Goal: Book appointment/travel/reservation

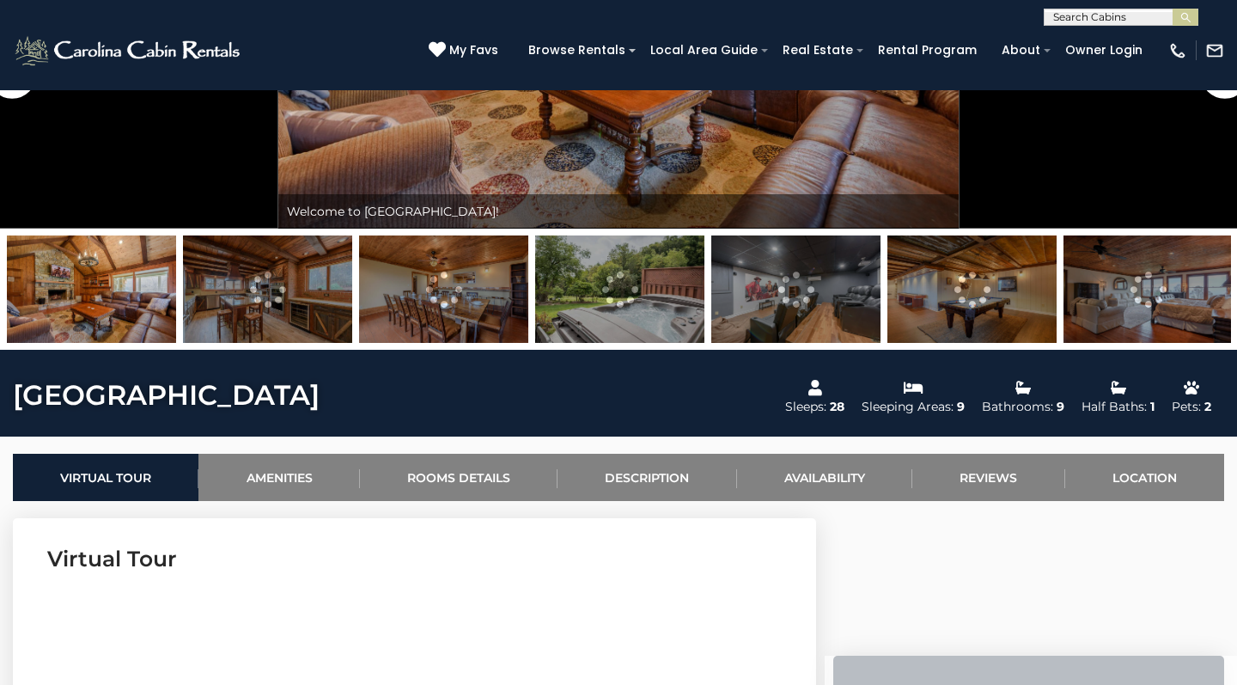
scroll to position [265, 0]
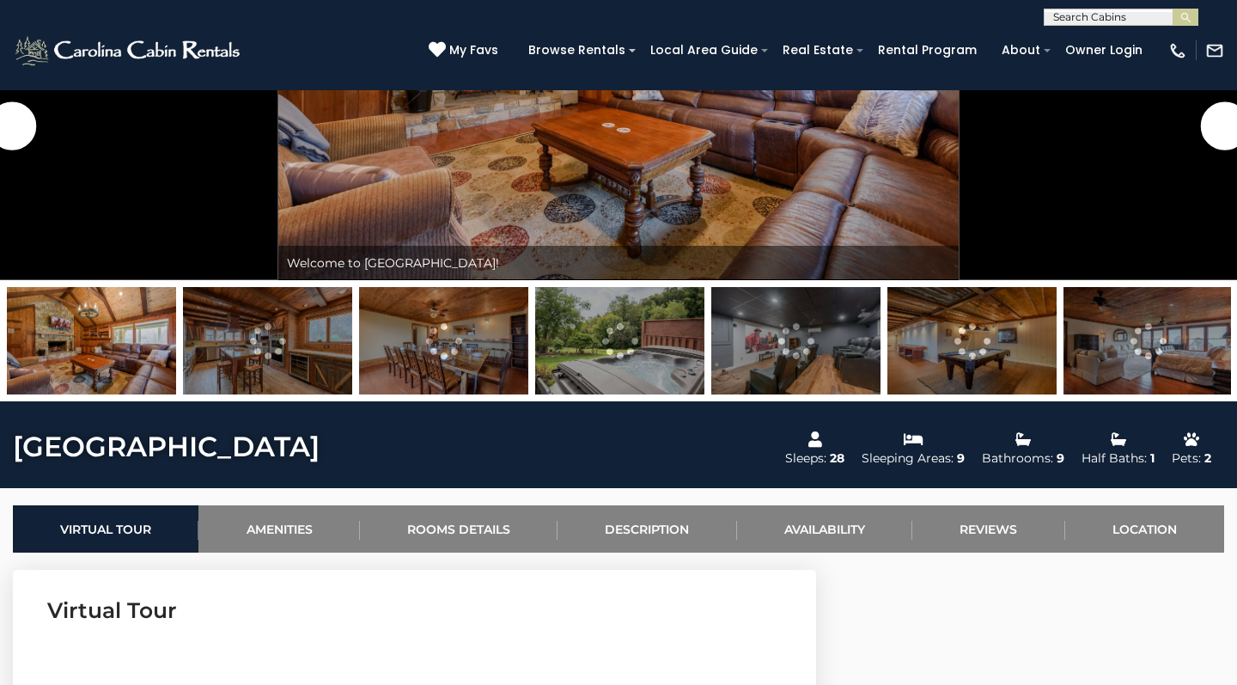
click at [632, 337] on img at bounding box center [619, 340] width 169 height 107
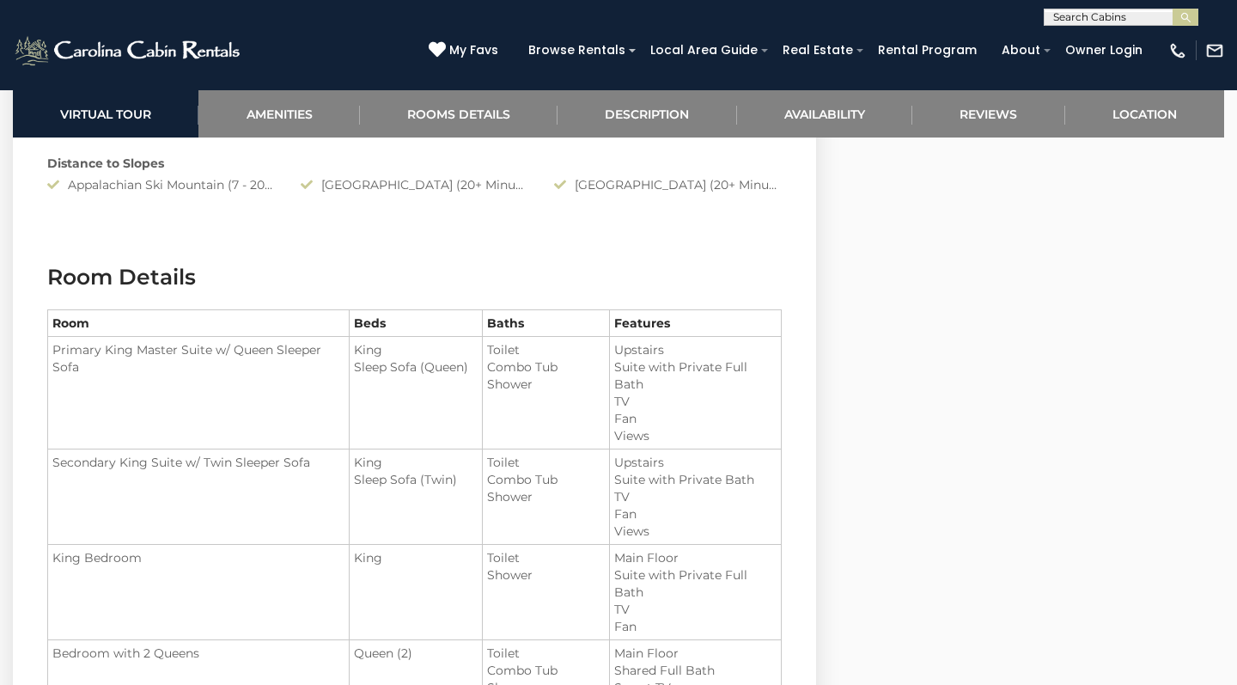
scroll to position [1860, 1]
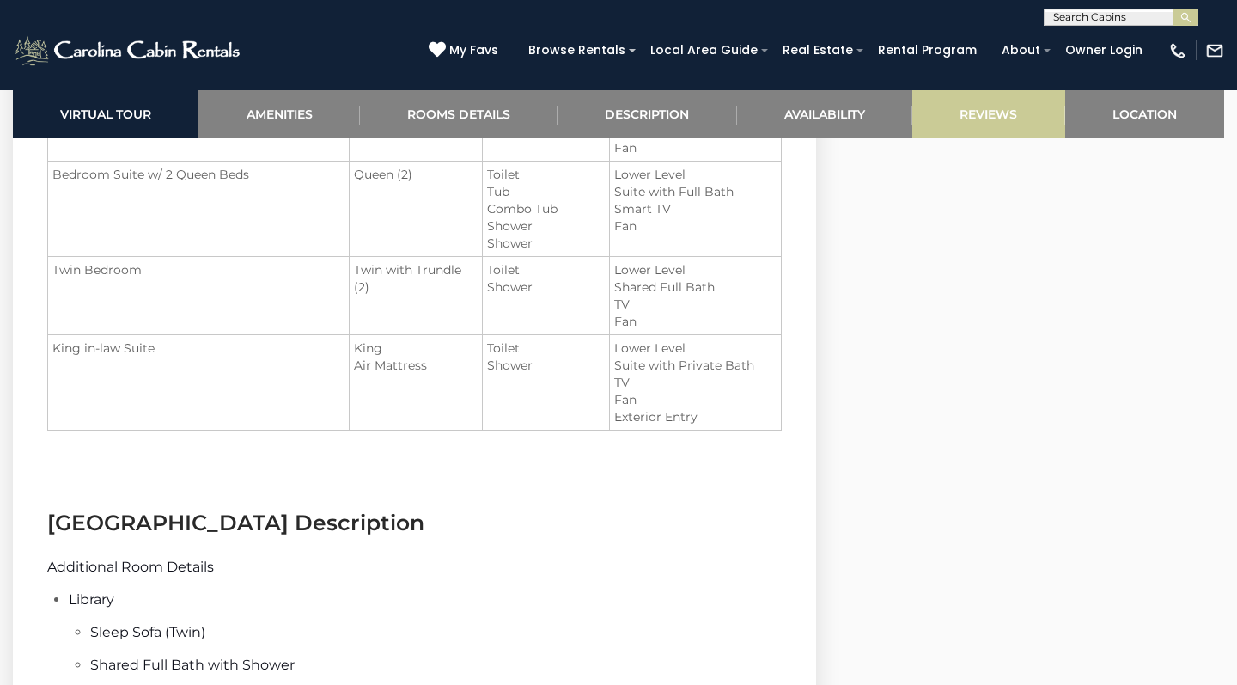
click at [1016, 113] on link "Reviews" at bounding box center [988, 113] width 152 height 47
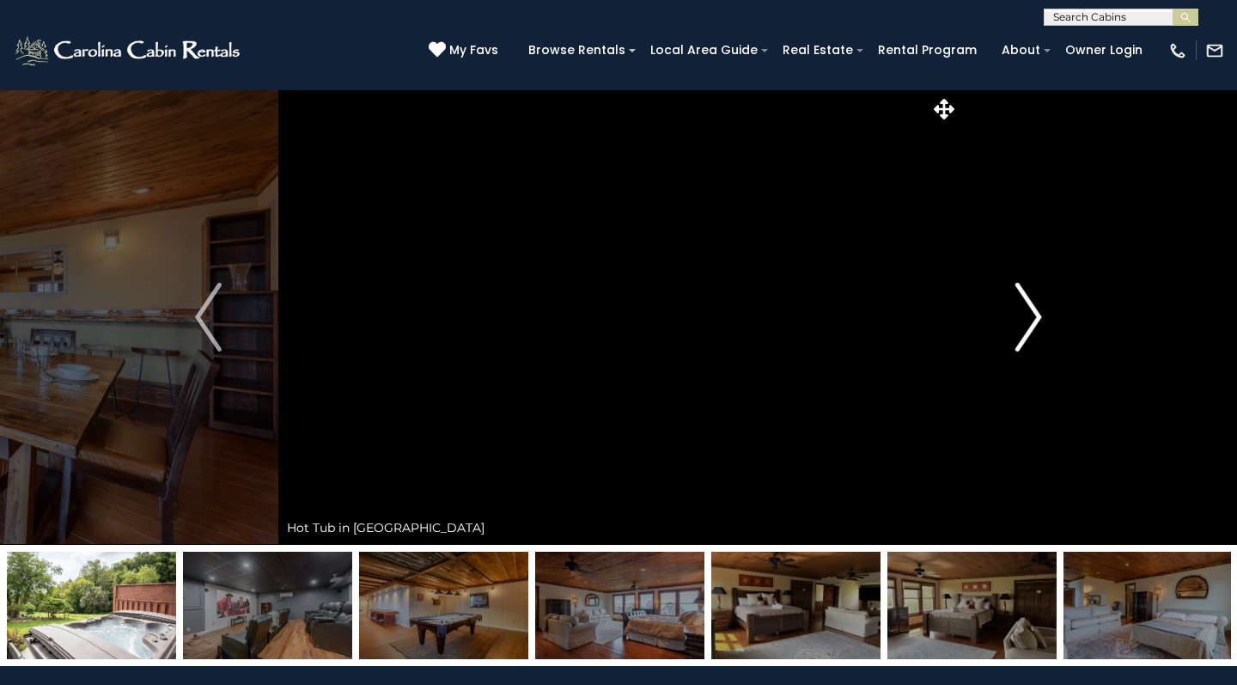
scroll to position [0, 0]
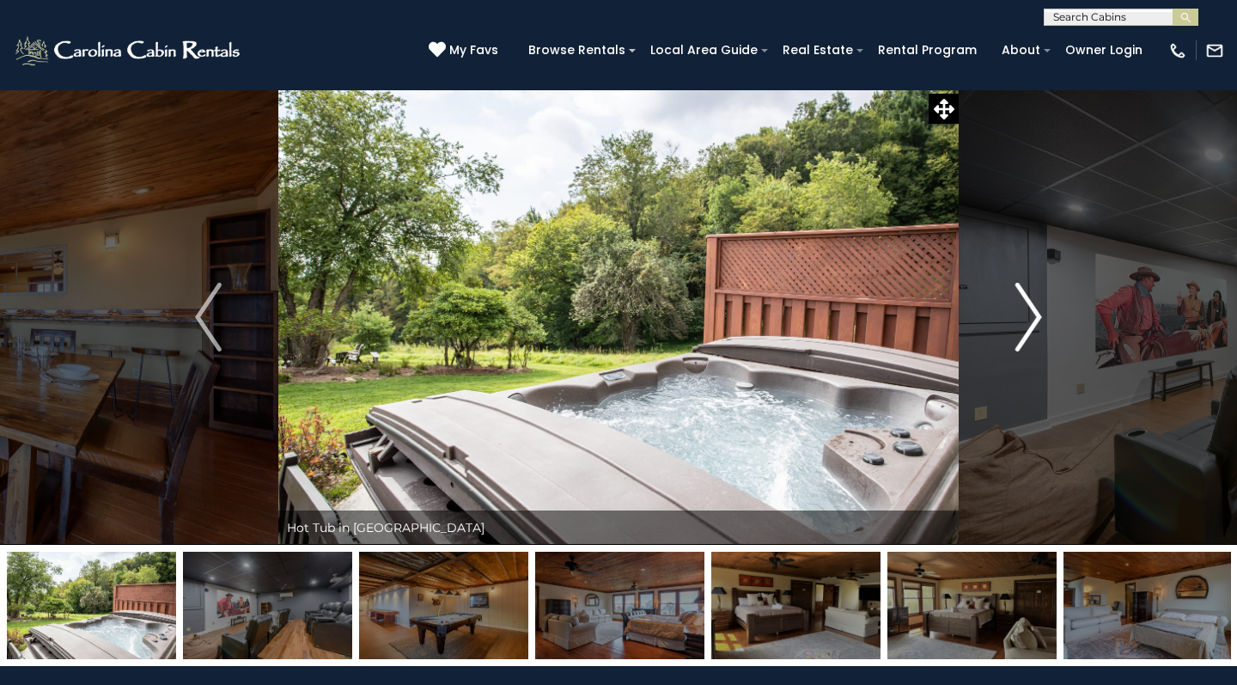
click at [1041, 310] on img "Next" at bounding box center [1028, 317] width 26 height 69
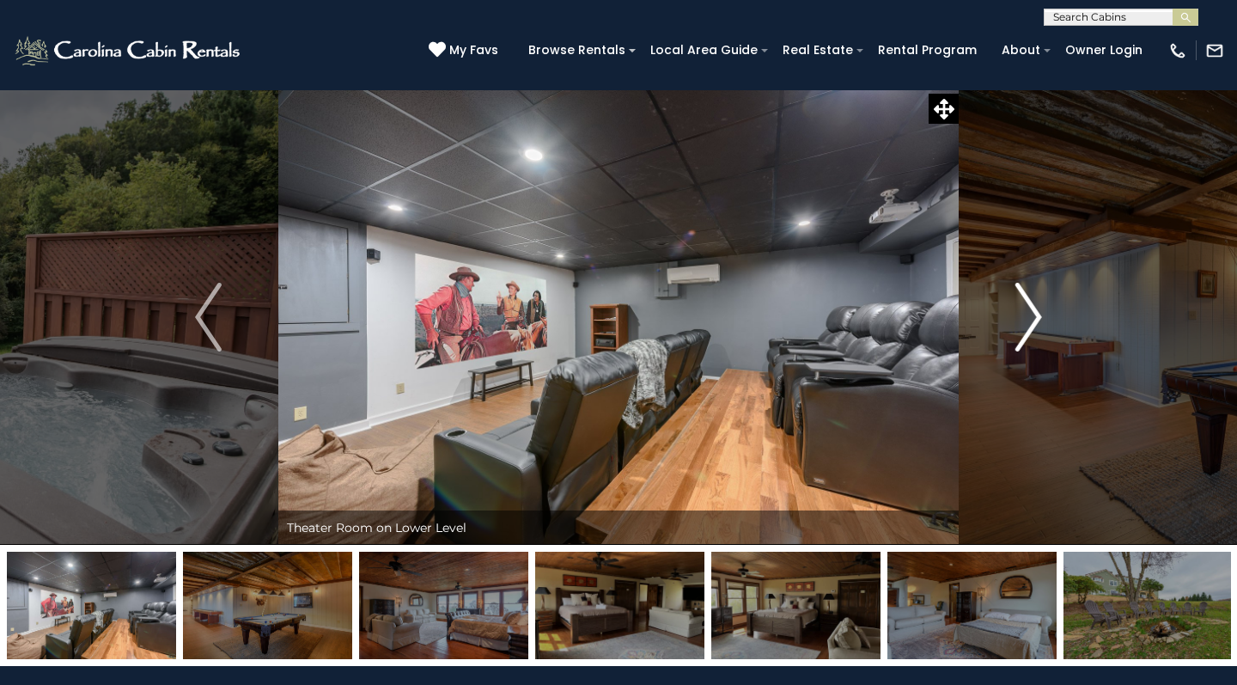
click at [1026, 314] on img "Next" at bounding box center [1028, 317] width 26 height 69
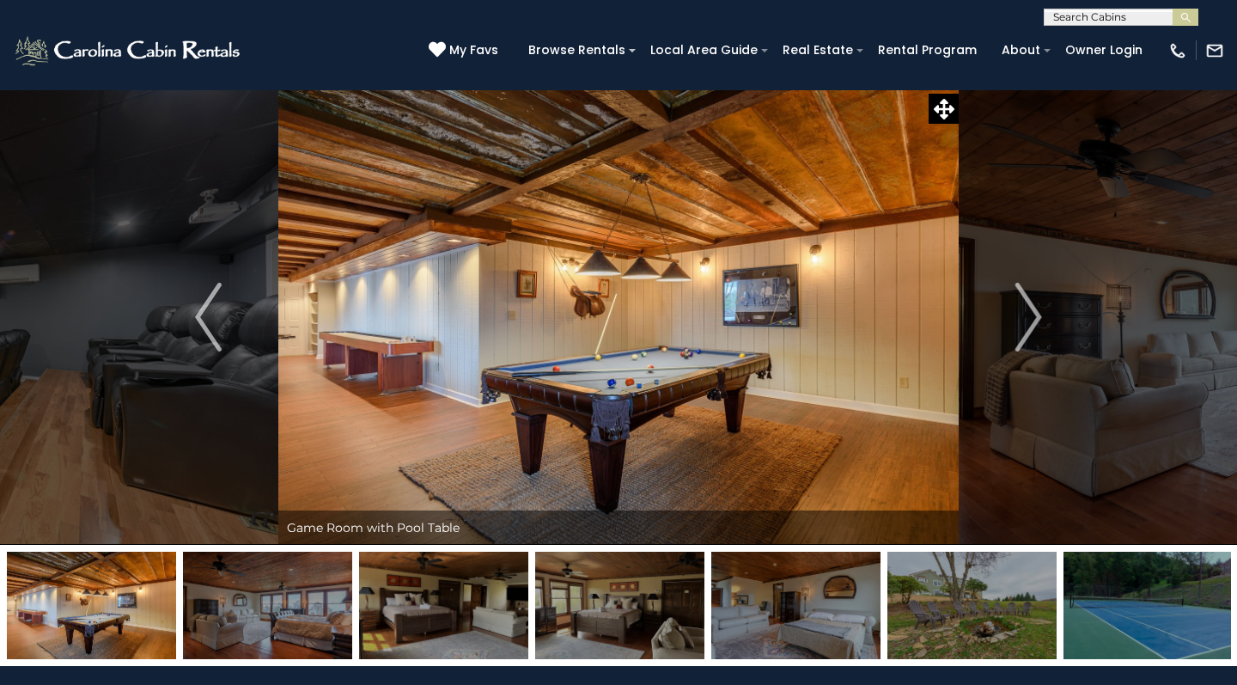
click at [949, 629] on img at bounding box center [971, 604] width 169 height 107
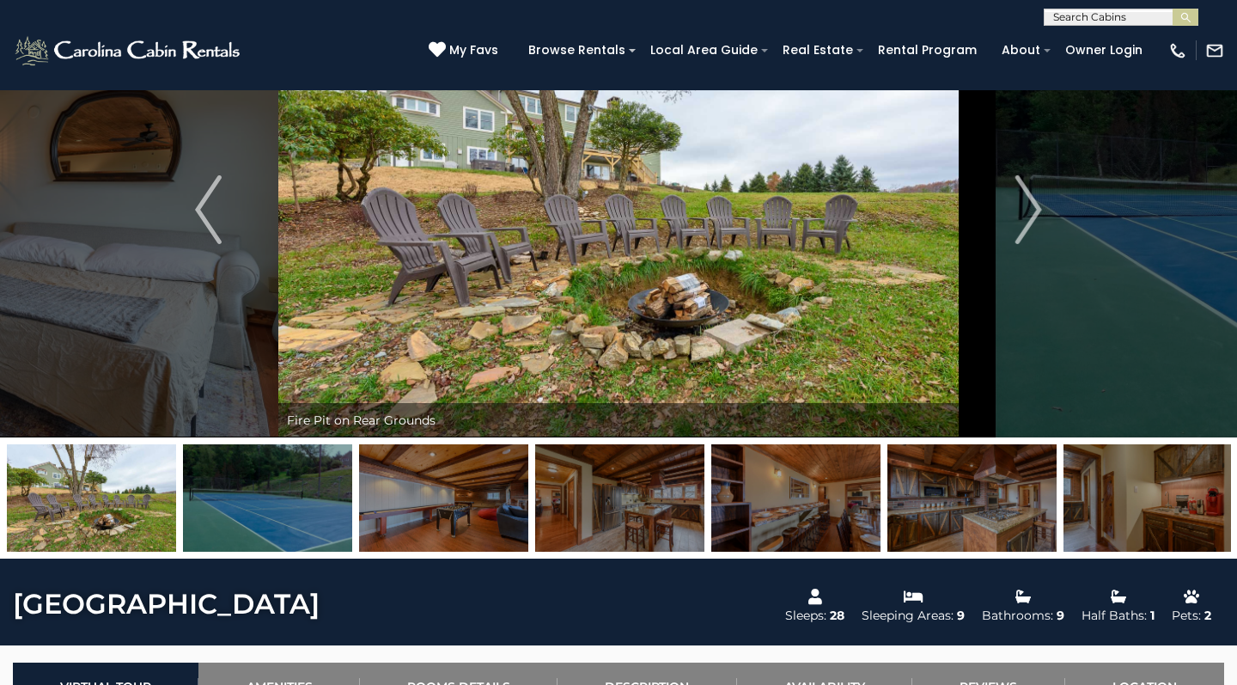
scroll to position [129, 0]
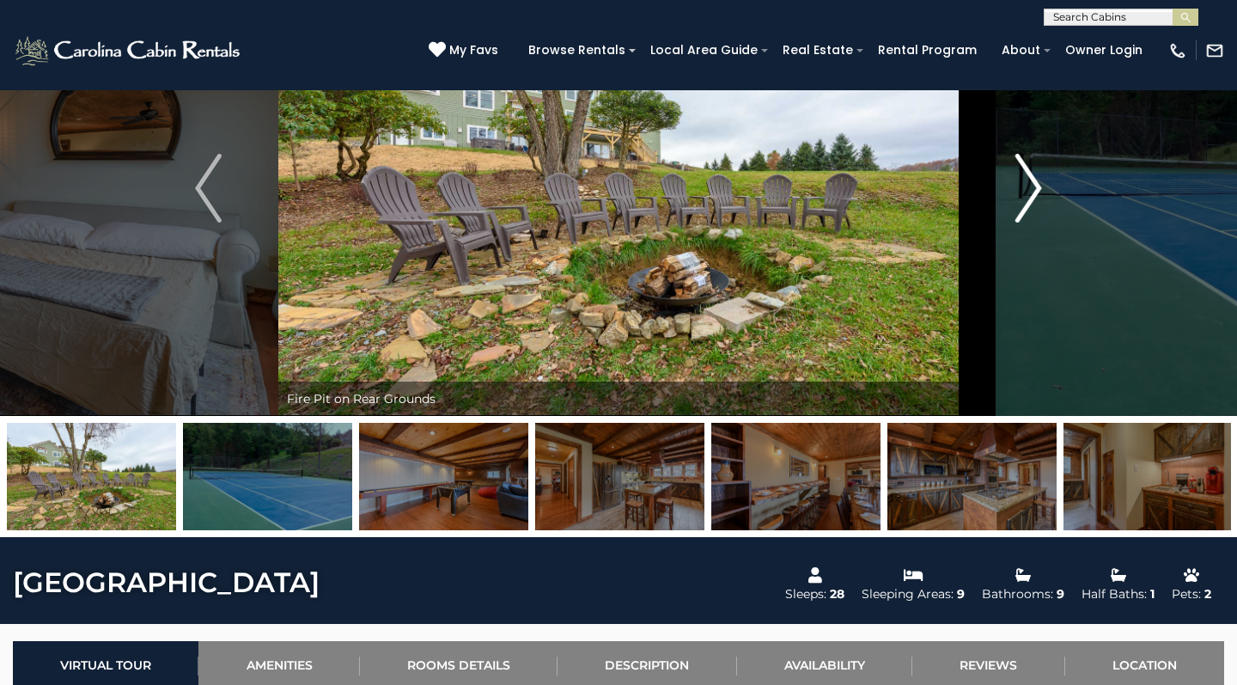
click at [1027, 193] on img "Next" at bounding box center [1028, 188] width 26 height 69
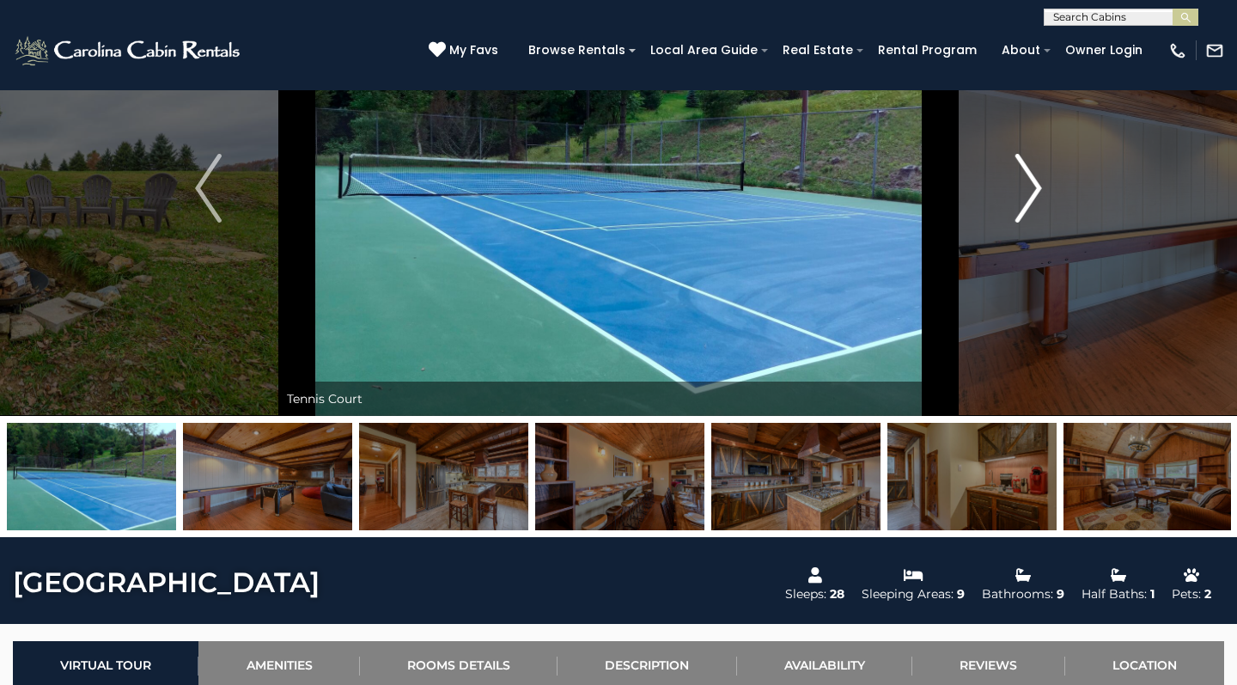
click at [1027, 194] on img "Next" at bounding box center [1028, 188] width 26 height 69
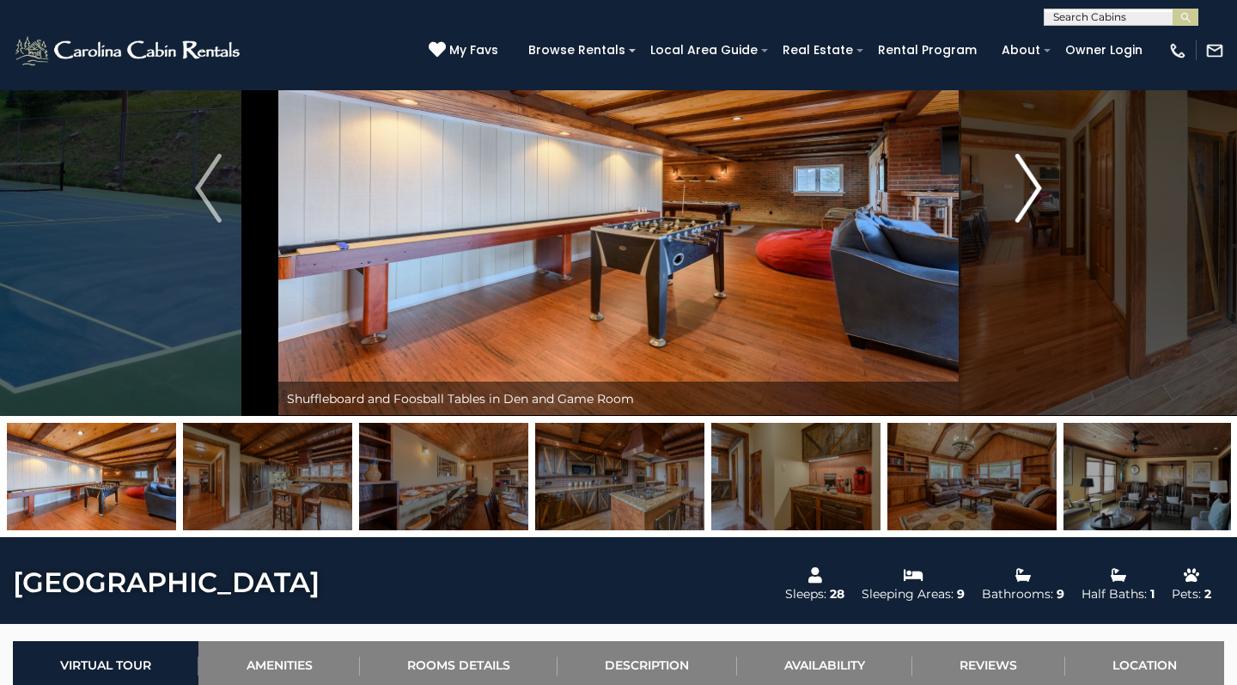
click at [1027, 194] on img "Next" at bounding box center [1028, 188] width 26 height 69
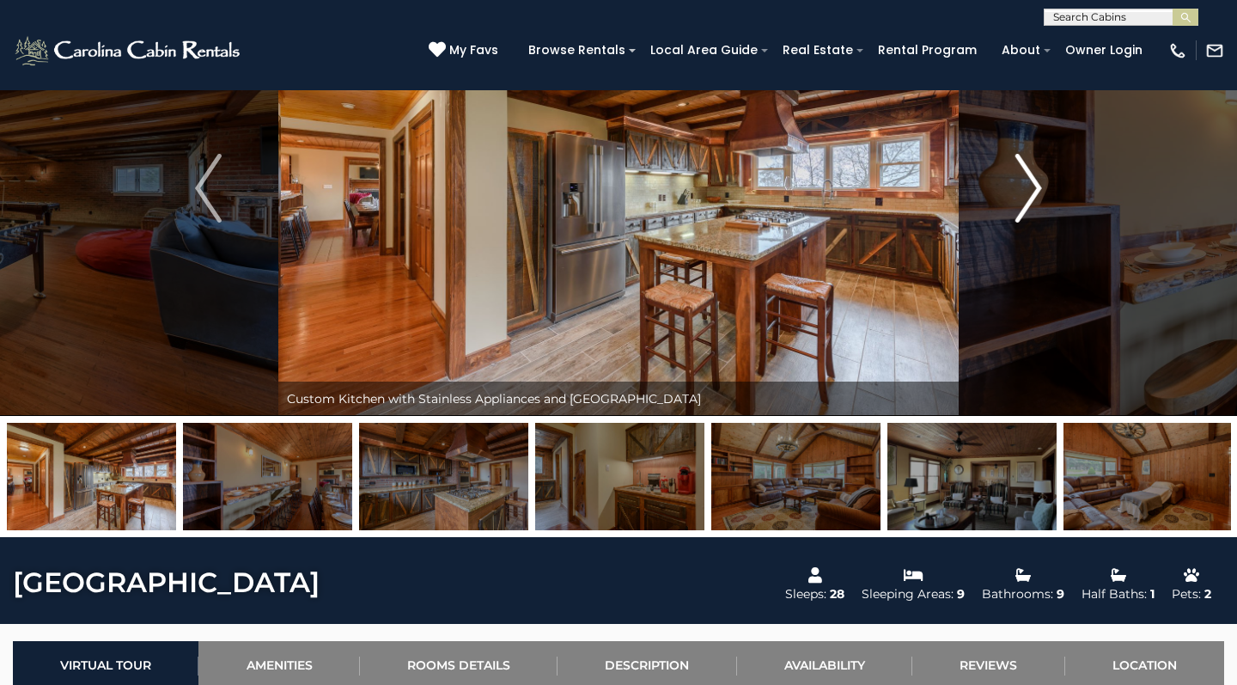
click at [1027, 194] on img "Next" at bounding box center [1028, 188] width 26 height 69
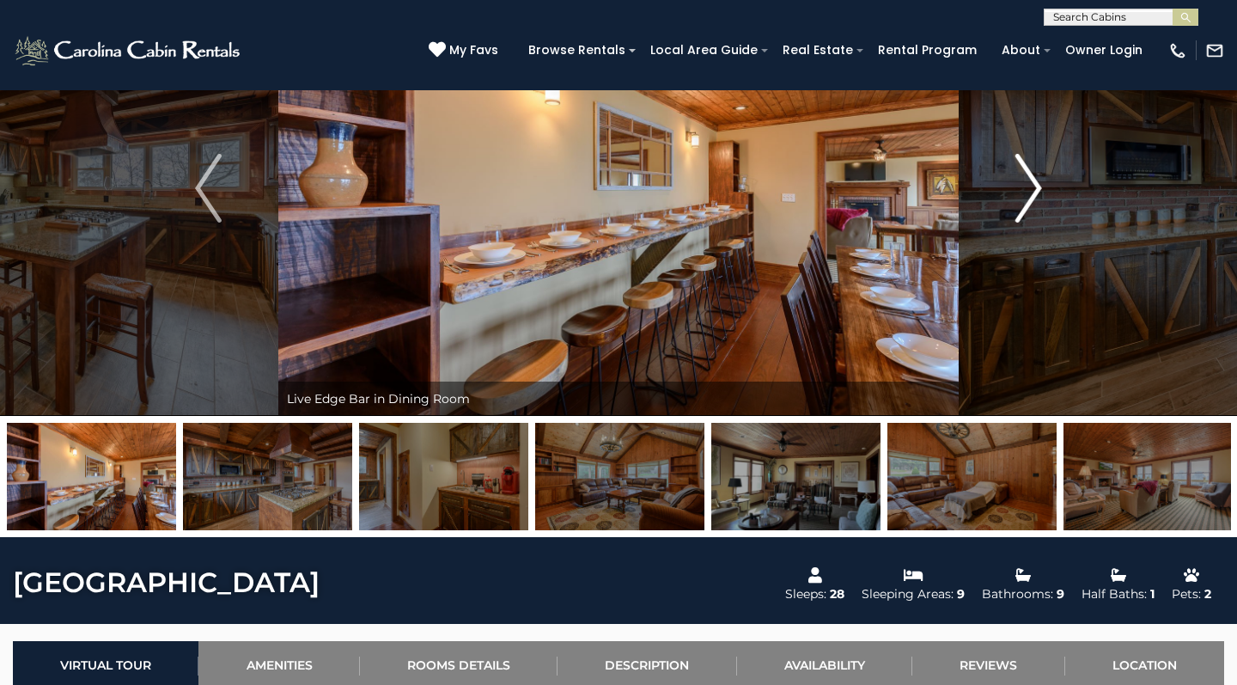
click at [1027, 195] on img "Next" at bounding box center [1028, 188] width 26 height 69
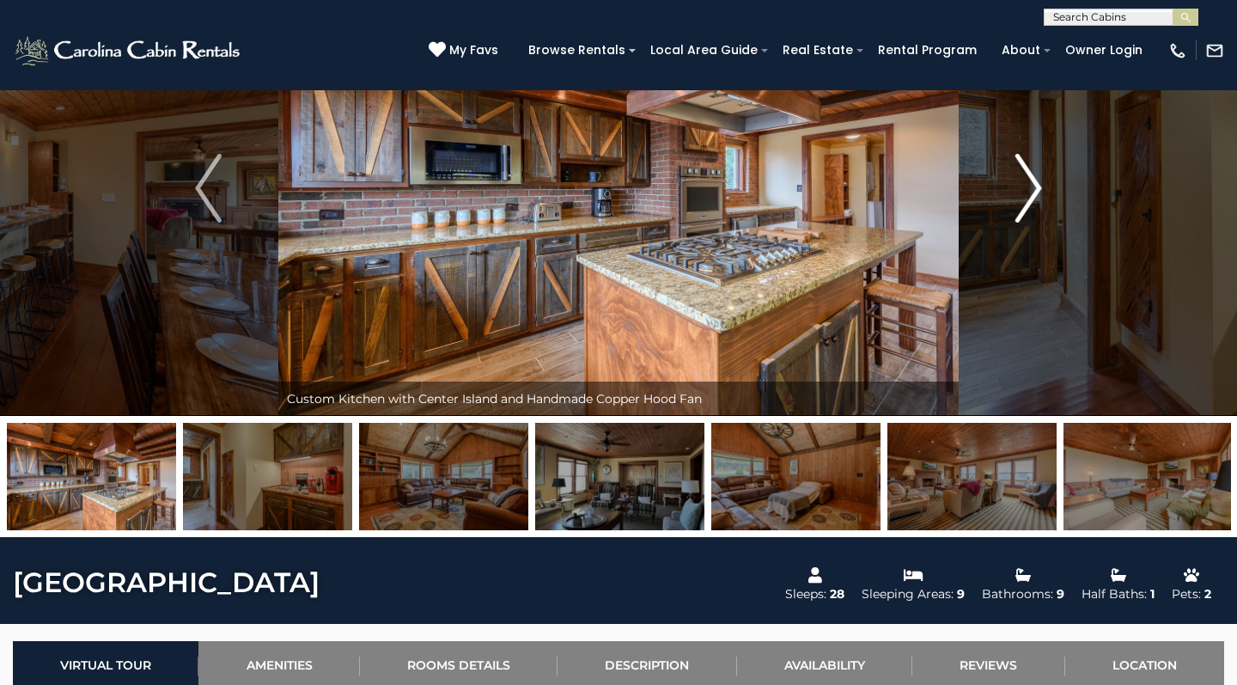
click at [1028, 196] on img "Next" at bounding box center [1028, 188] width 26 height 69
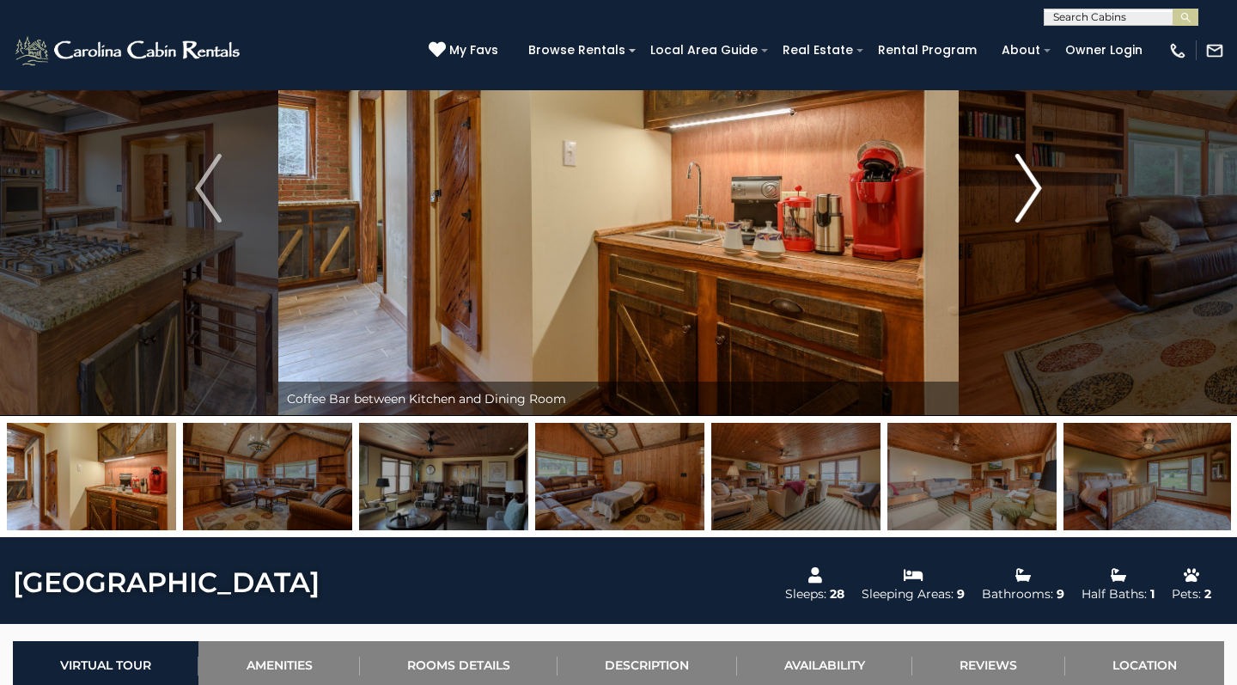
click at [1028, 196] on img "Next" at bounding box center [1028, 188] width 26 height 69
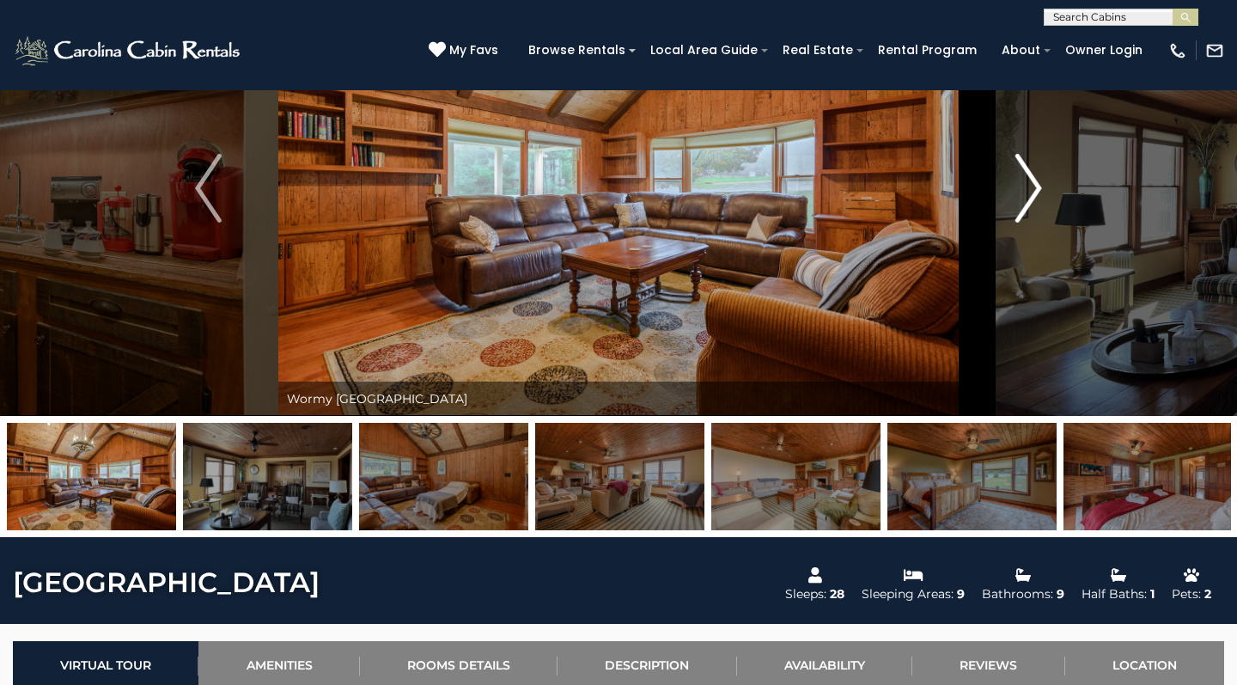
click at [1028, 196] on img "Next" at bounding box center [1028, 188] width 26 height 69
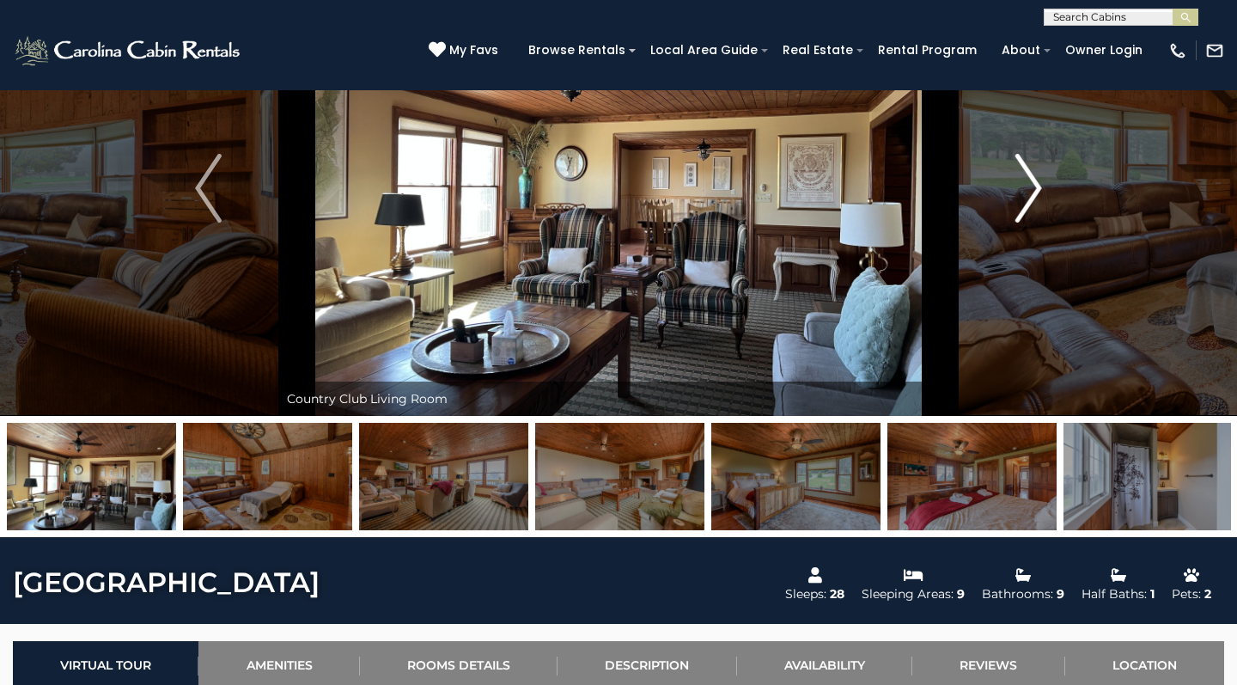
click at [1028, 196] on img "Next" at bounding box center [1028, 188] width 26 height 69
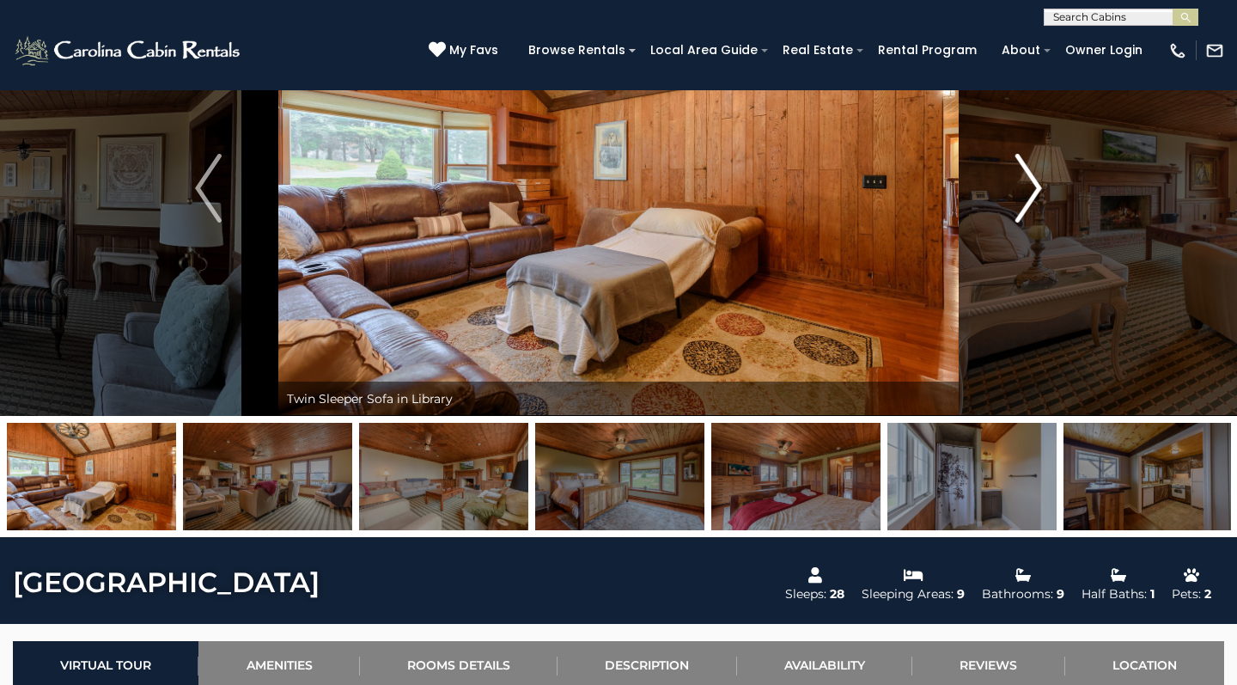
click at [1028, 198] on img "Next" at bounding box center [1028, 188] width 26 height 69
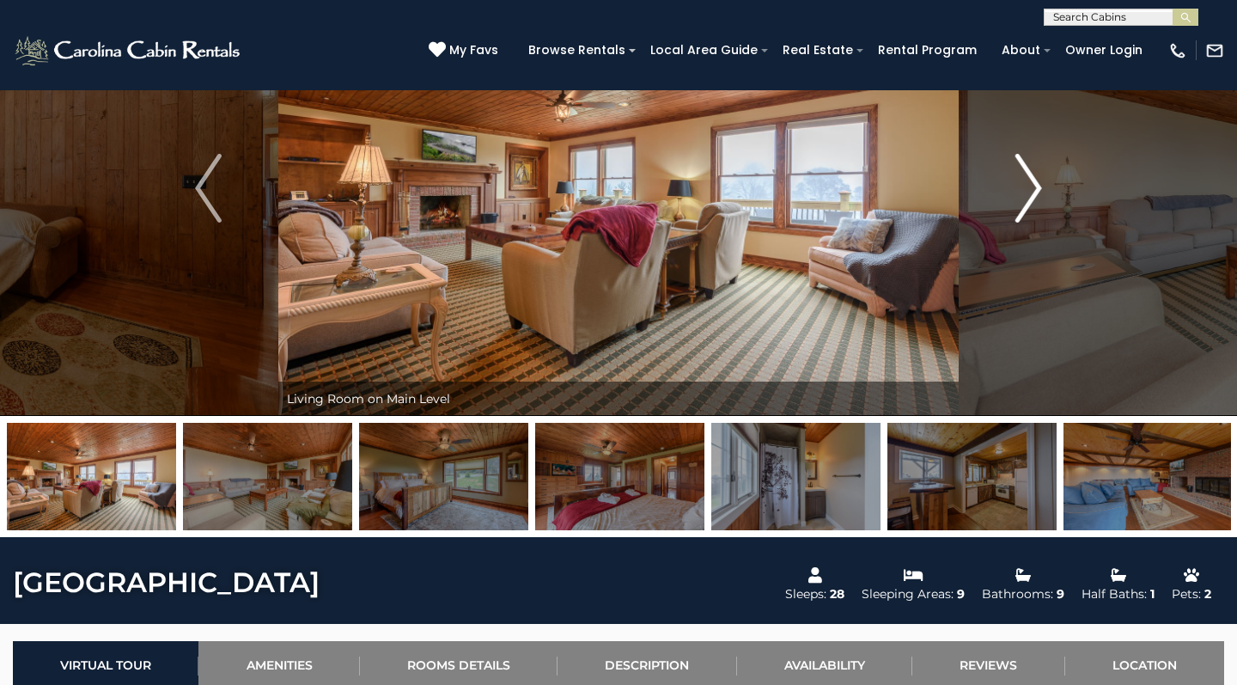
click at [1028, 198] on img "Next" at bounding box center [1028, 188] width 26 height 69
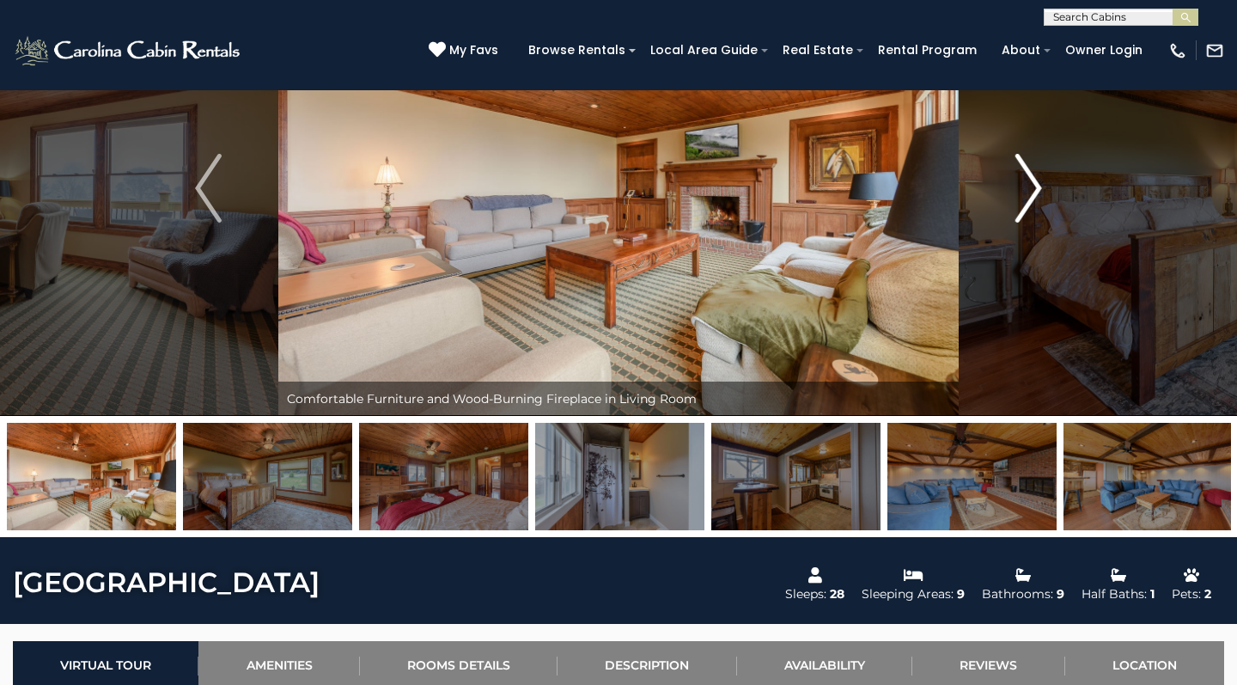
click at [1028, 198] on img "Next" at bounding box center [1028, 188] width 26 height 69
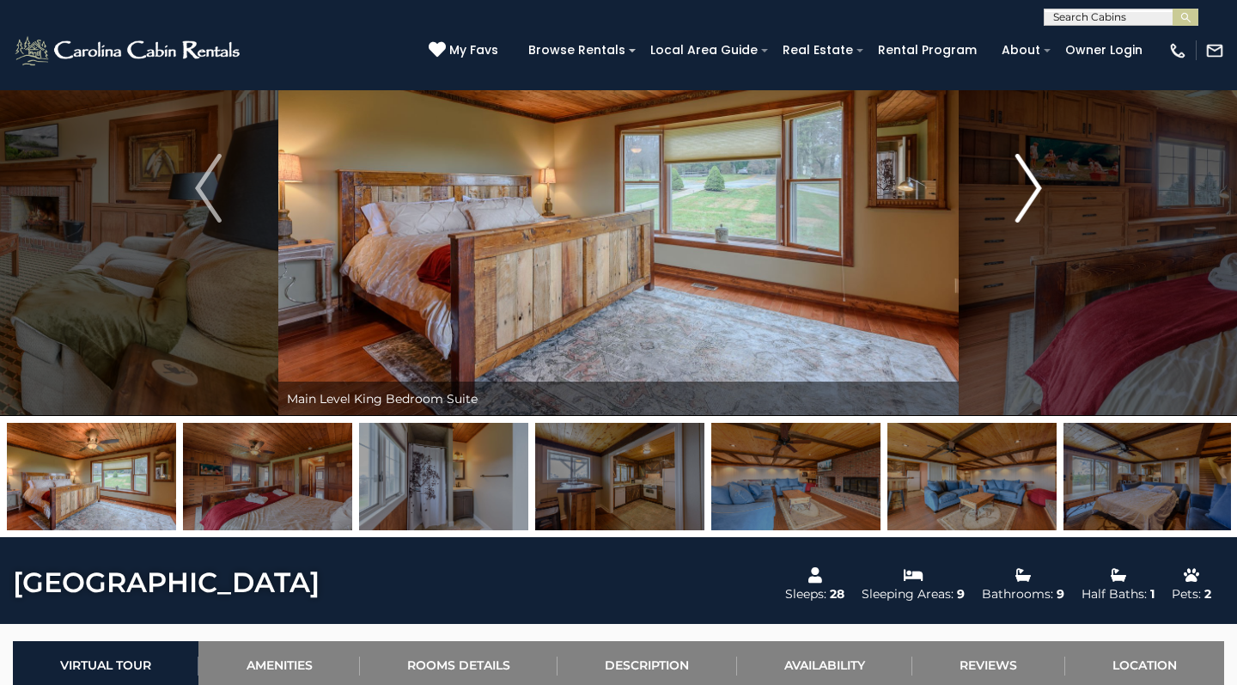
click at [1028, 198] on img "Next" at bounding box center [1028, 188] width 26 height 69
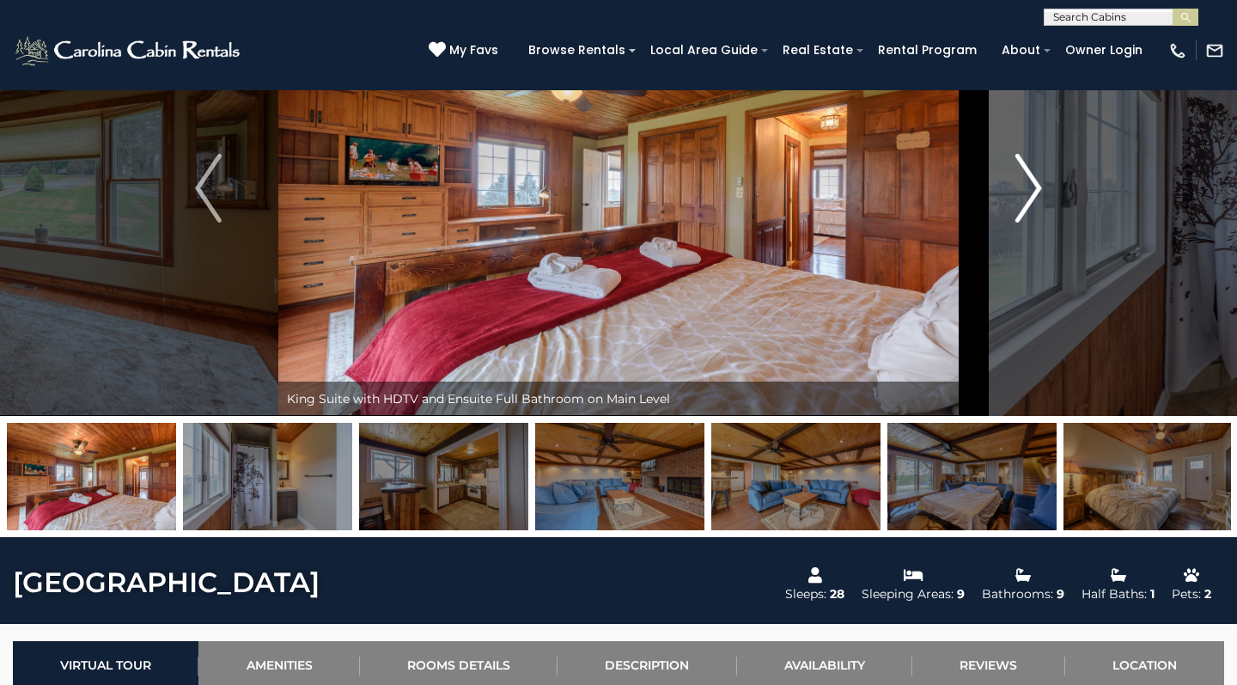
click at [1028, 199] on img "Next" at bounding box center [1028, 188] width 26 height 69
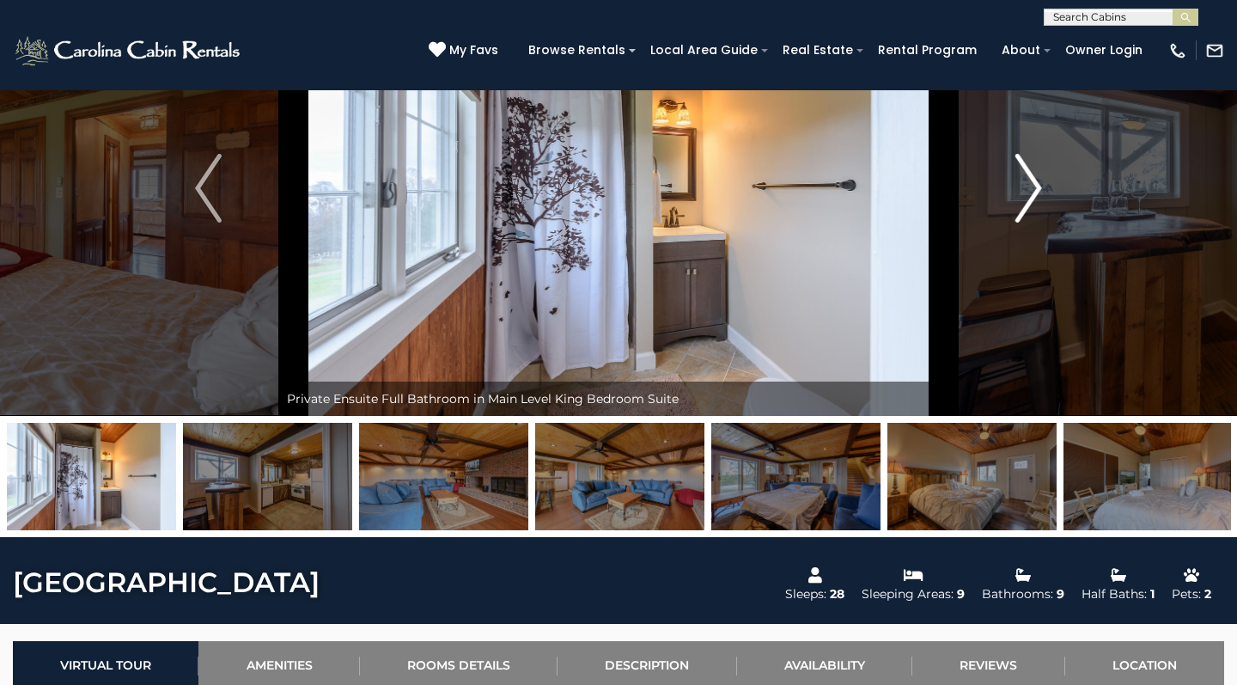
click at [1028, 199] on img "Next" at bounding box center [1028, 188] width 26 height 69
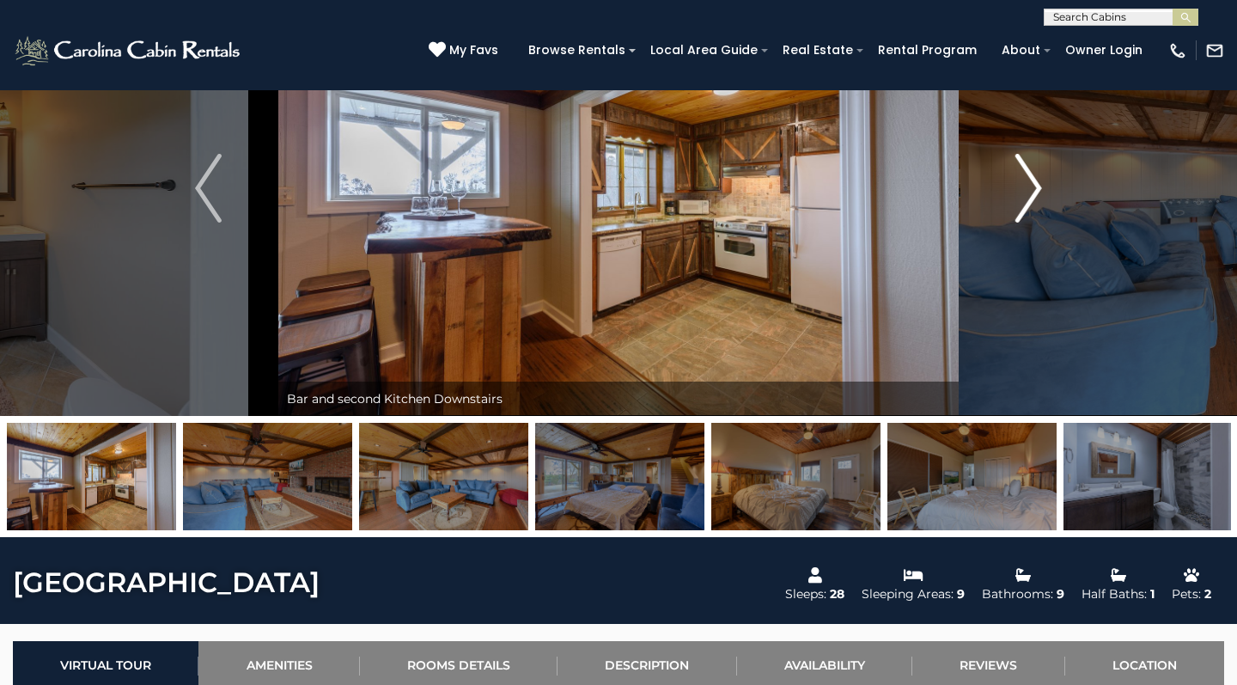
click at [1028, 199] on img "Next" at bounding box center [1028, 188] width 26 height 69
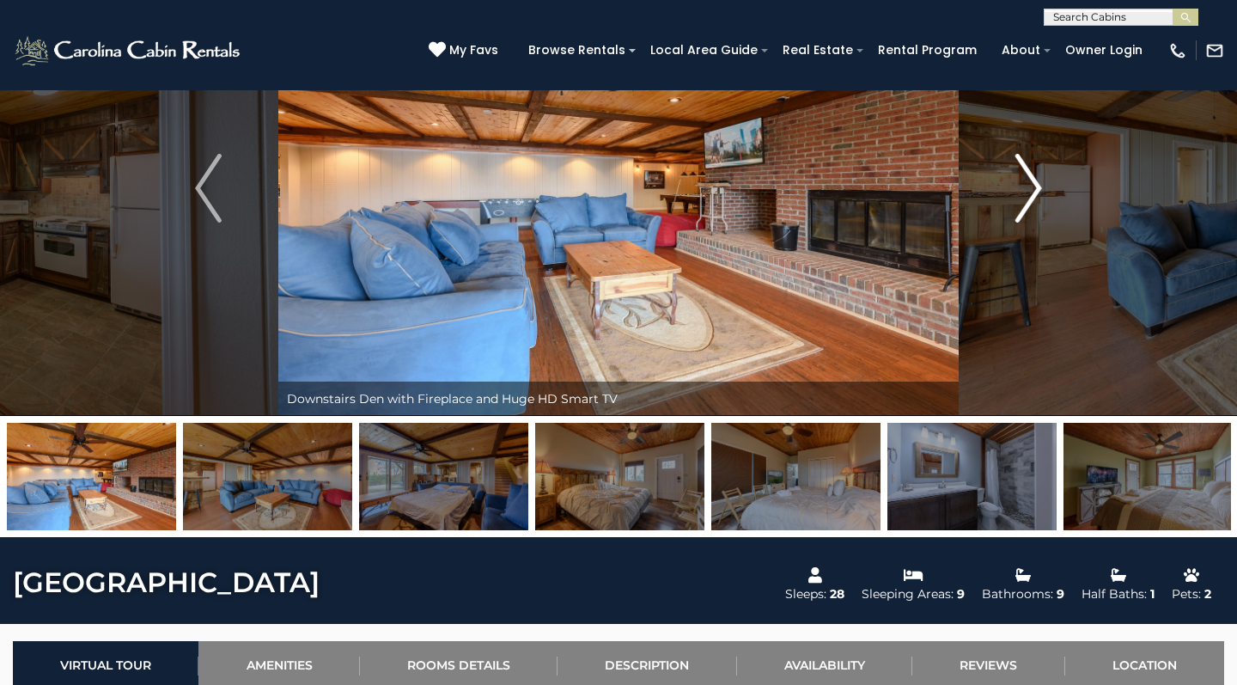
click at [1028, 200] on img "Next" at bounding box center [1028, 188] width 26 height 69
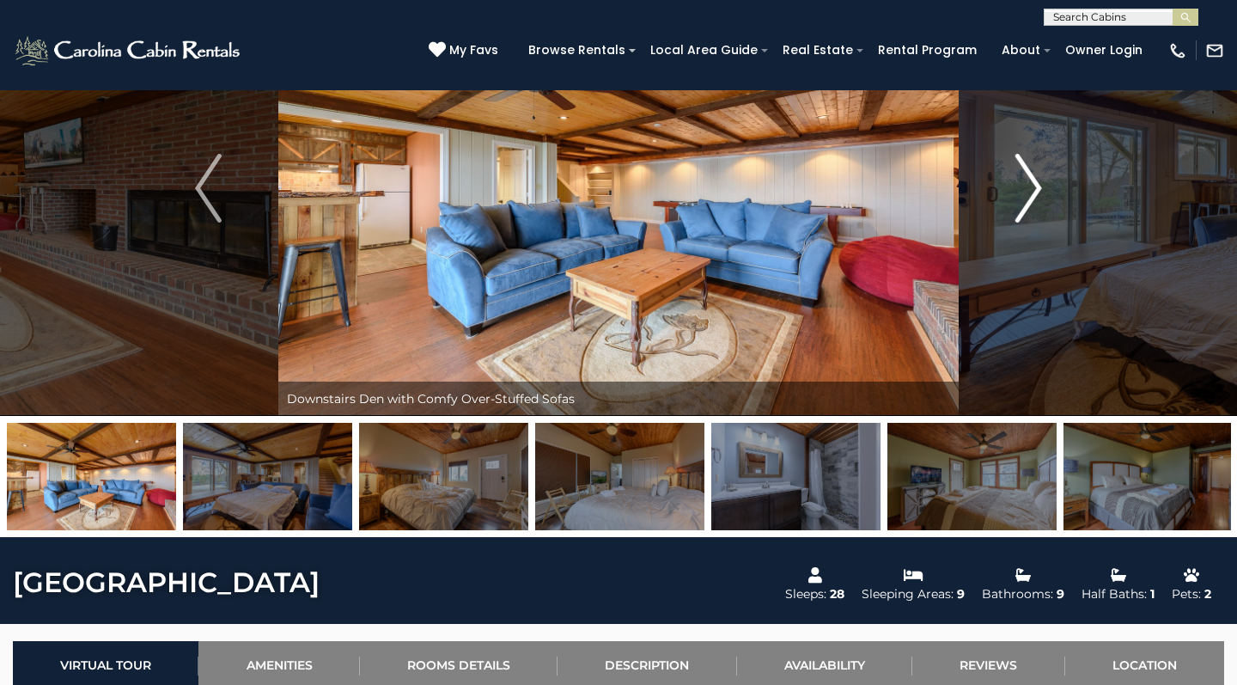
click at [1028, 201] on img "Next" at bounding box center [1028, 188] width 26 height 69
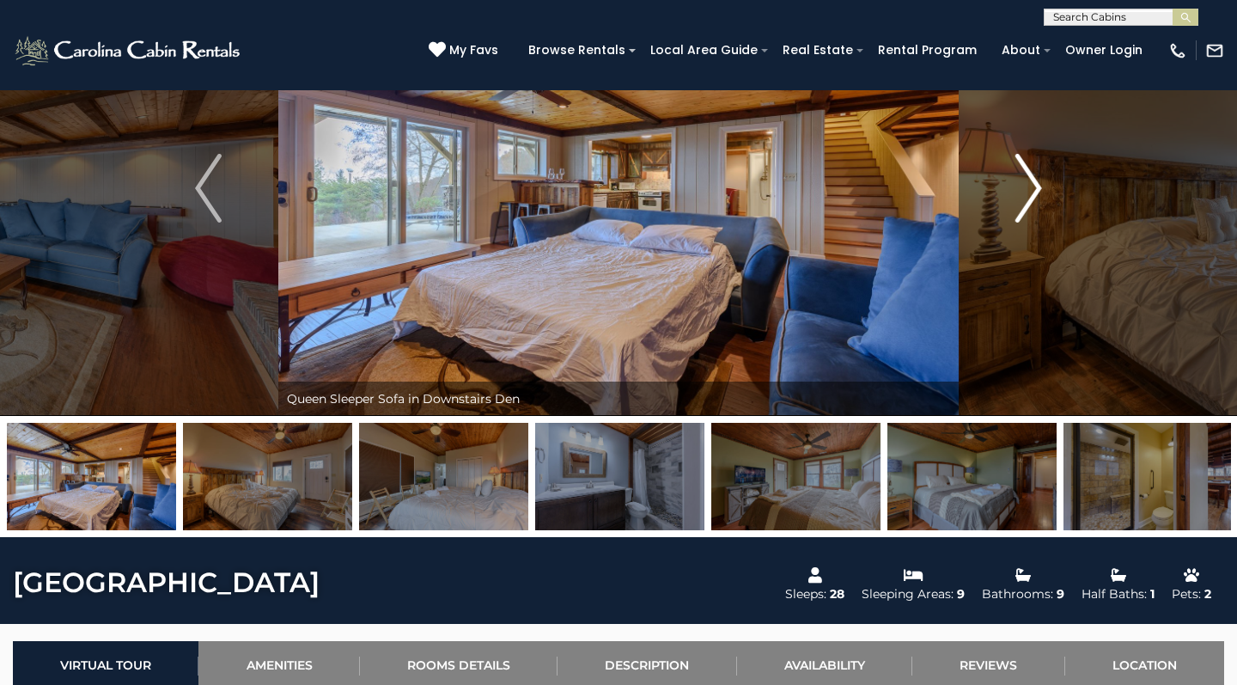
click at [1028, 201] on img "Next" at bounding box center [1028, 188] width 26 height 69
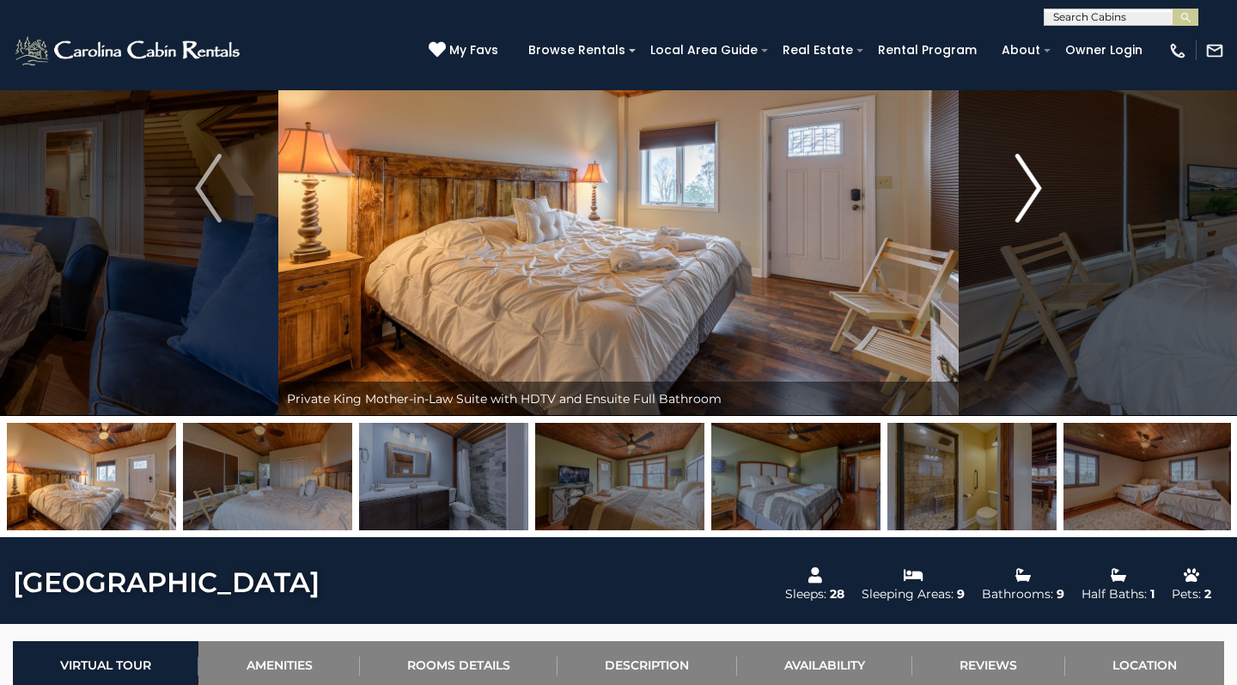
click at [1028, 202] on img "Next" at bounding box center [1028, 188] width 26 height 69
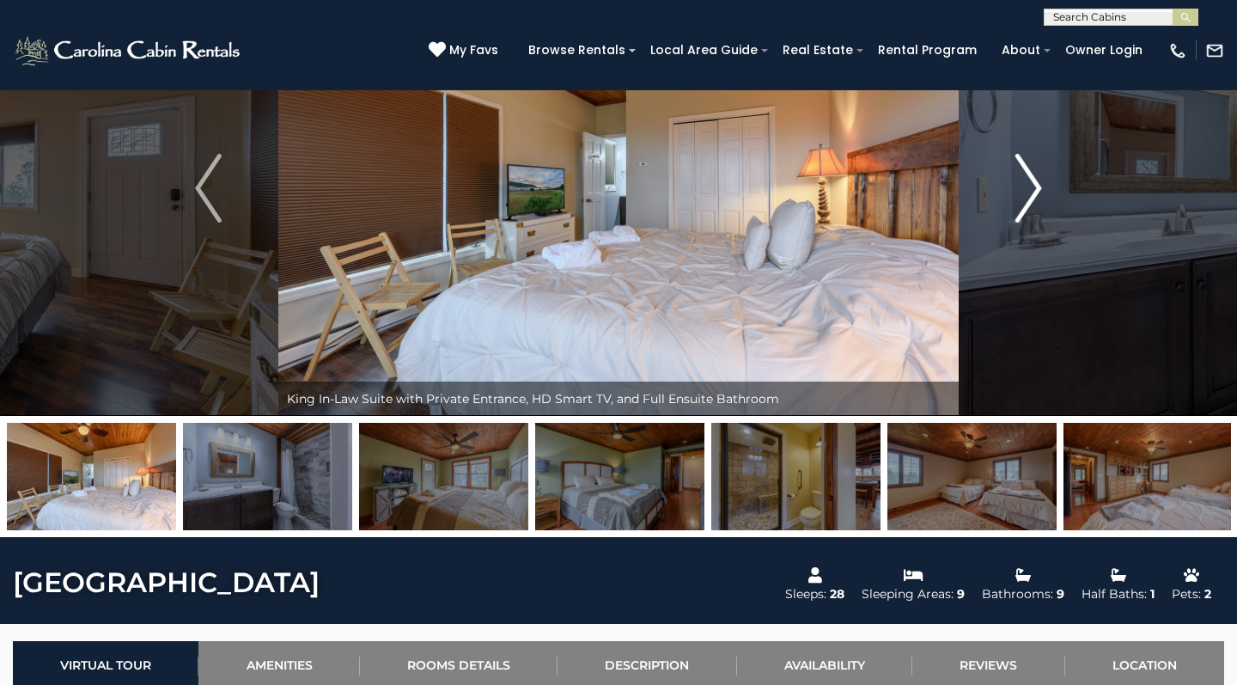
click at [1028, 203] on img "Next" at bounding box center [1028, 188] width 26 height 69
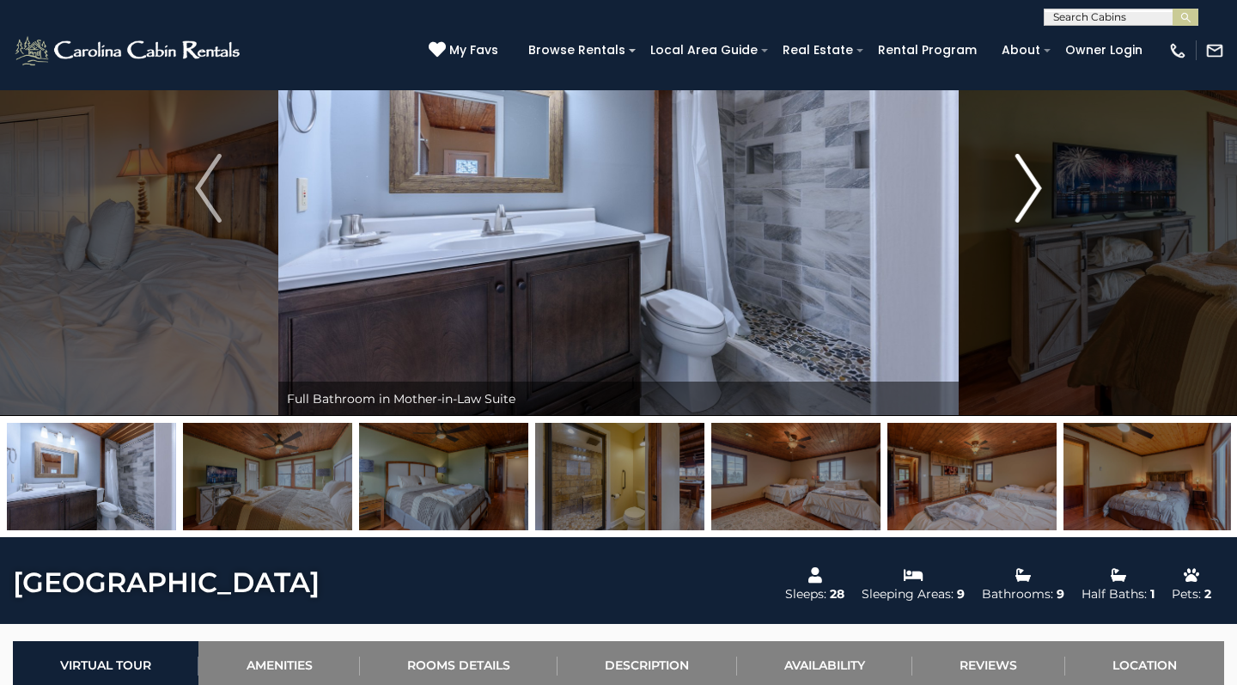
click at [1028, 203] on img "Next" at bounding box center [1028, 188] width 26 height 69
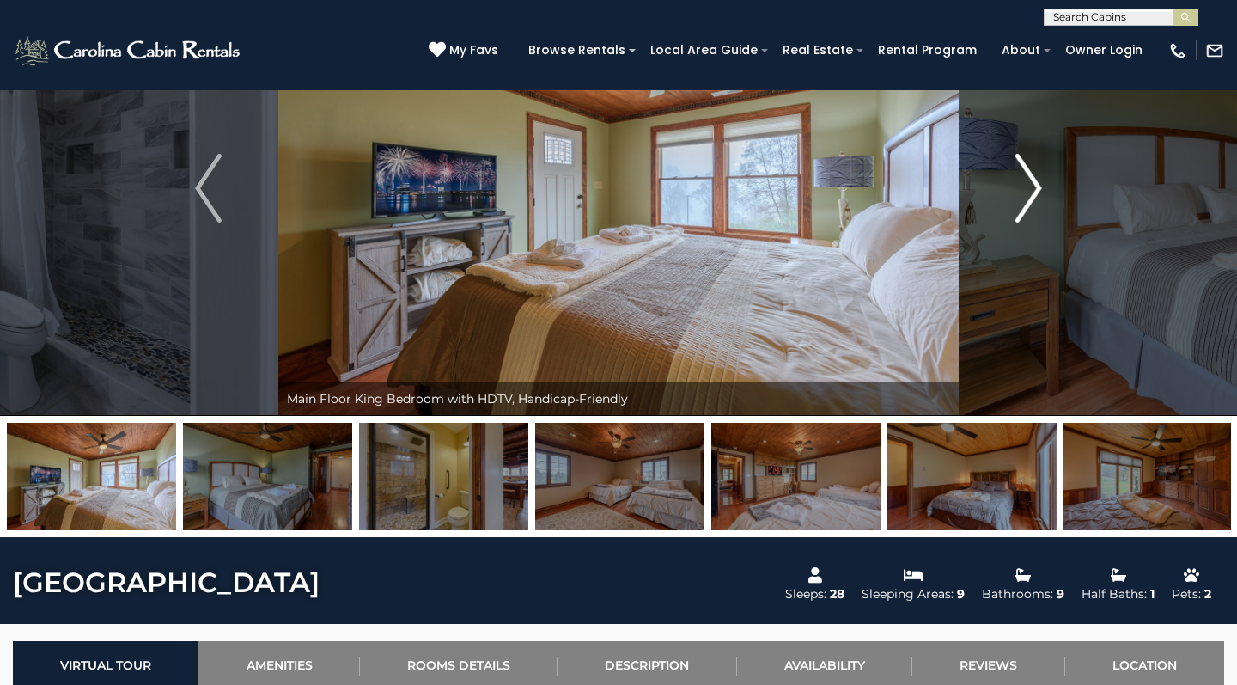
click at [1028, 204] on img "Next" at bounding box center [1028, 188] width 26 height 69
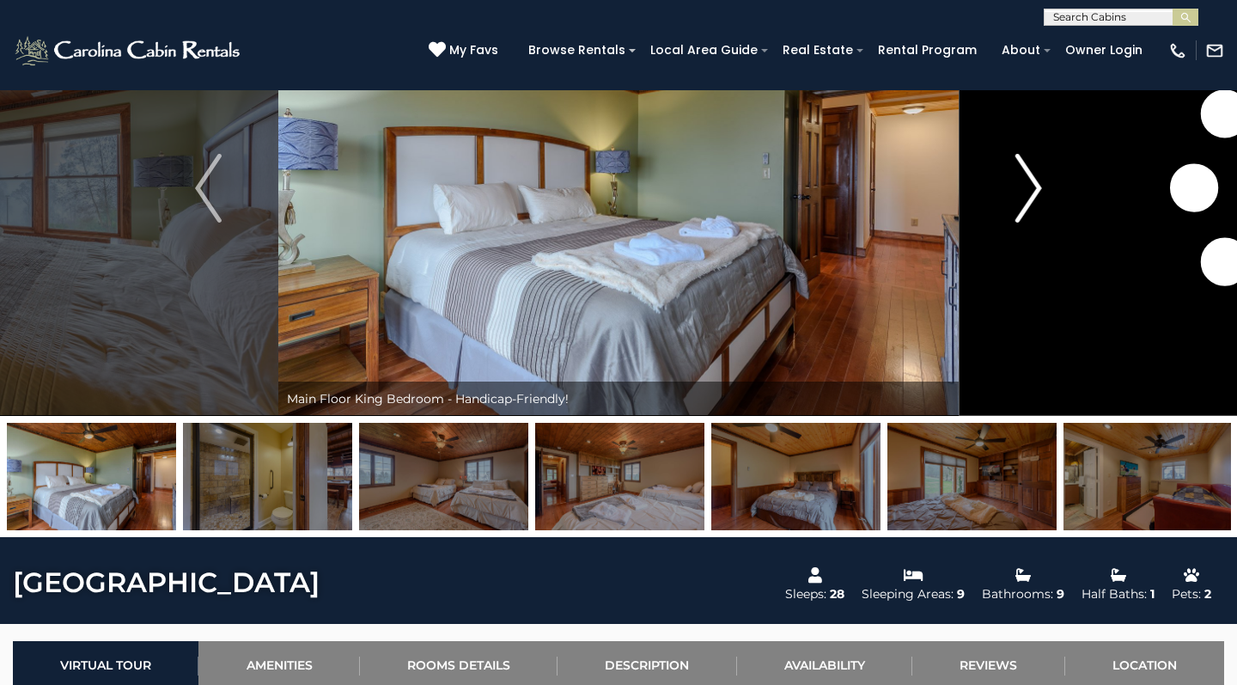
click at [1028, 204] on img "Next" at bounding box center [1028, 188] width 26 height 69
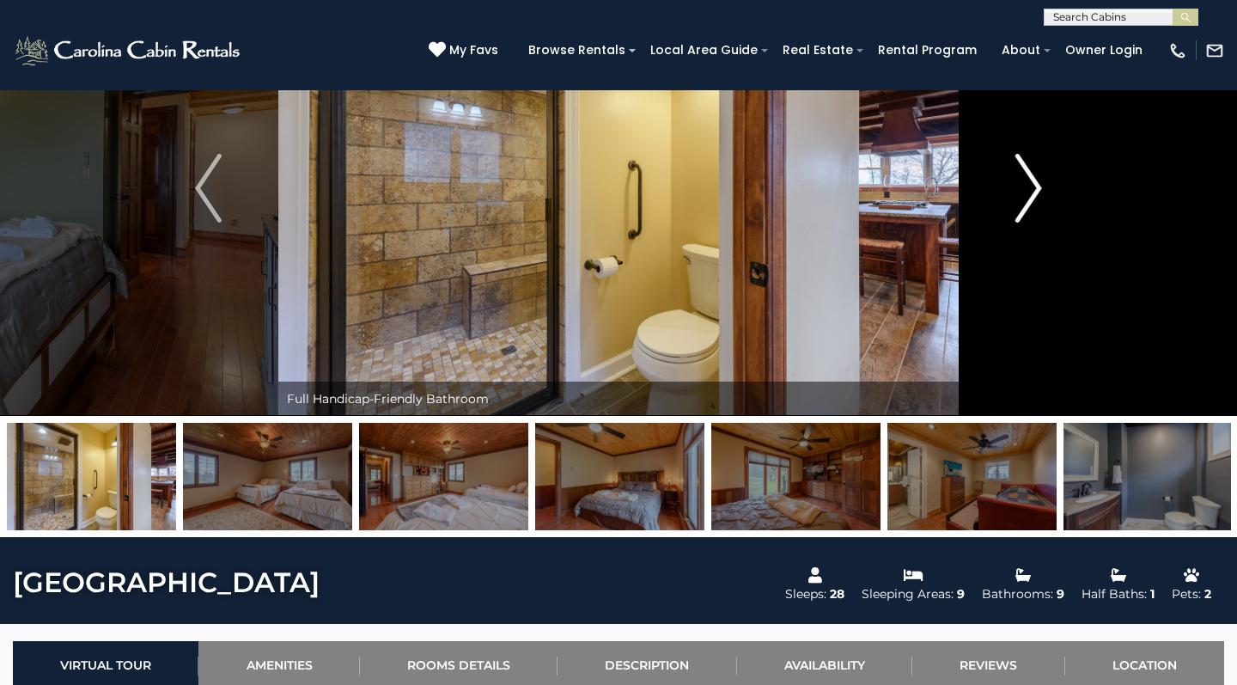
click at [1028, 204] on img "Next" at bounding box center [1028, 188] width 26 height 69
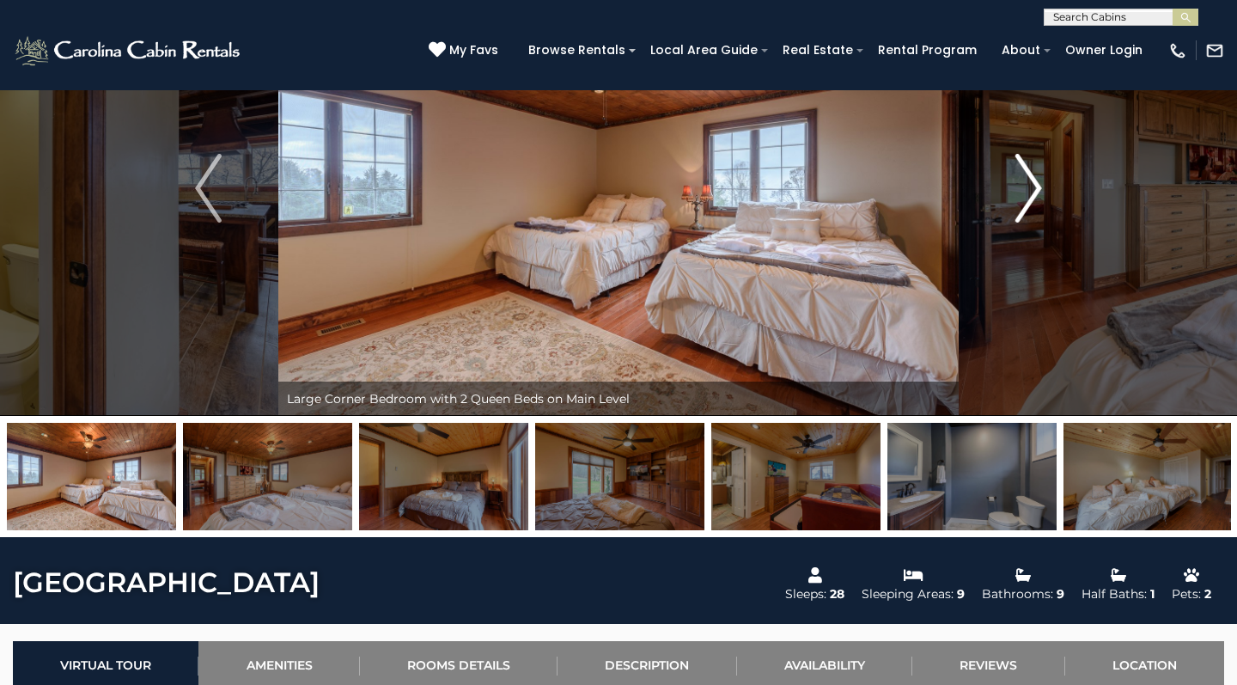
click at [1028, 204] on img "Next" at bounding box center [1028, 188] width 26 height 69
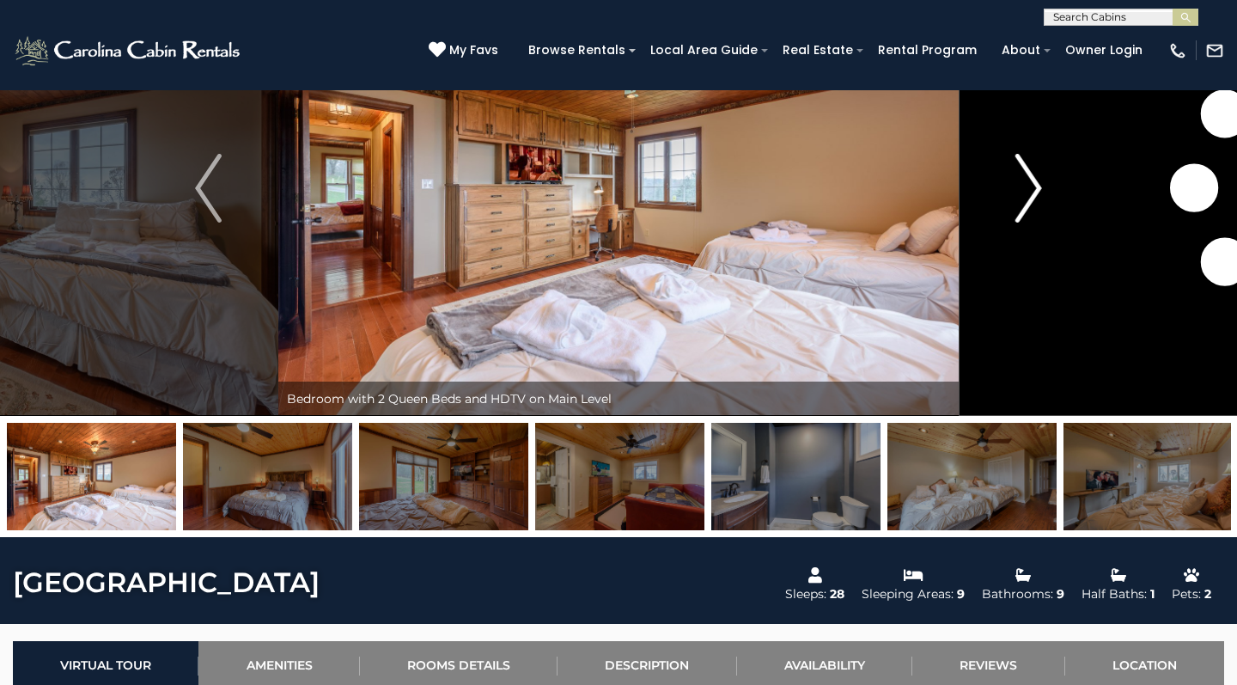
click at [1028, 204] on img "Next" at bounding box center [1028, 188] width 26 height 69
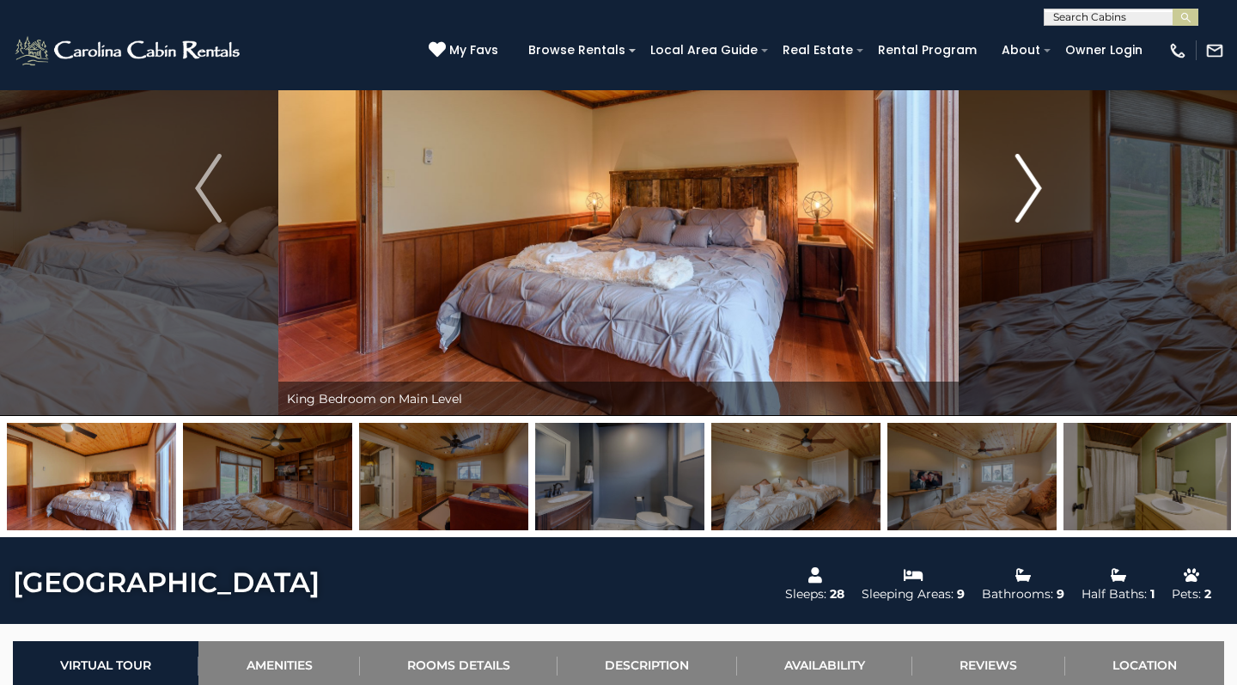
click at [1028, 204] on img "Next" at bounding box center [1028, 188] width 26 height 69
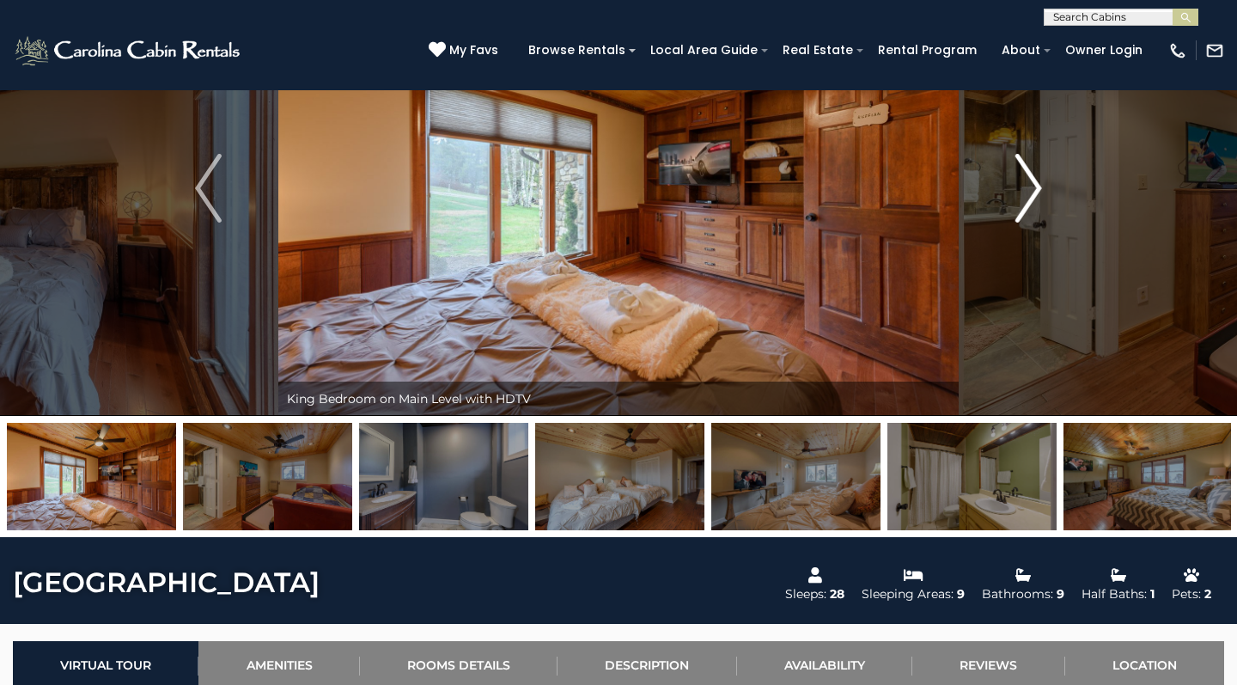
click at [1028, 204] on img "Next" at bounding box center [1028, 188] width 26 height 69
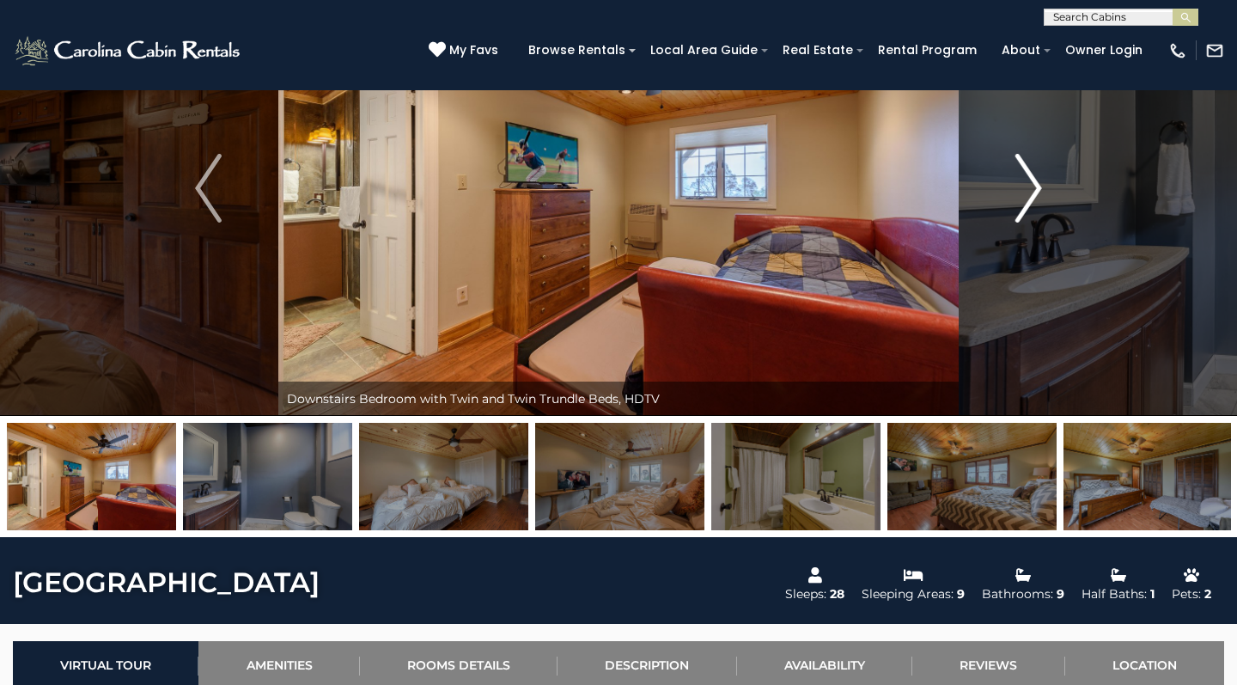
click at [1028, 204] on img "Next" at bounding box center [1028, 188] width 26 height 69
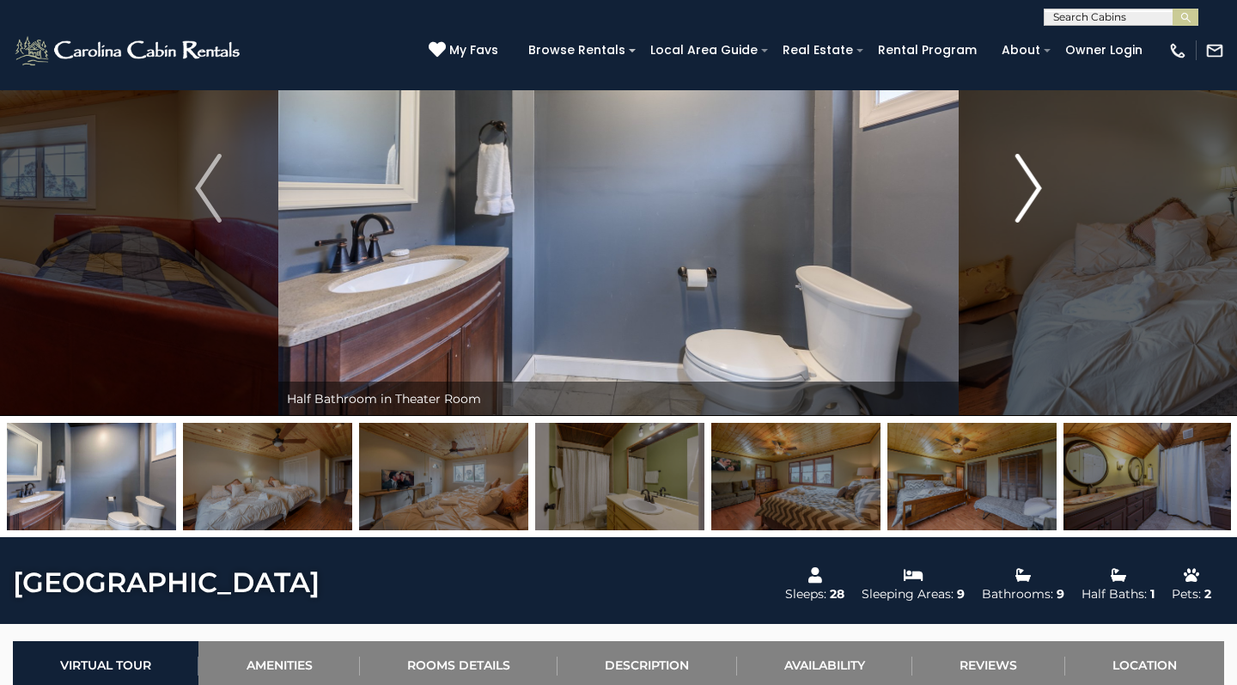
click at [1028, 204] on img "Next" at bounding box center [1028, 188] width 26 height 69
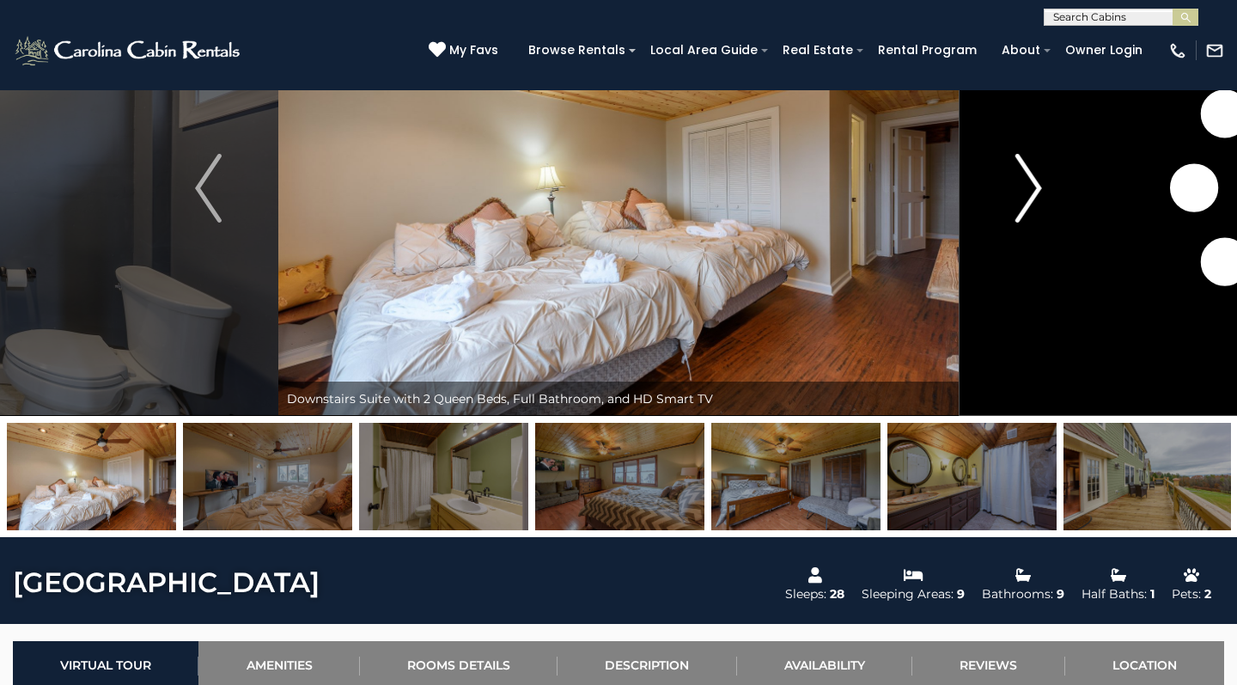
click at [1028, 204] on img "Next" at bounding box center [1028, 188] width 26 height 69
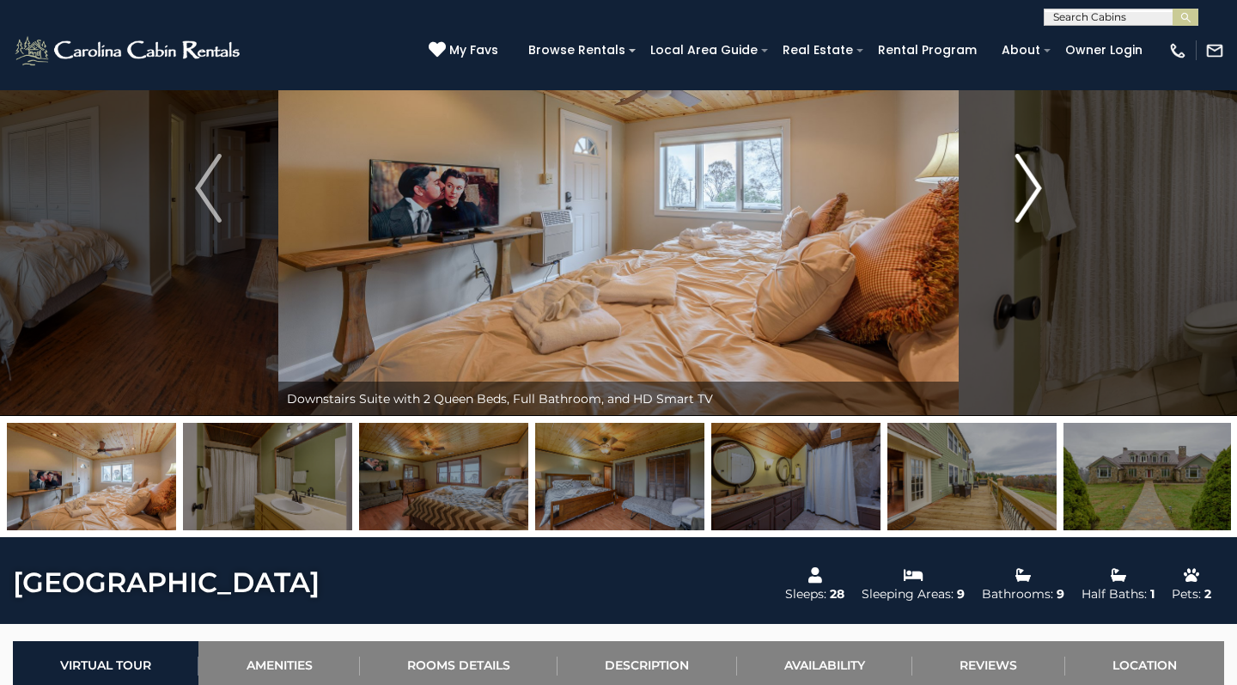
click at [1028, 204] on img "Next" at bounding box center [1028, 188] width 26 height 69
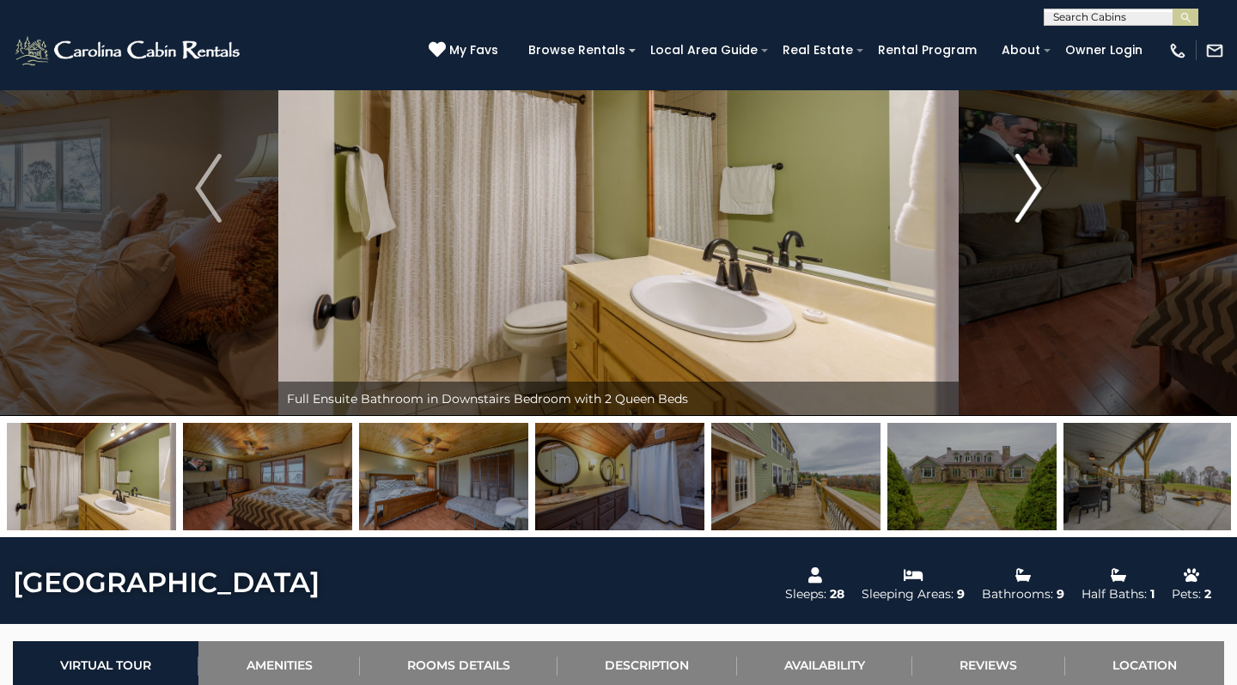
click at [1028, 204] on img "Next" at bounding box center [1028, 188] width 26 height 69
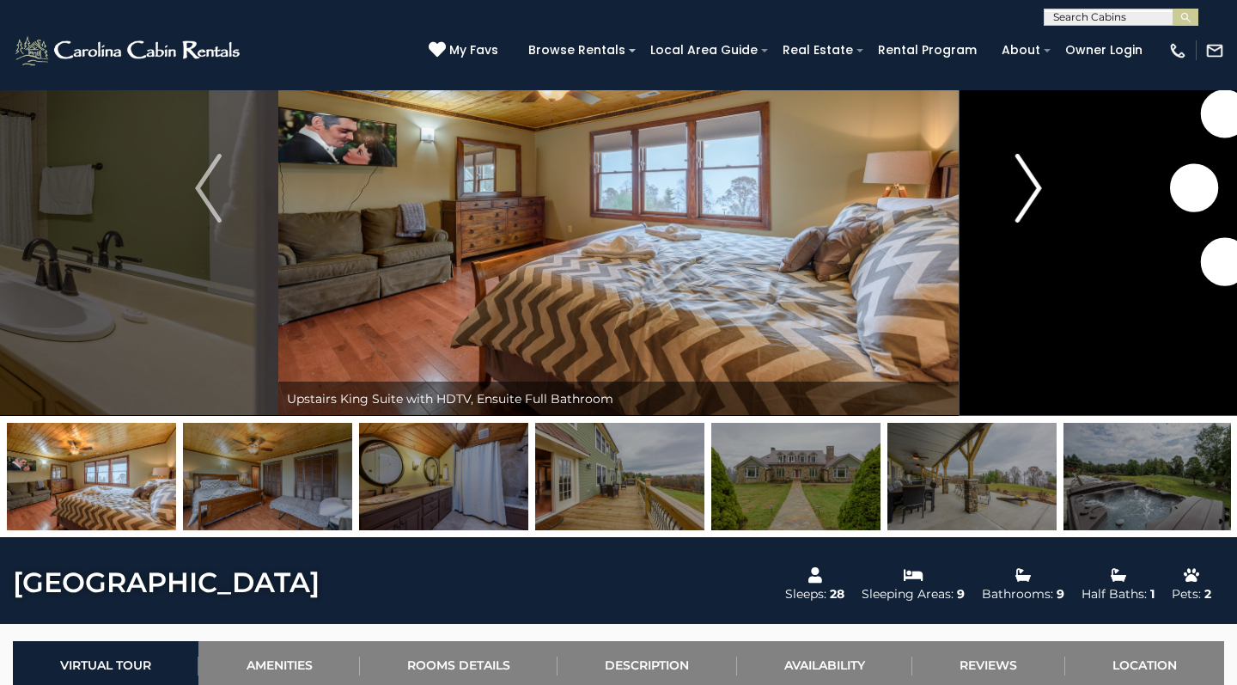
click at [1028, 204] on img "Next" at bounding box center [1028, 188] width 26 height 69
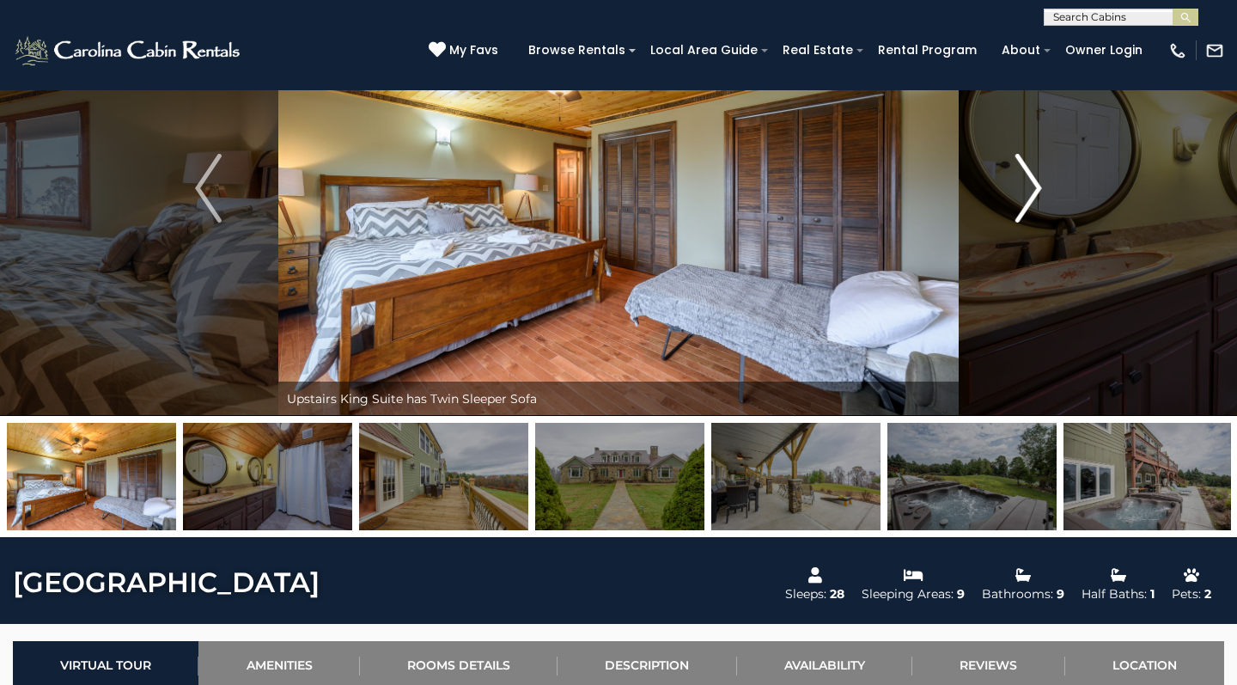
click at [1028, 204] on img "Next" at bounding box center [1028, 188] width 26 height 69
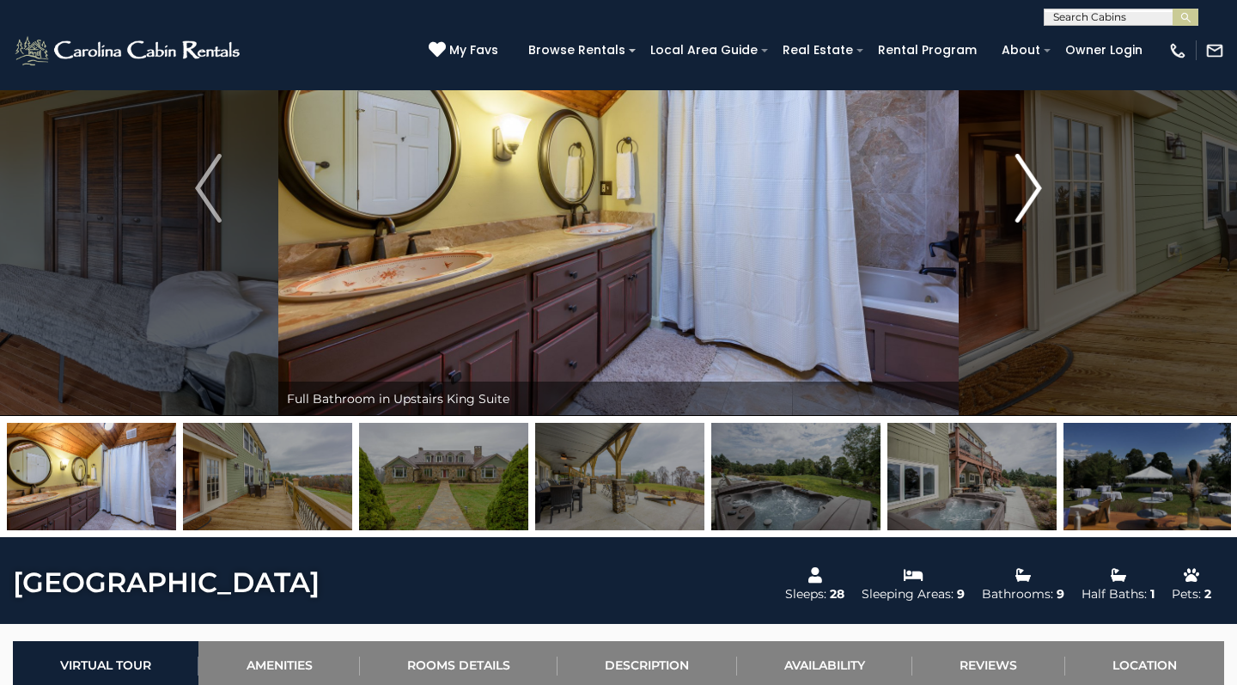
click at [1028, 205] on img "Next" at bounding box center [1028, 188] width 26 height 69
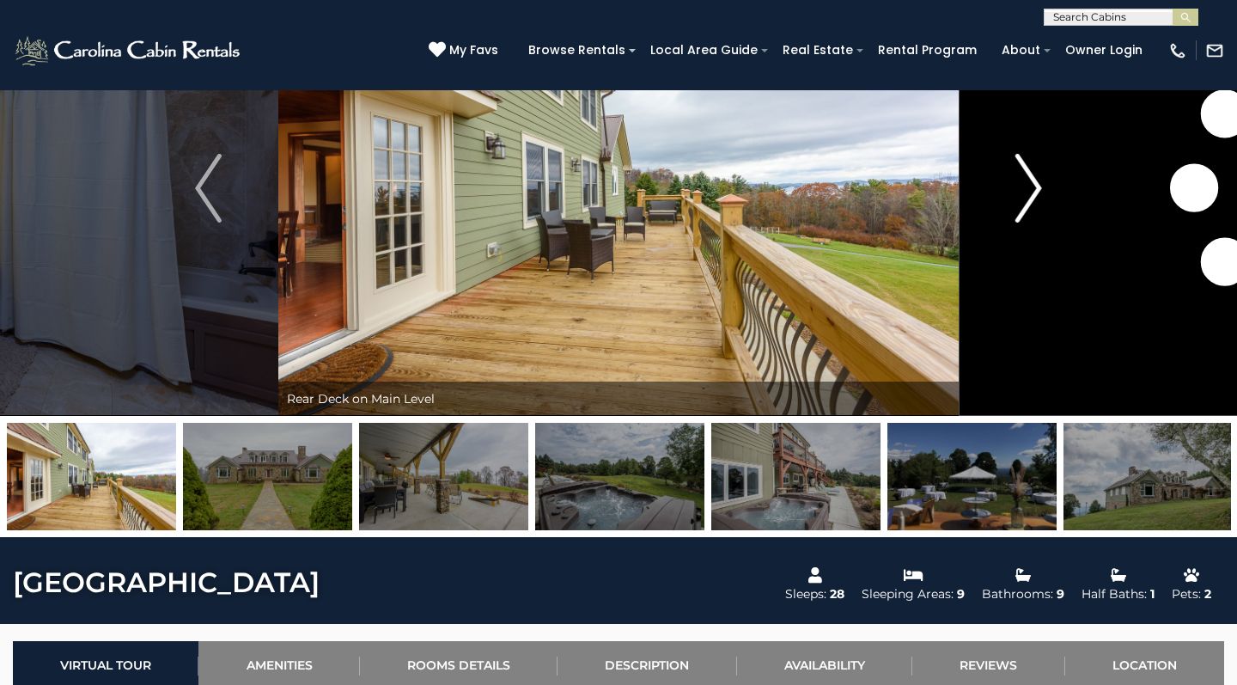
click at [1028, 205] on img "Next" at bounding box center [1028, 188] width 26 height 69
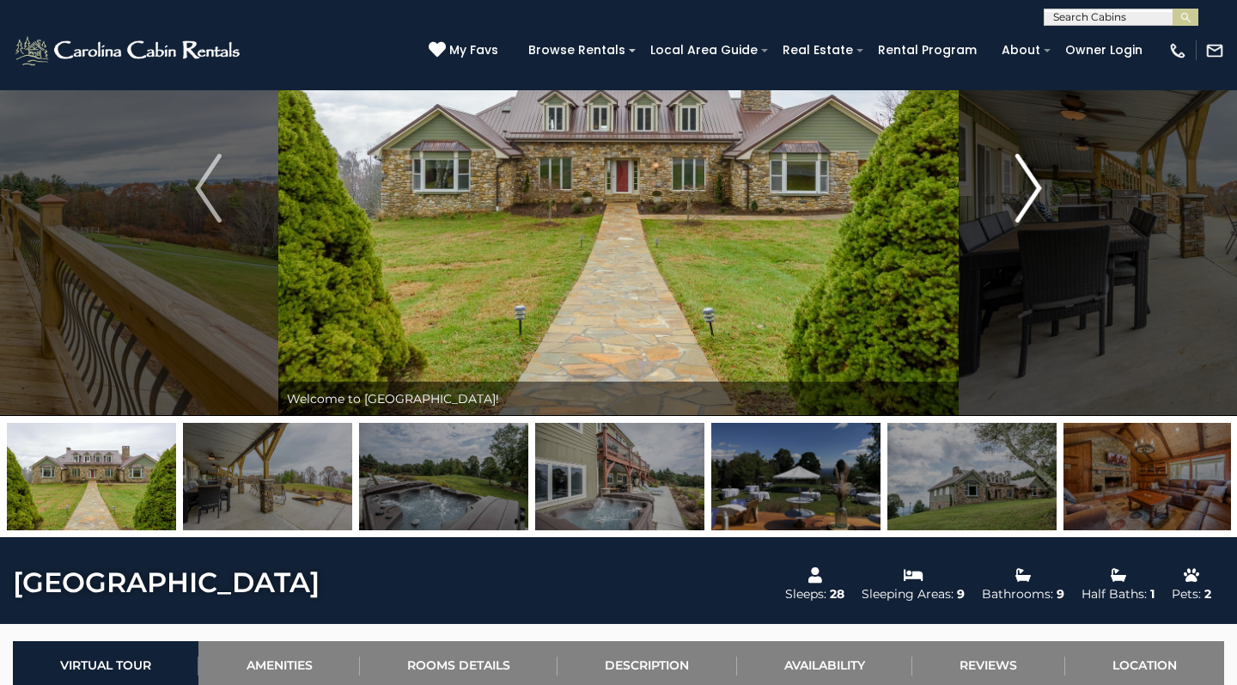
click at [1032, 192] on img "Next" at bounding box center [1028, 188] width 26 height 69
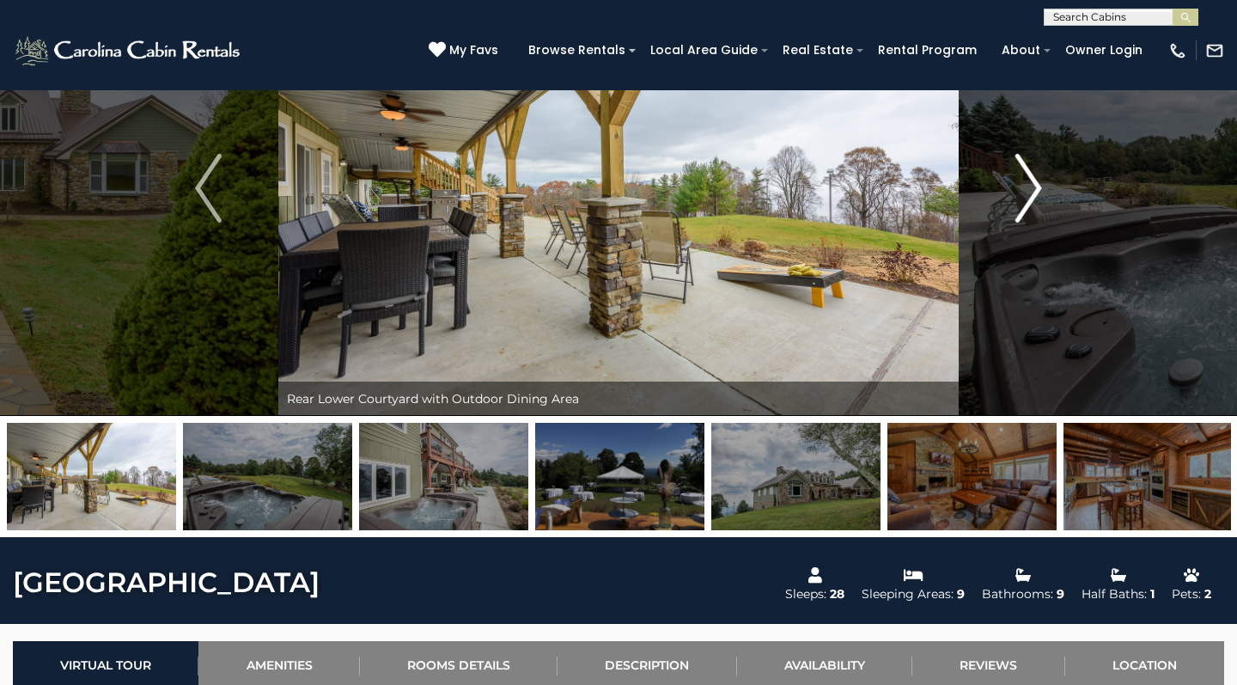
click at [1032, 192] on img "Next" at bounding box center [1028, 188] width 26 height 69
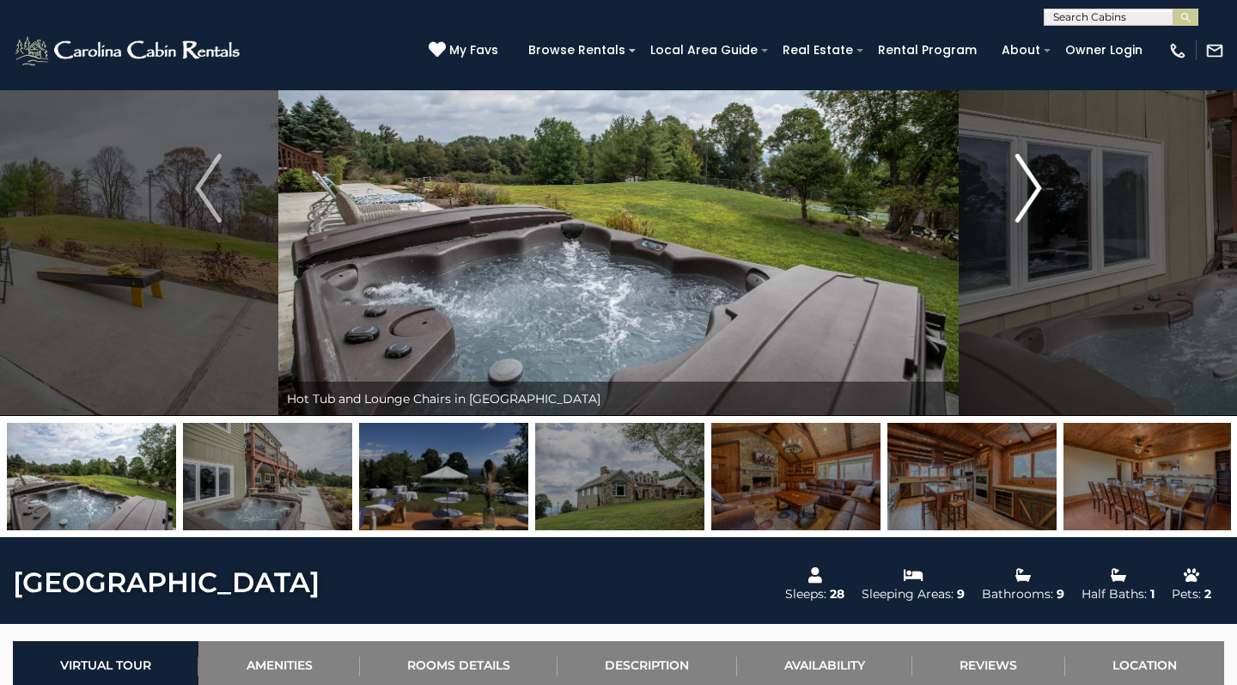
click at [1032, 192] on img "Next" at bounding box center [1028, 188] width 26 height 69
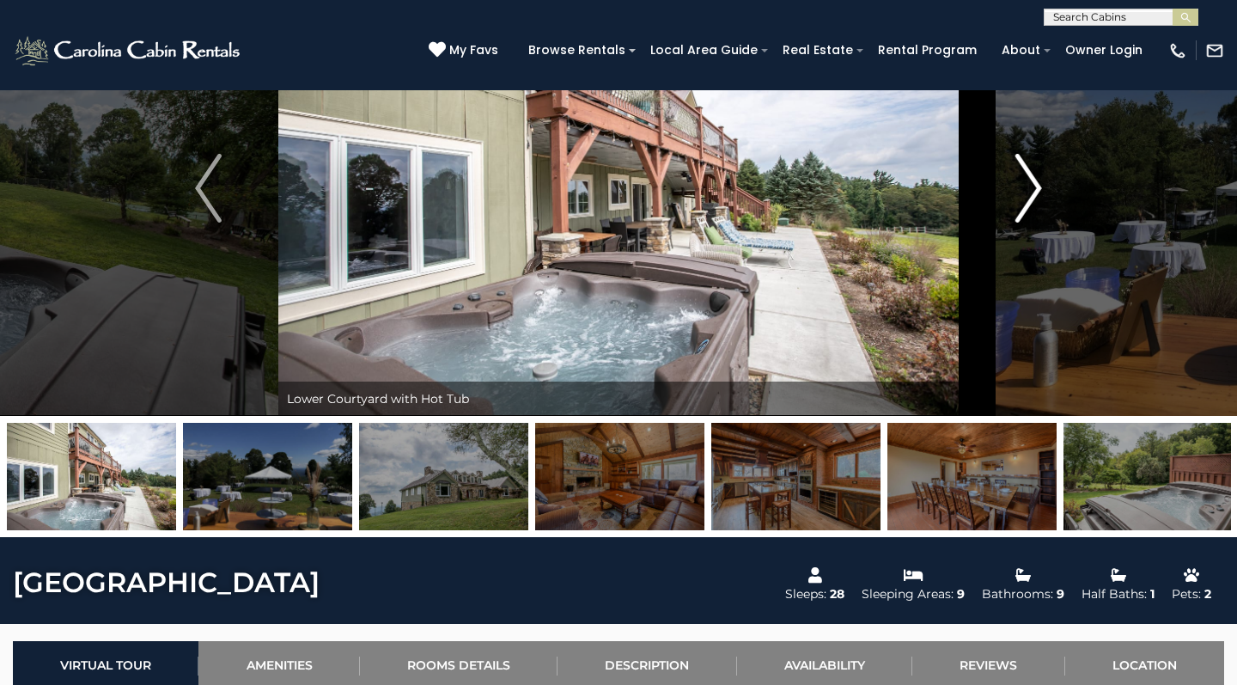
click at [1032, 192] on img "Next" at bounding box center [1028, 188] width 26 height 69
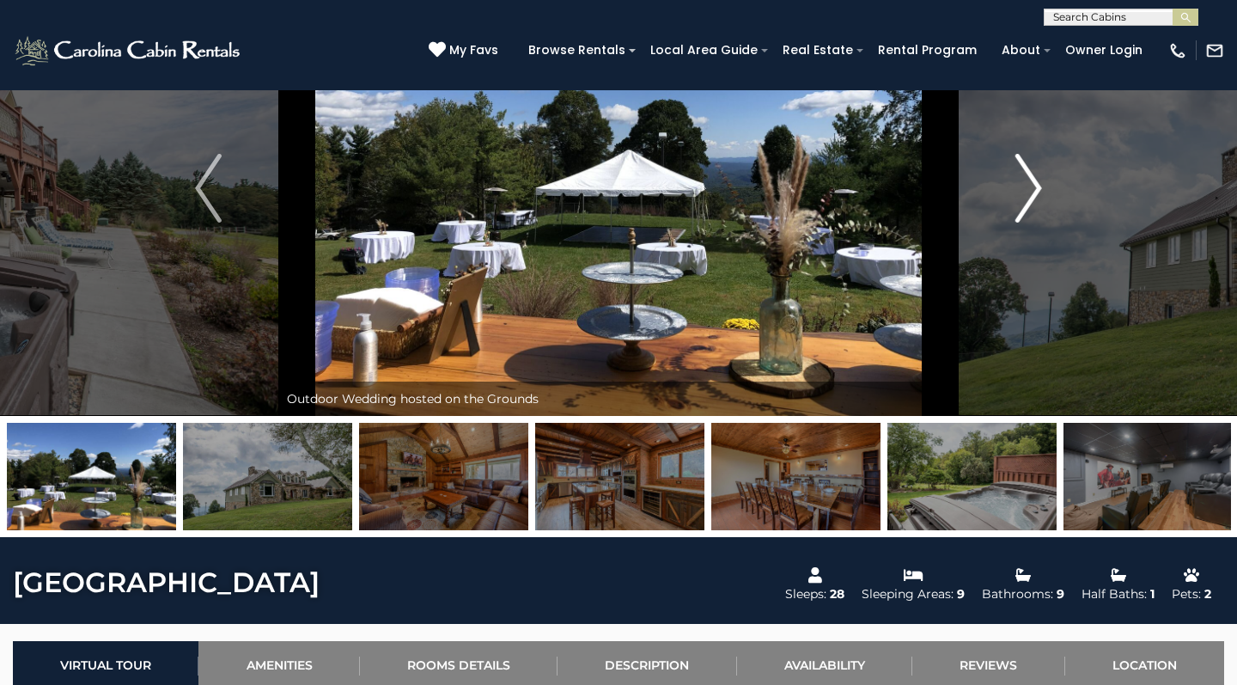
click at [1032, 192] on img "Next" at bounding box center [1028, 188] width 26 height 69
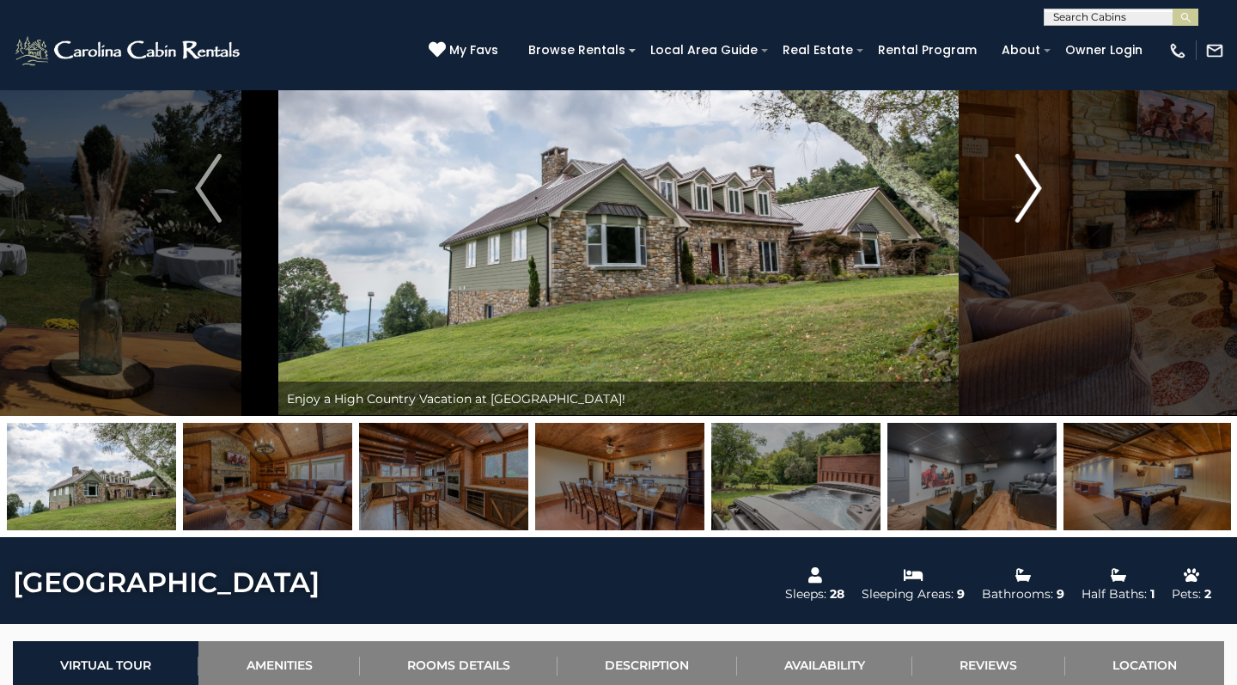
click at [1032, 192] on img "Next" at bounding box center [1028, 188] width 26 height 69
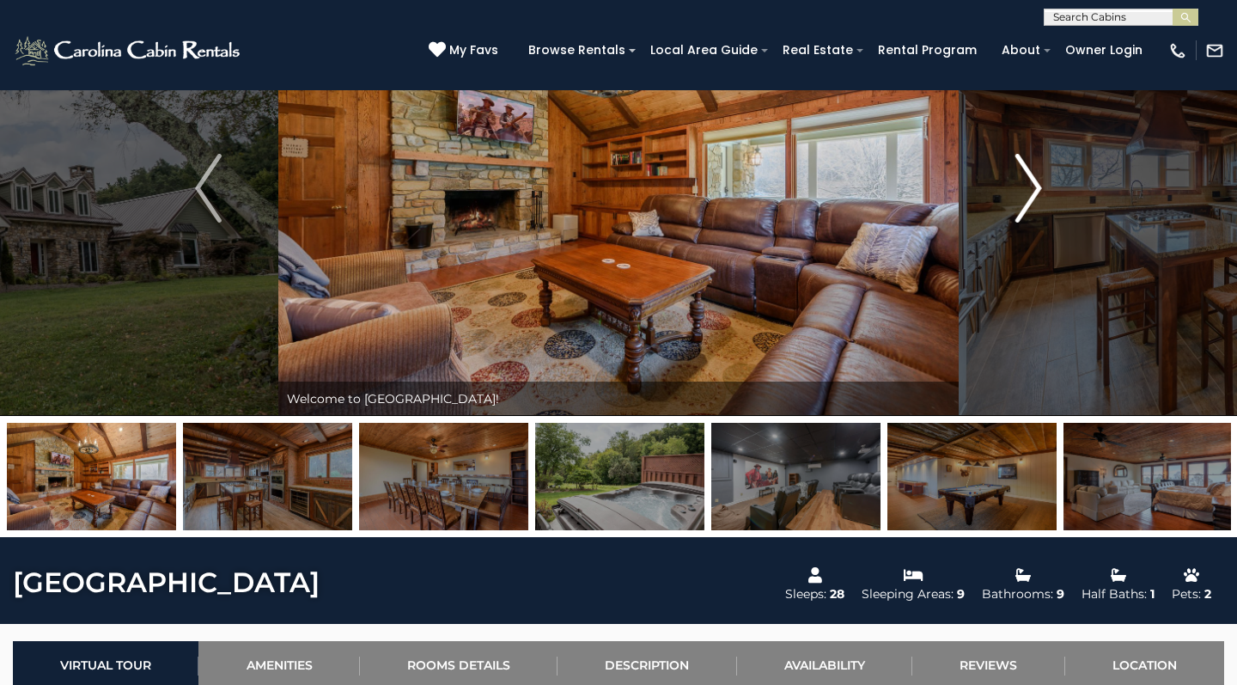
click at [1032, 192] on img "Next" at bounding box center [1028, 188] width 26 height 69
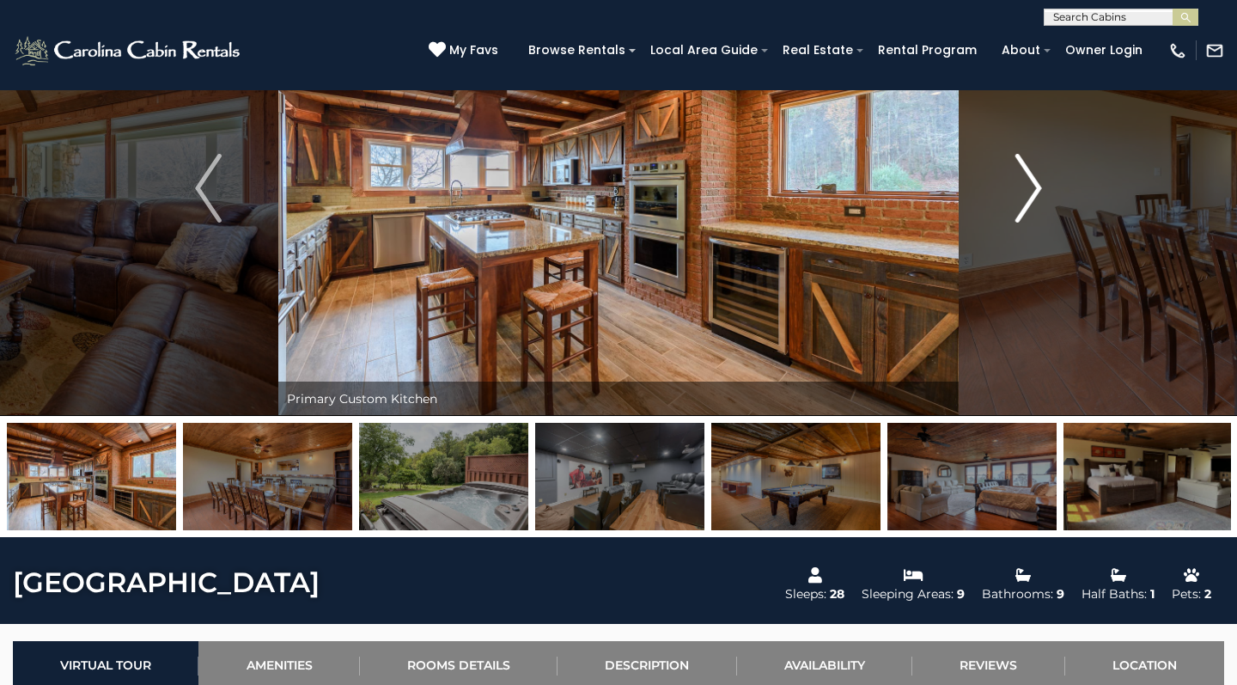
click at [1032, 192] on img "Next" at bounding box center [1028, 188] width 26 height 69
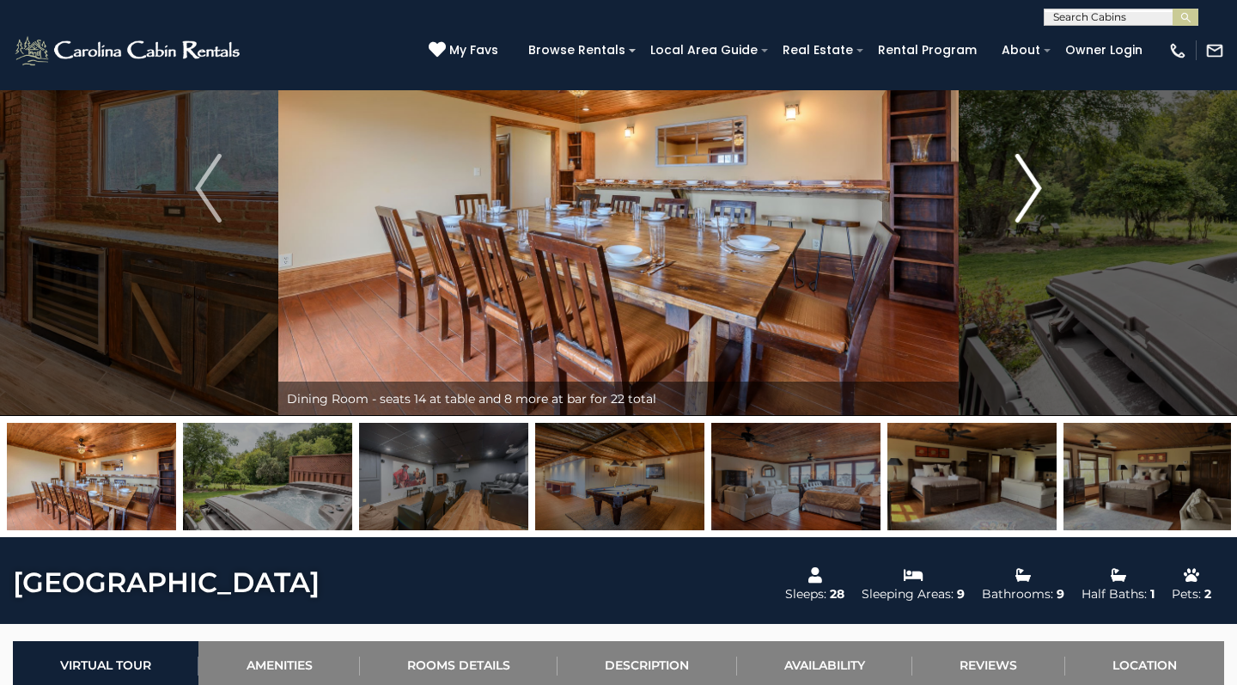
click at [1032, 192] on img "Next" at bounding box center [1028, 188] width 26 height 69
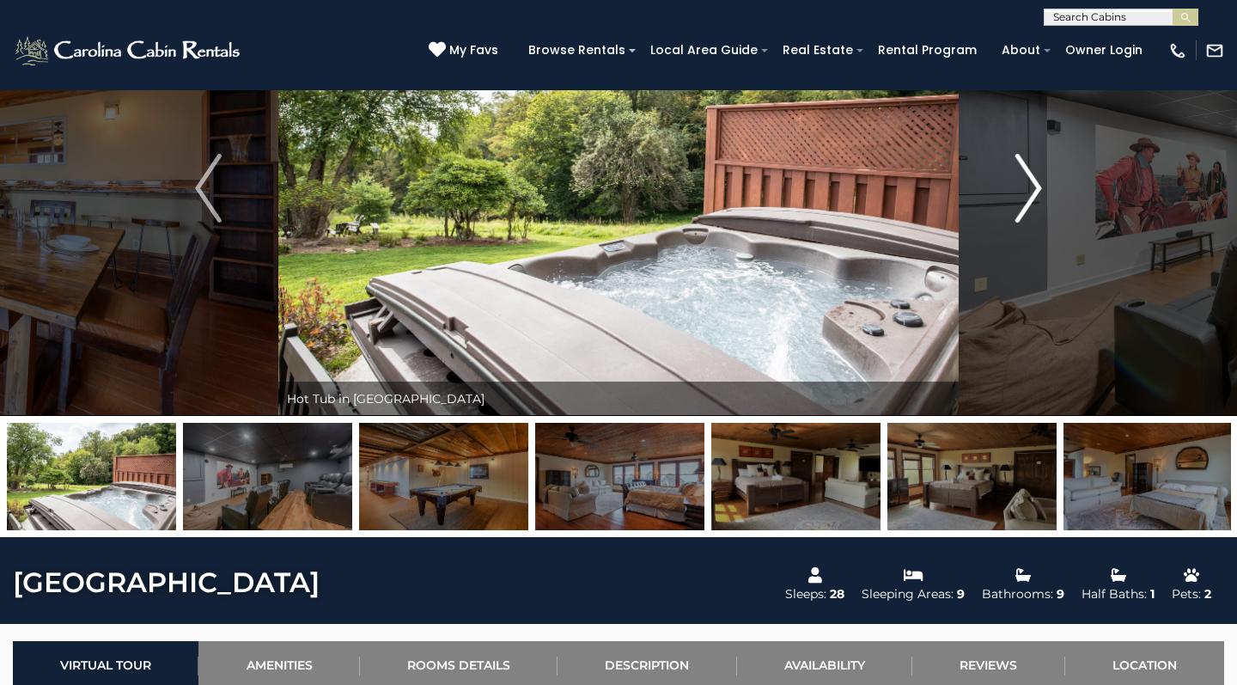
click at [1032, 192] on img "Next" at bounding box center [1028, 188] width 26 height 69
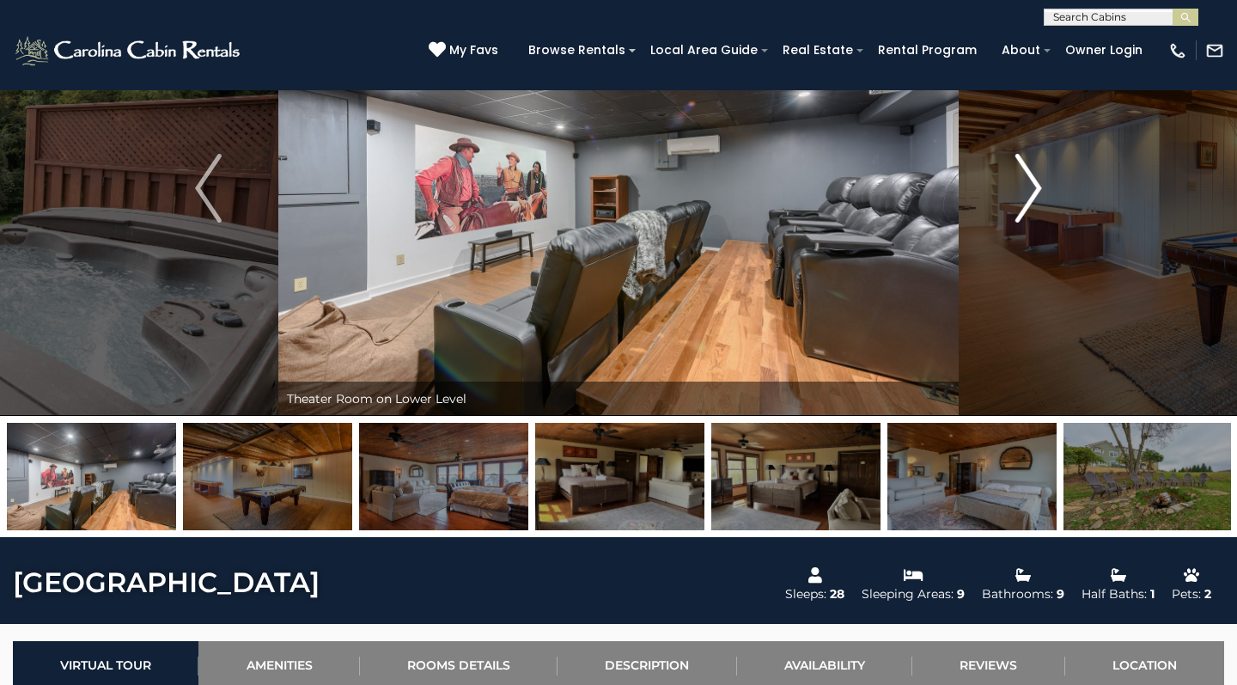
click at [1032, 192] on img "Next" at bounding box center [1028, 188] width 26 height 69
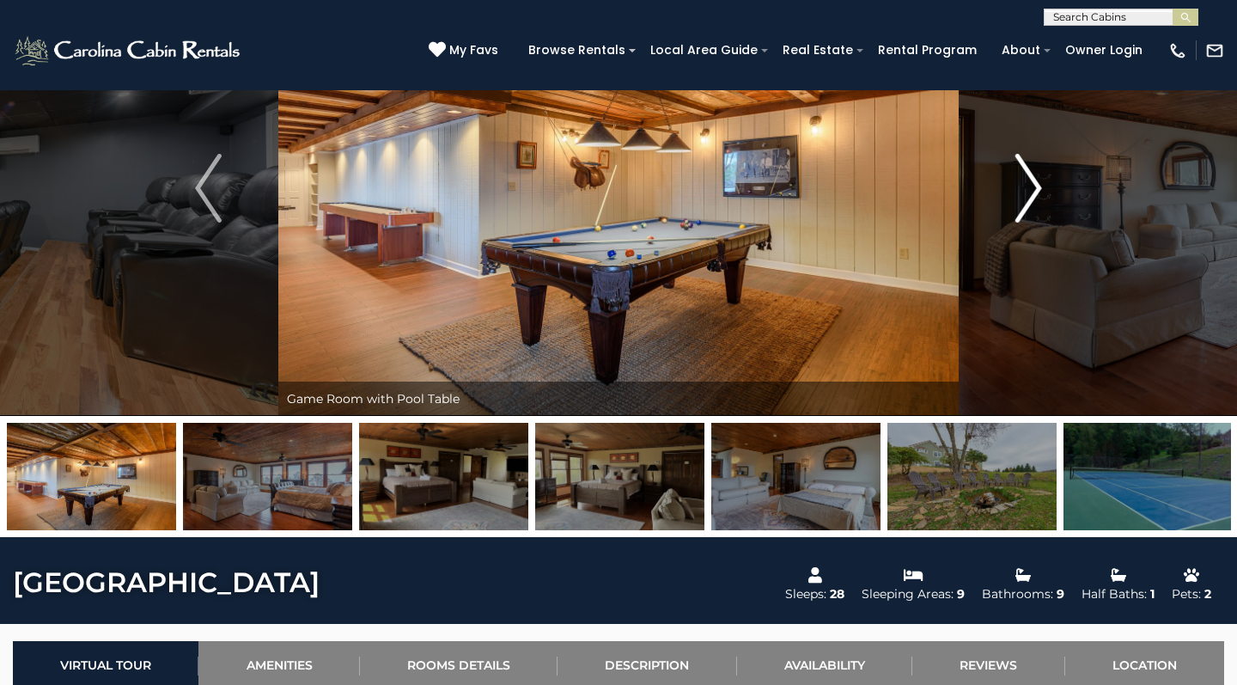
click at [1032, 192] on img "Next" at bounding box center [1028, 188] width 26 height 69
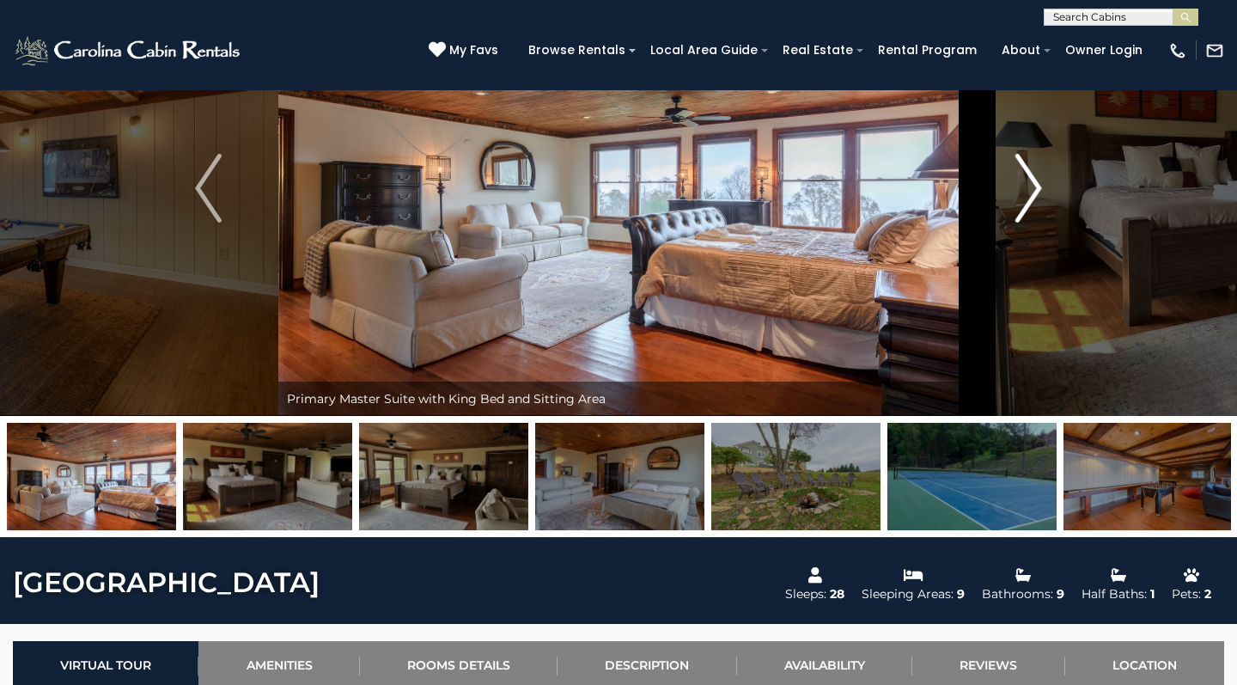
click at [1032, 192] on img "Next" at bounding box center [1028, 188] width 26 height 69
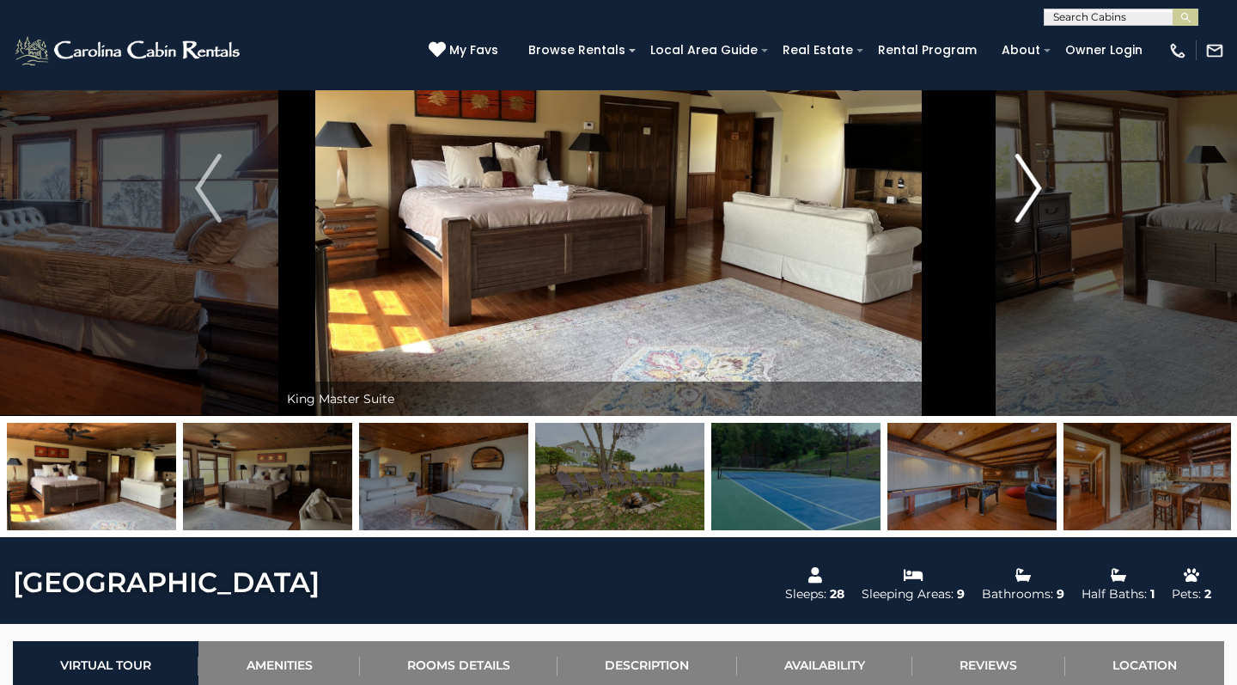
click at [1032, 192] on img "Next" at bounding box center [1028, 188] width 26 height 69
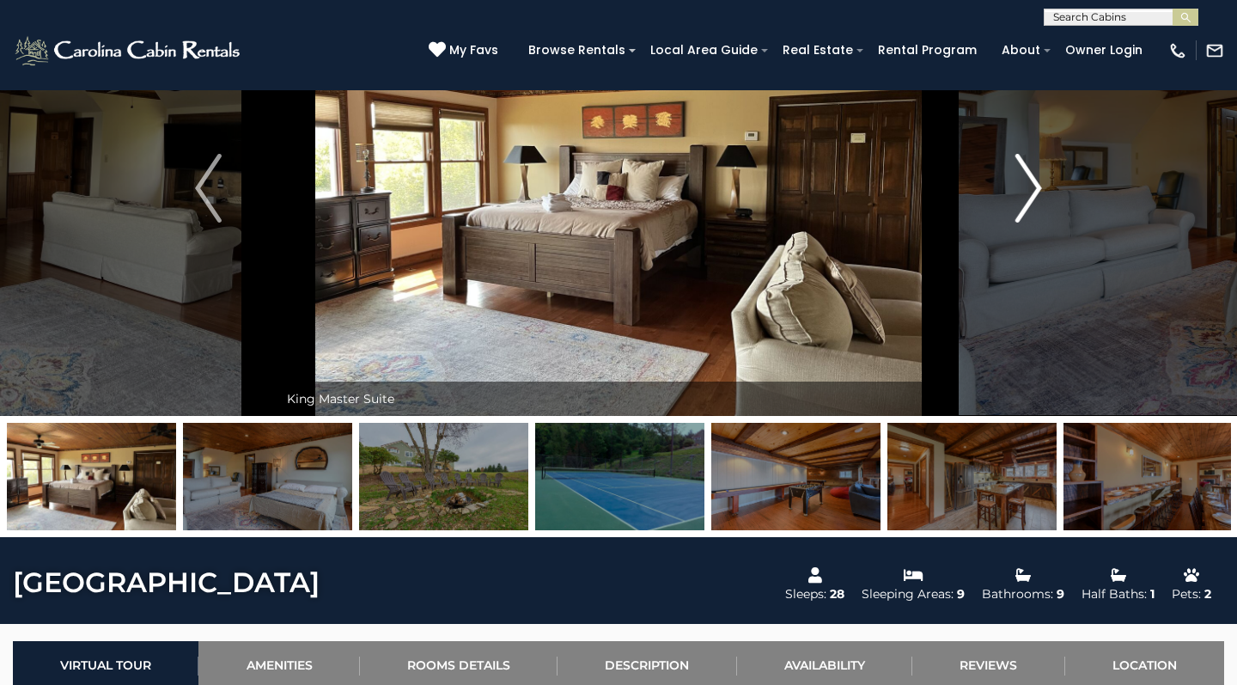
click at [1032, 192] on img "Next" at bounding box center [1028, 188] width 26 height 69
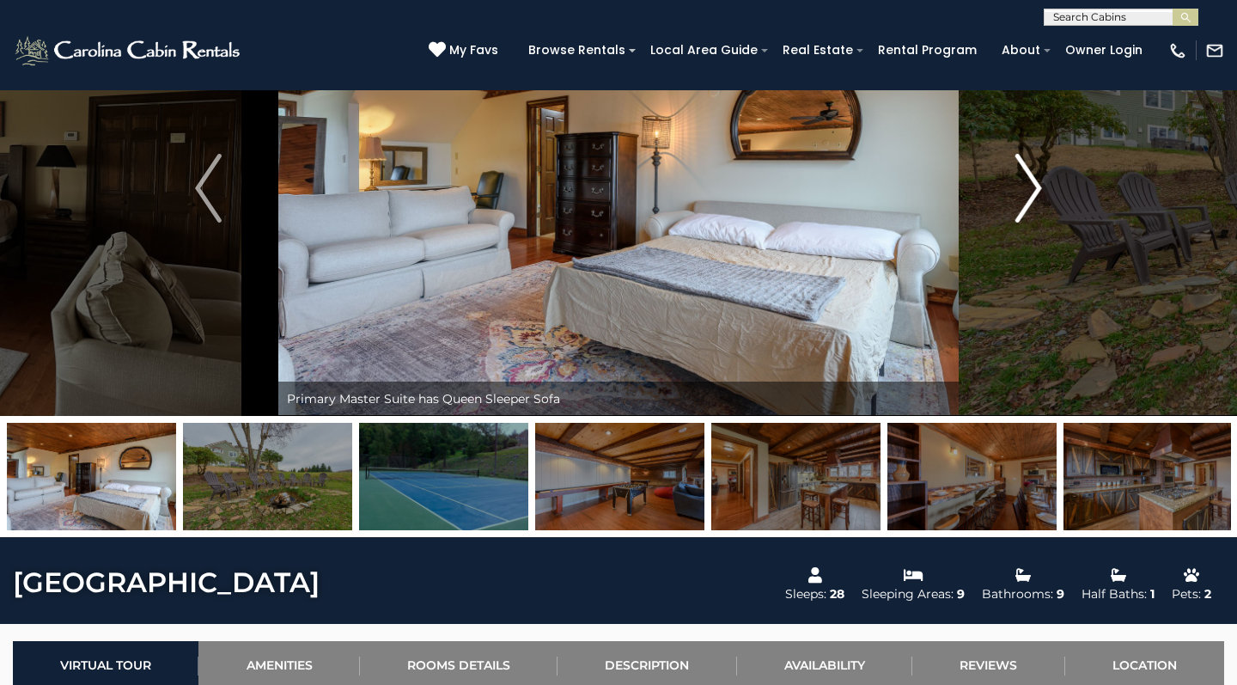
click at [1032, 192] on img "Next" at bounding box center [1028, 188] width 26 height 69
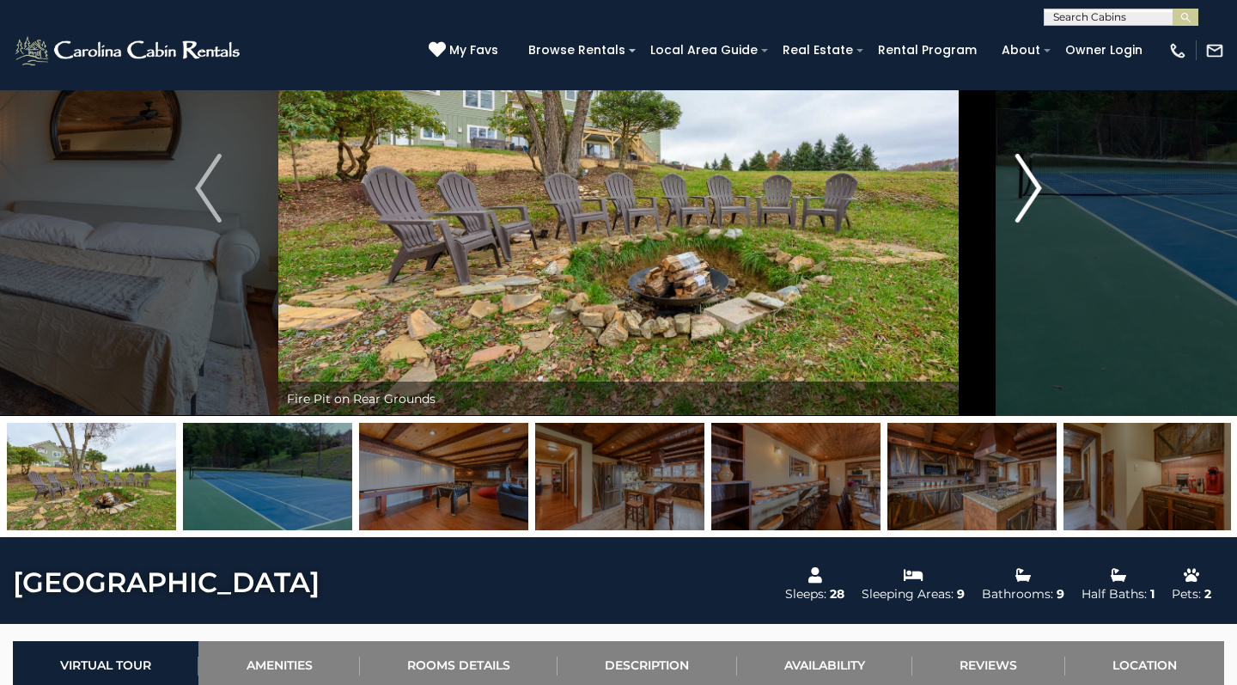
click at [1032, 192] on img "Next" at bounding box center [1028, 188] width 26 height 69
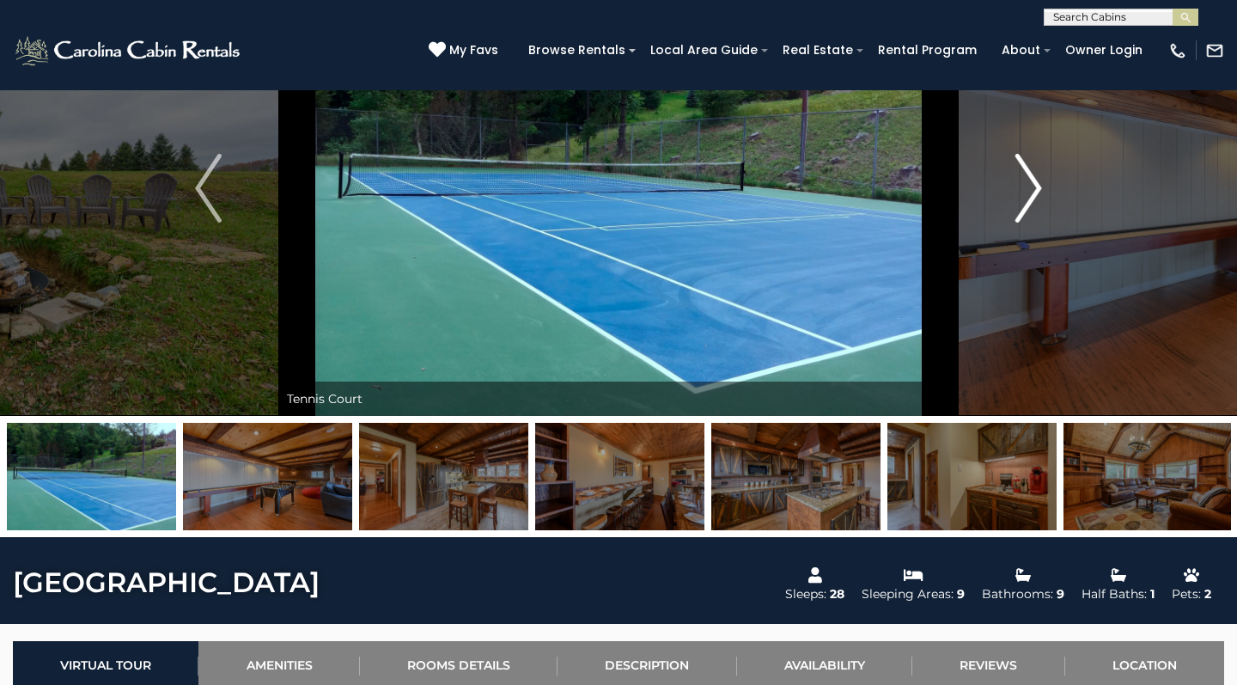
click at [1032, 192] on img "Next" at bounding box center [1028, 188] width 26 height 69
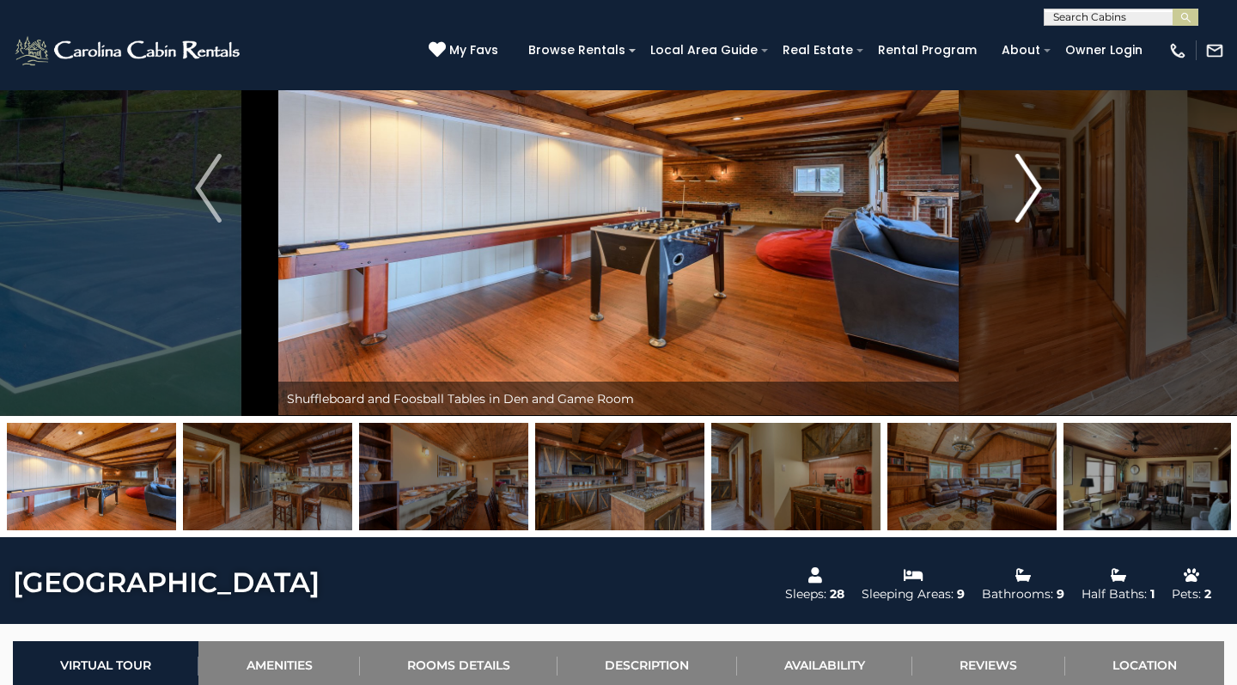
click at [1032, 192] on img "Next" at bounding box center [1028, 188] width 26 height 69
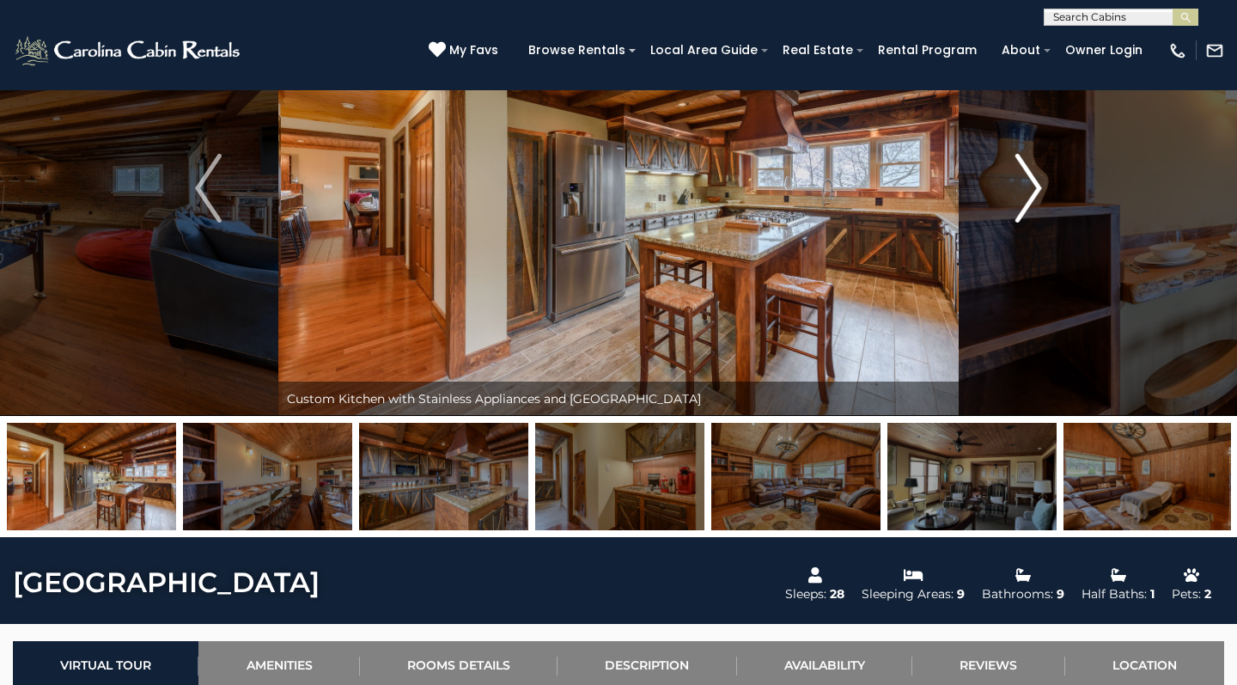
click at [1032, 192] on img "Next" at bounding box center [1028, 188] width 26 height 69
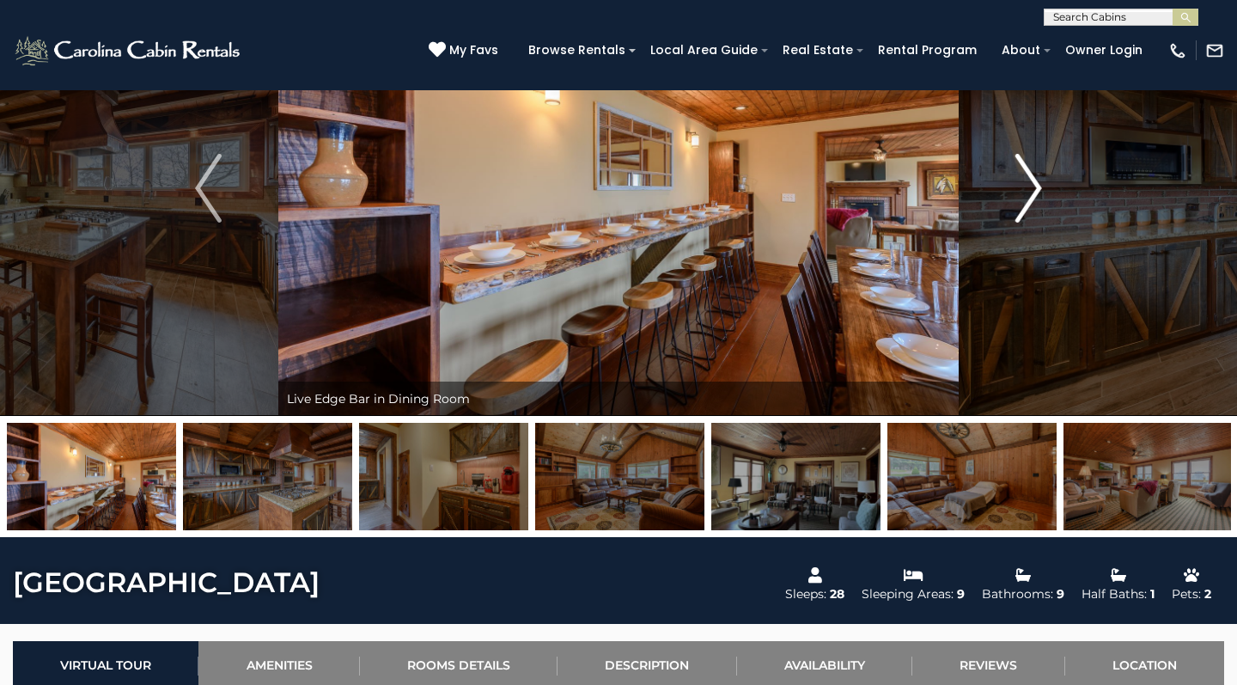
click at [1032, 192] on img "Next" at bounding box center [1028, 188] width 26 height 69
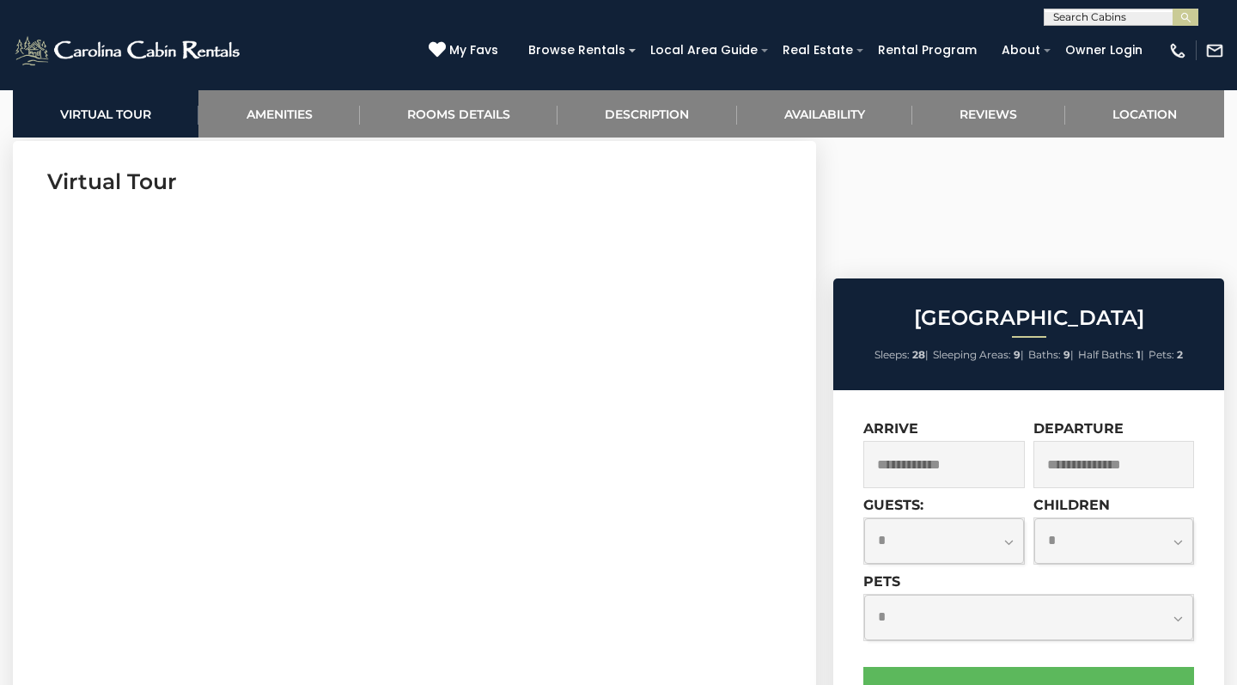
scroll to position [720, 0]
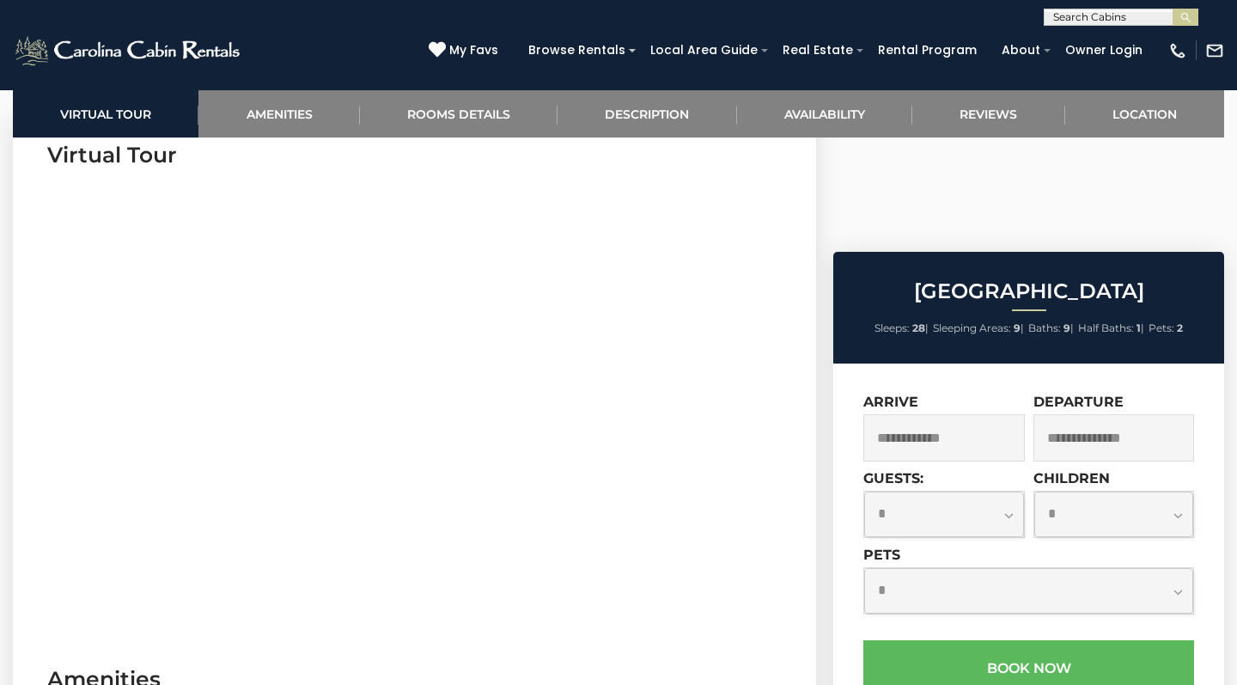
click at [905, 414] on input "text" at bounding box center [943, 437] width 161 height 47
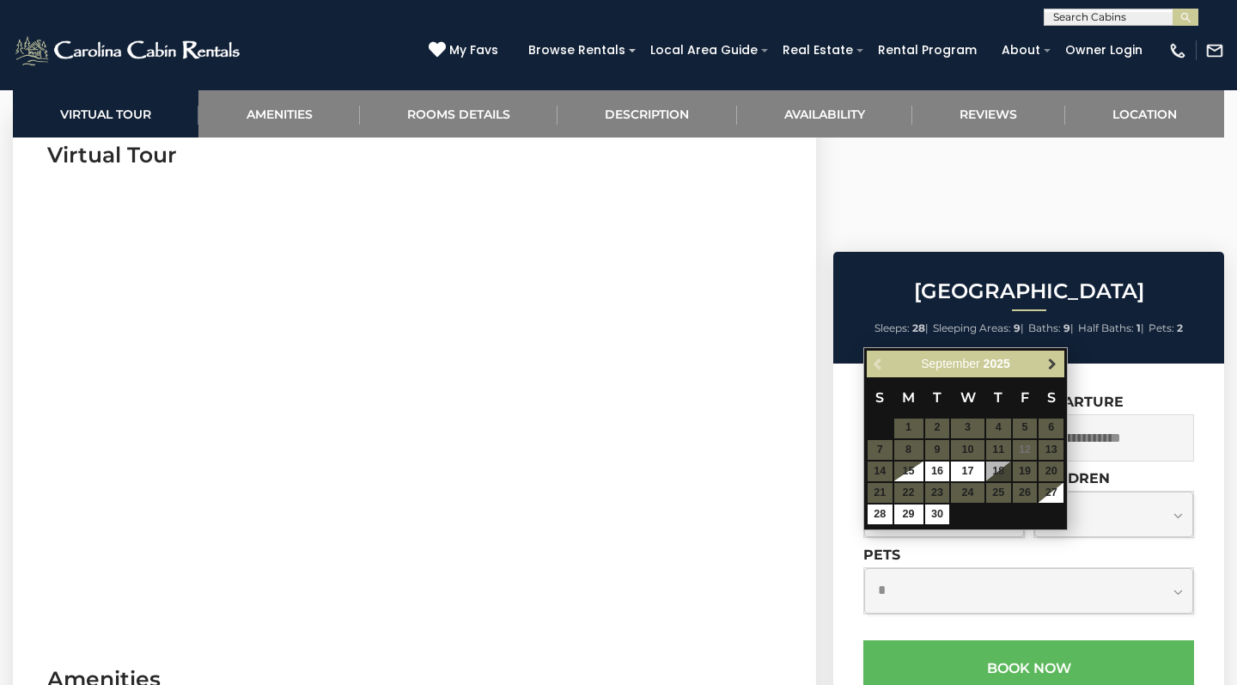
click at [1045, 361] on span "Next" at bounding box center [1052, 363] width 14 height 14
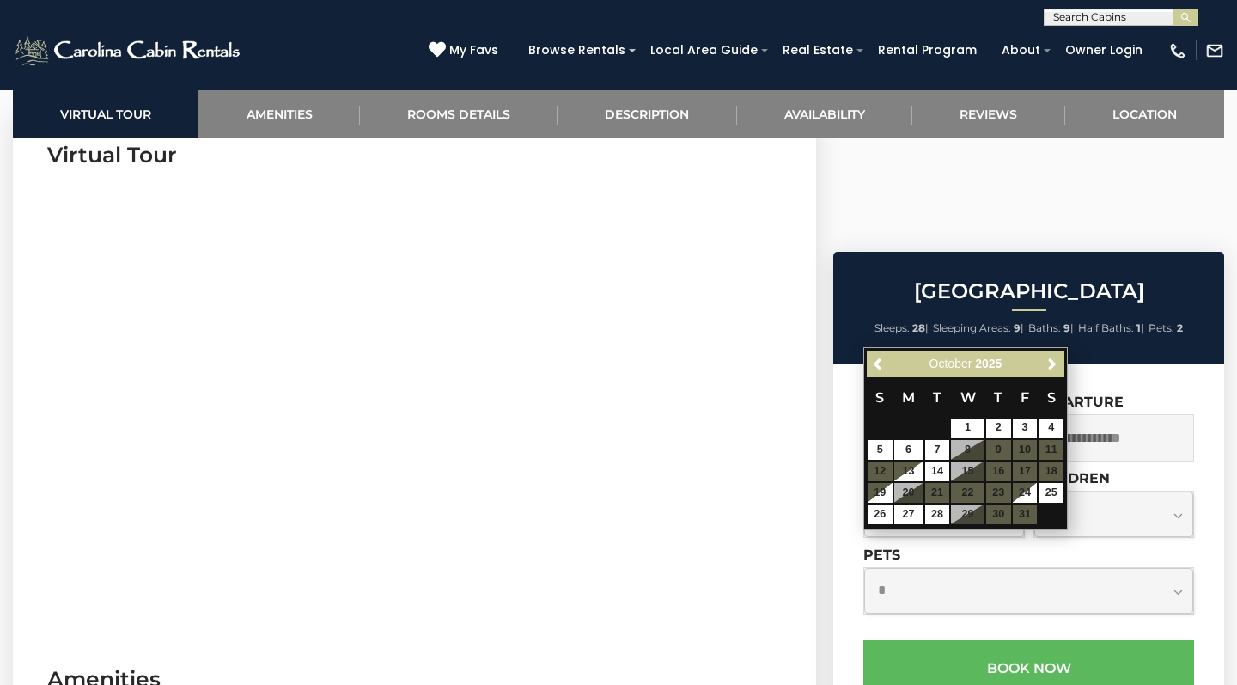
click at [1045, 361] on span "Next" at bounding box center [1052, 363] width 14 height 14
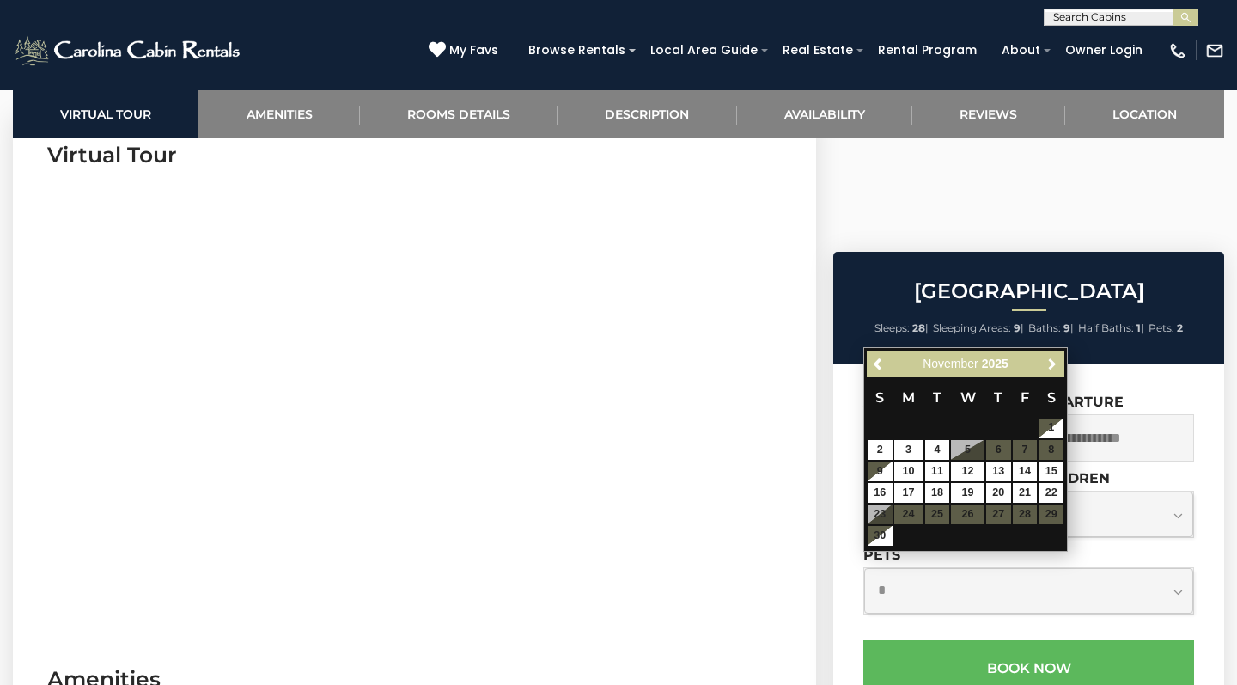
click at [1045, 361] on span "Next" at bounding box center [1052, 363] width 14 height 14
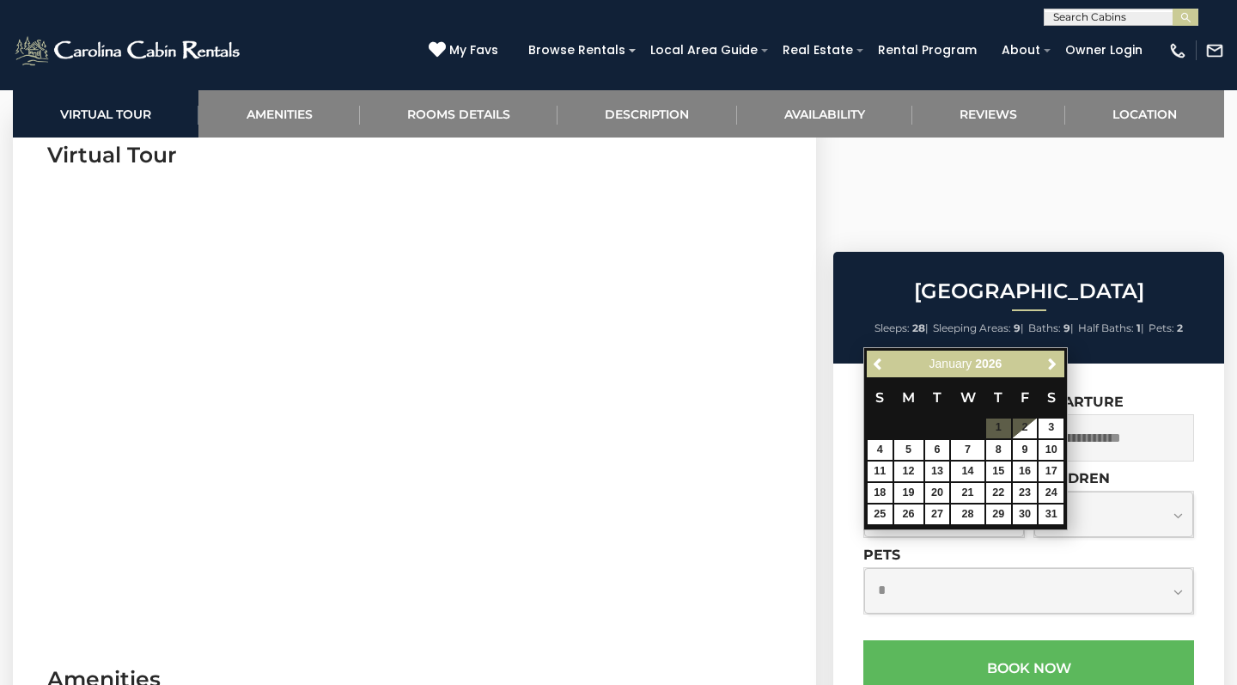
click at [1045, 361] on span "Next" at bounding box center [1052, 363] width 14 height 14
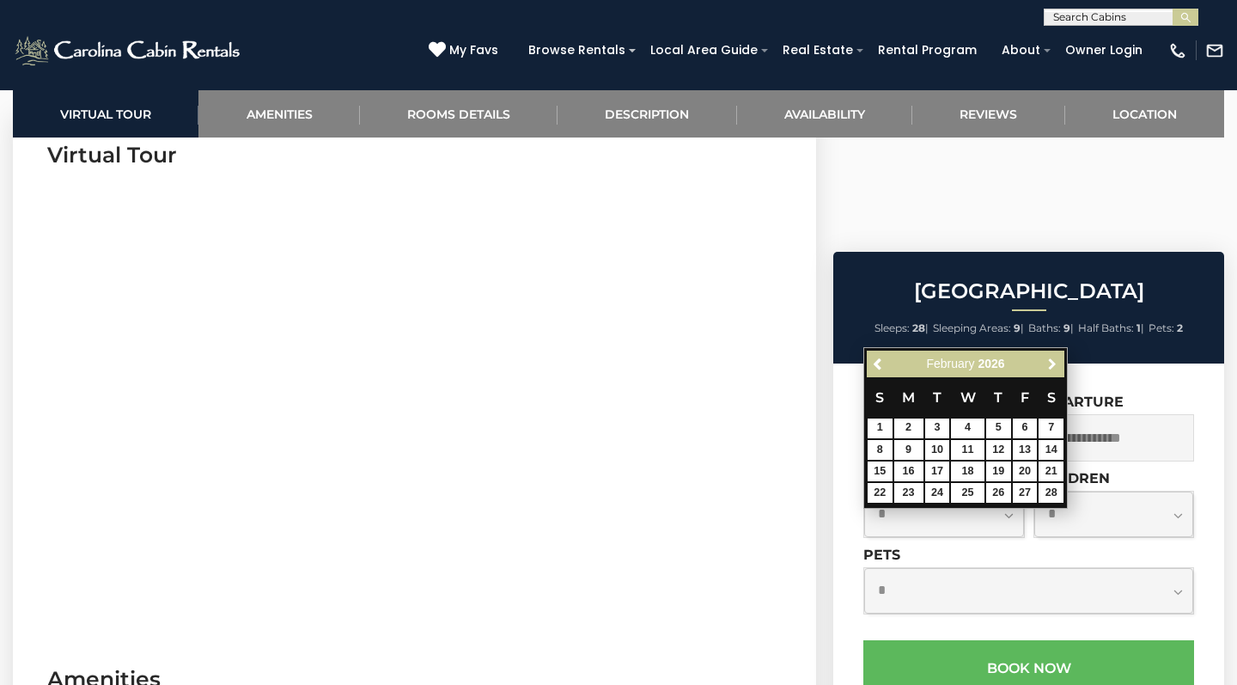
click at [1045, 361] on span "Next" at bounding box center [1052, 363] width 14 height 14
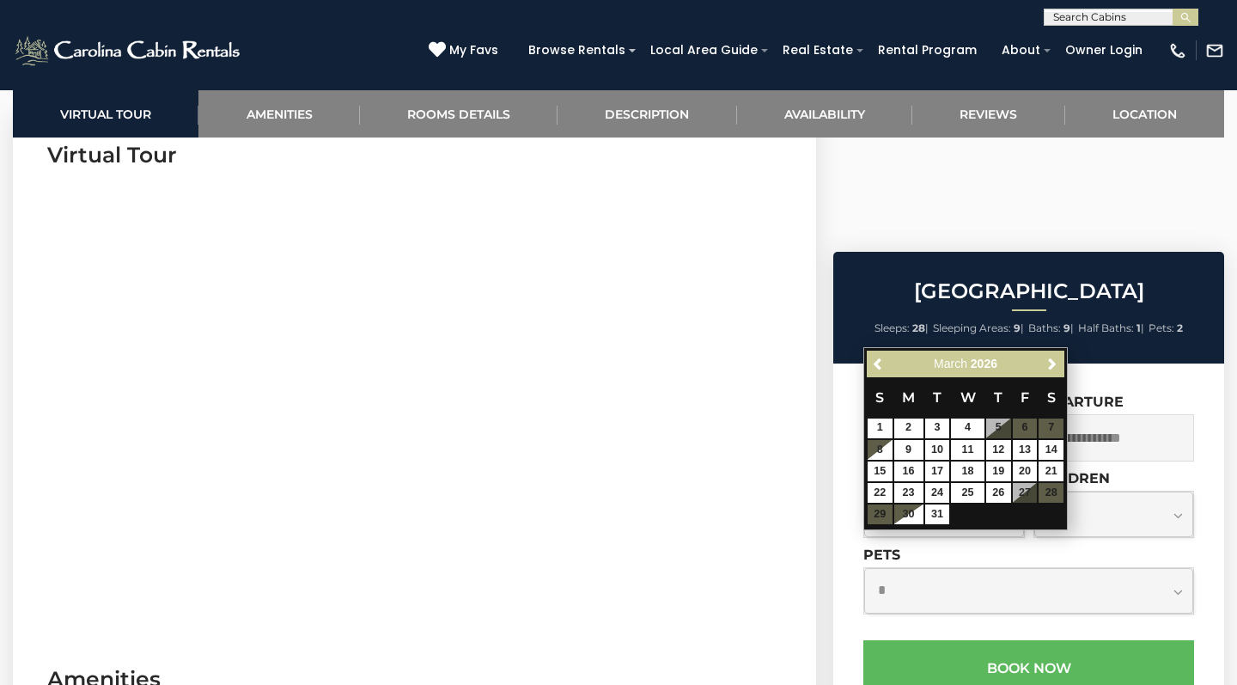
click at [1045, 361] on span "Next" at bounding box center [1052, 363] width 14 height 14
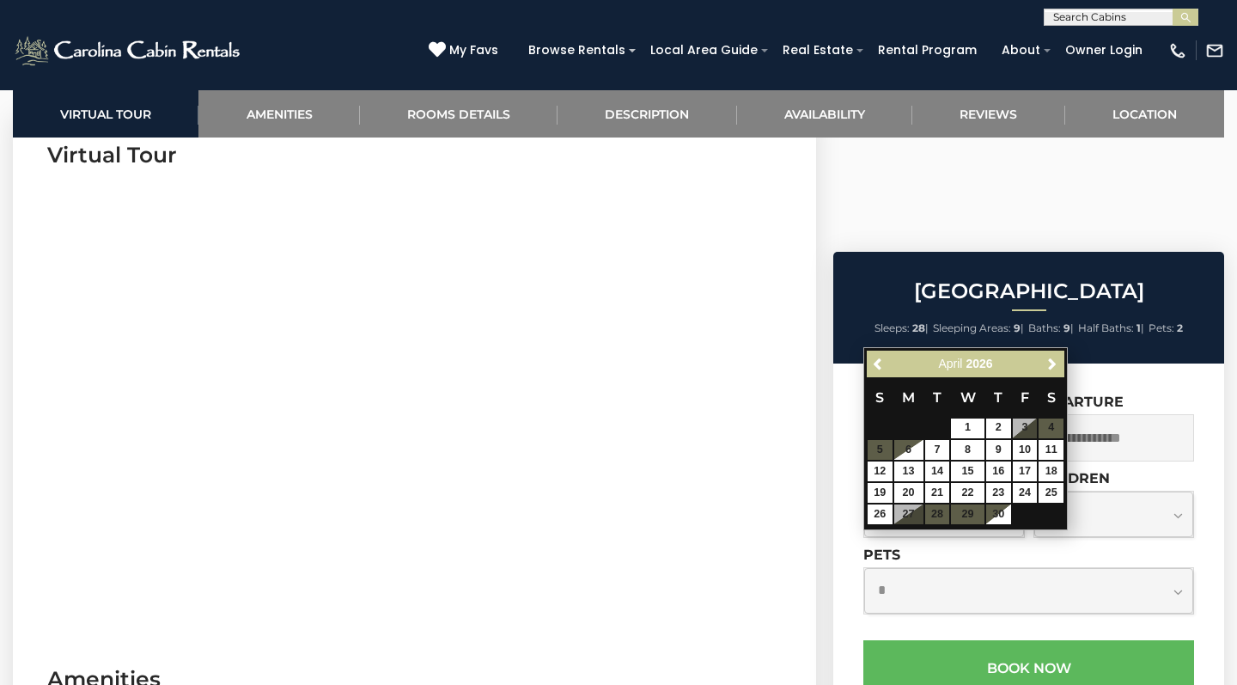
click at [1045, 361] on span "Next" at bounding box center [1052, 363] width 14 height 14
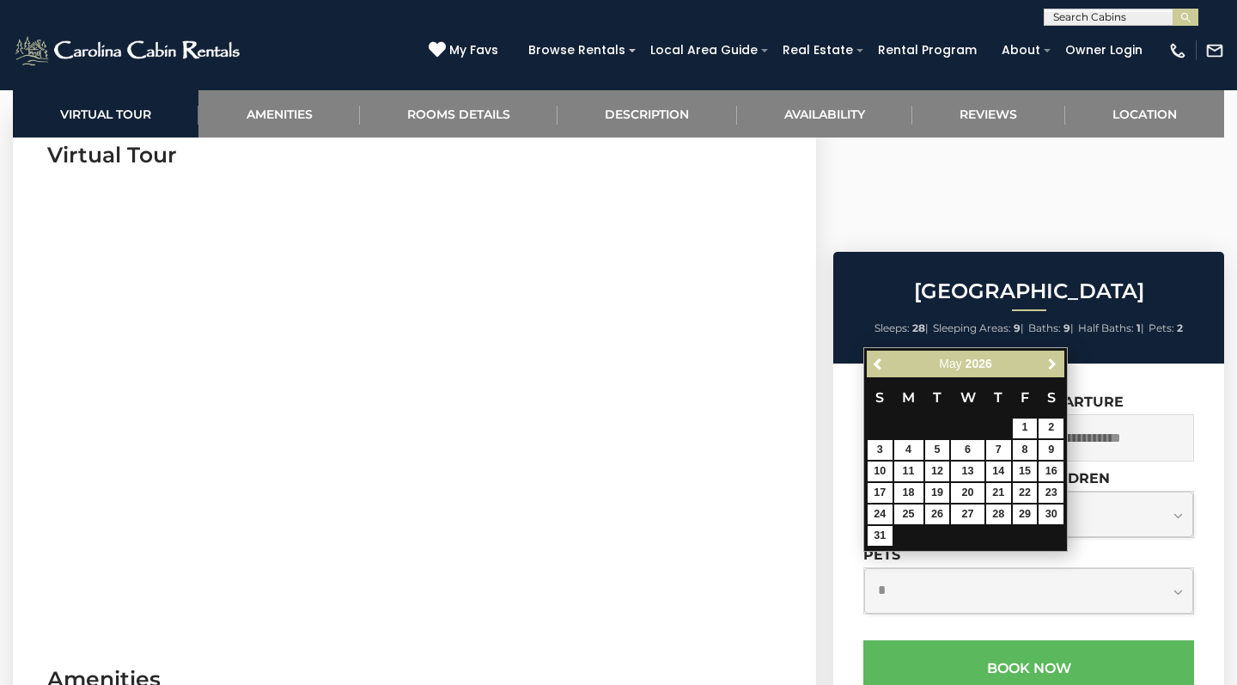
click at [1045, 361] on span "Next" at bounding box center [1052, 363] width 14 height 14
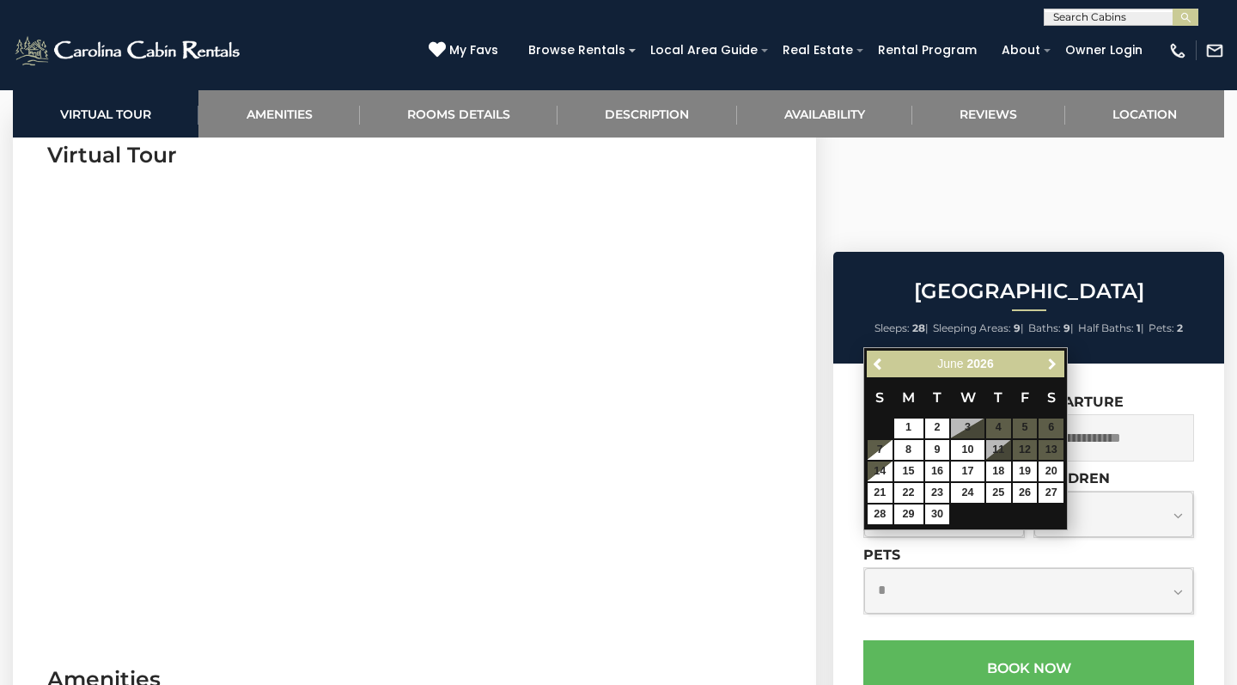
click at [1045, 361] on span "Next" at bounding box center [1052, 363] width 14 height 14
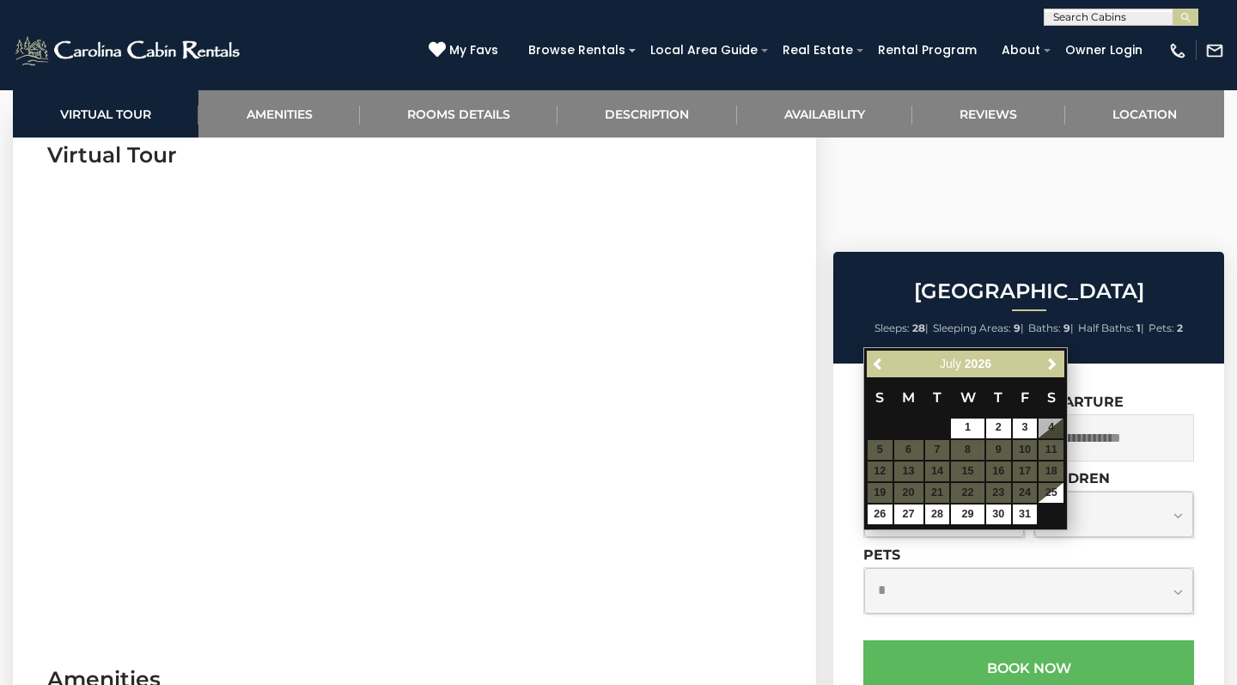
click at [1045, 361] on span "Next" at bounding box center [1052, 363] width 14 height 14
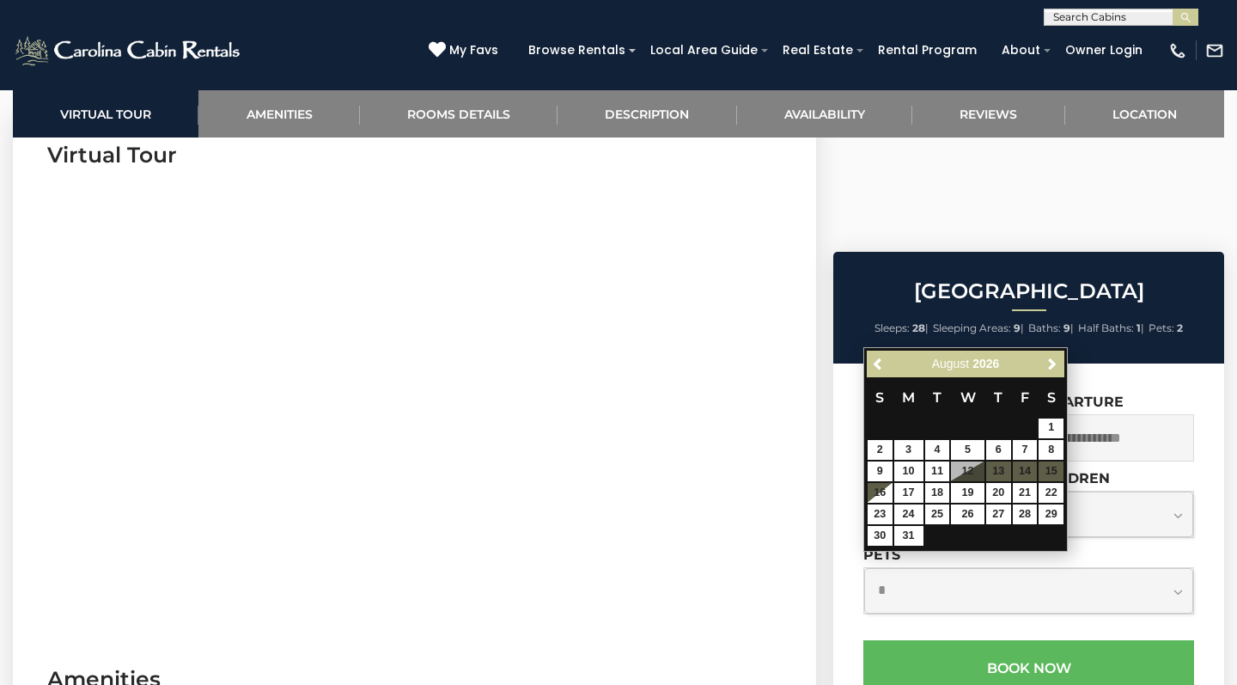
click at [1045, 361] on span "Next" at bounding box center [1052, 363] width 14 height 14
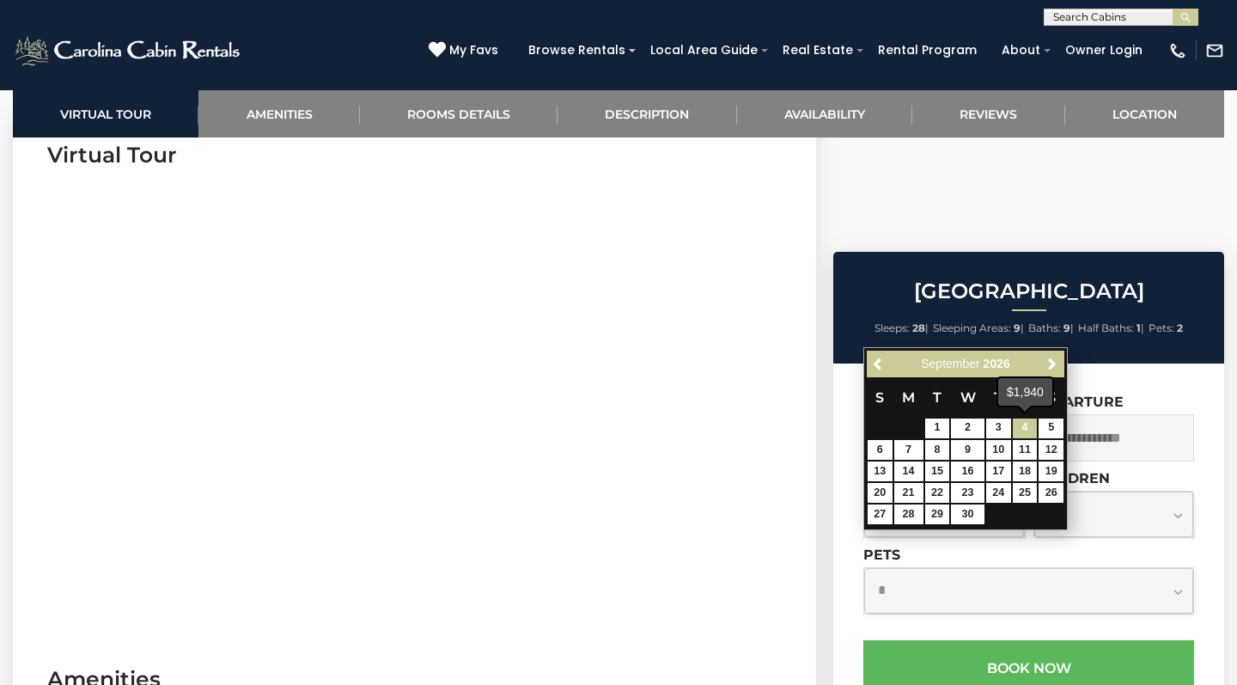
click at [1020, 429] on link "4" at bounding box center [1025, 428] width 25 height 20
type input "**********"
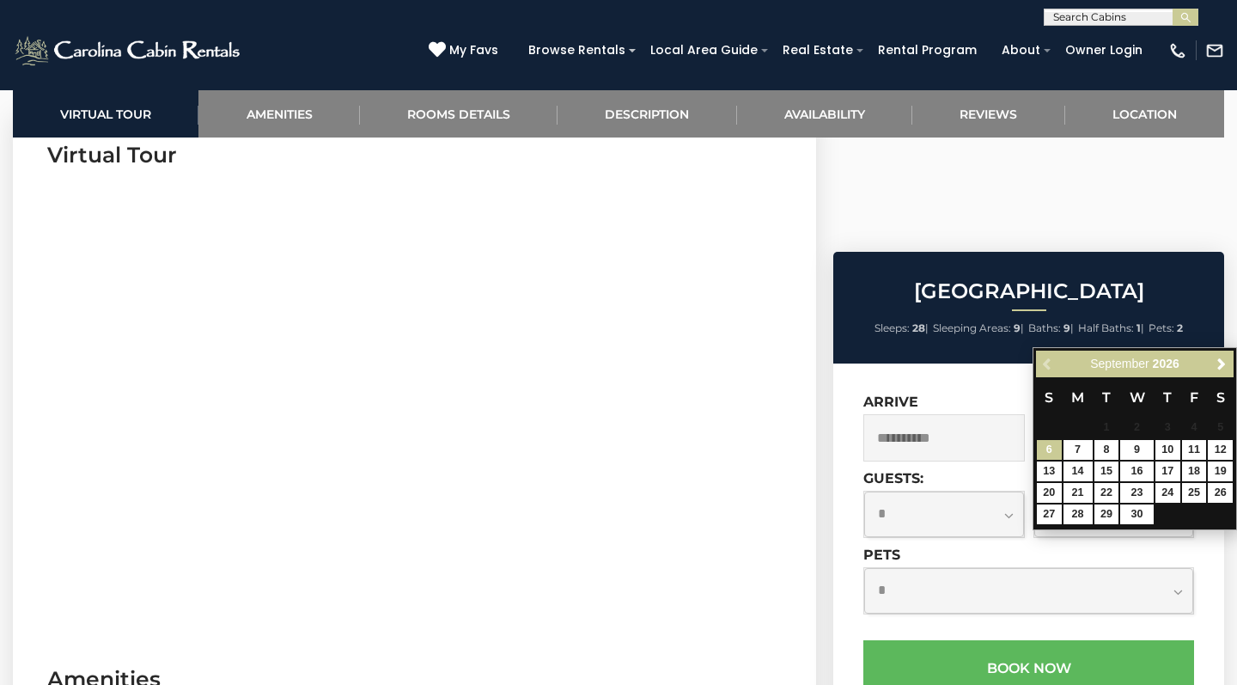
click at [1060, 414] on input "text" at bounding box center [1113, 437] width 161 height 47
click at [1051, 448] on link "6" at bounding box center [1049, 450] width 25 height 20
type input "**********"
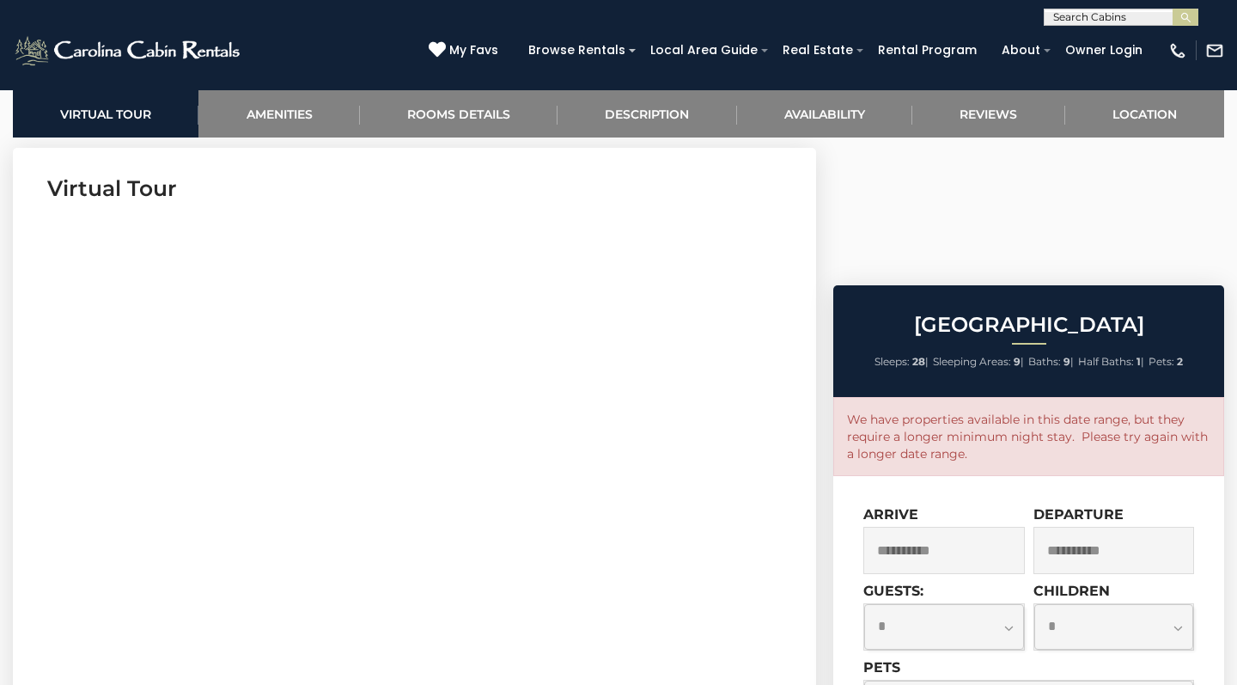
scroll to position [655, 0]
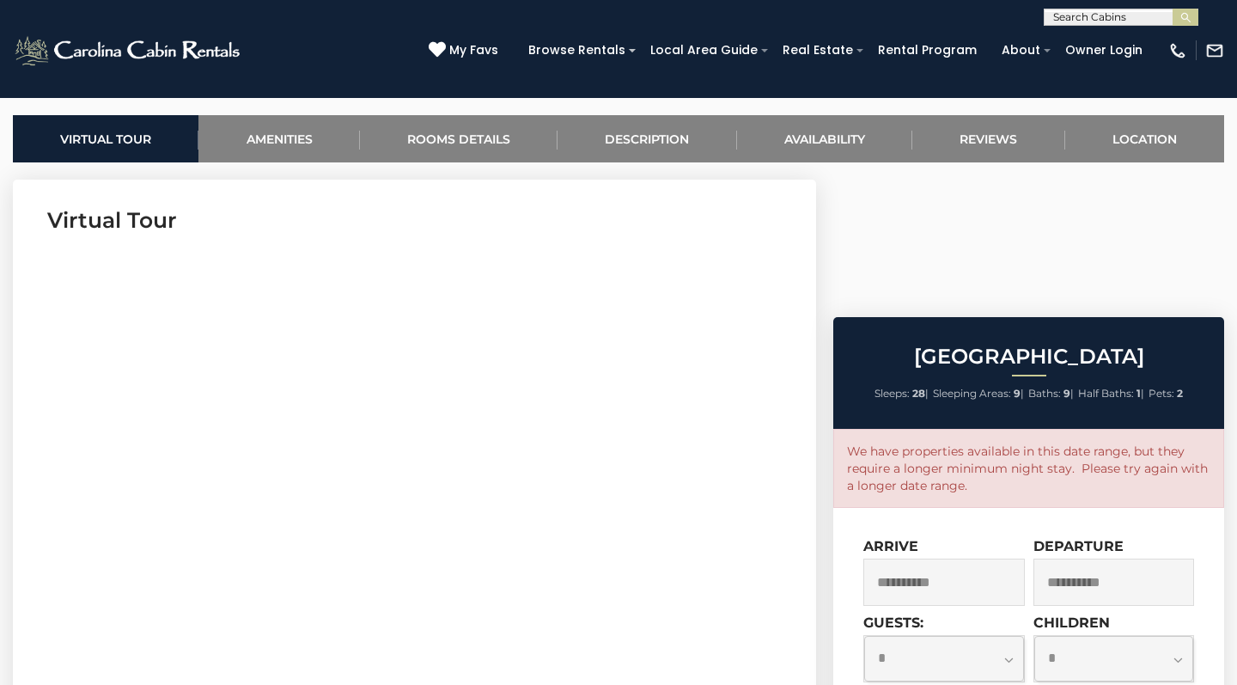
click at [953, 558] on input "**********" at bounding box center [943, 581] width 161 height 47
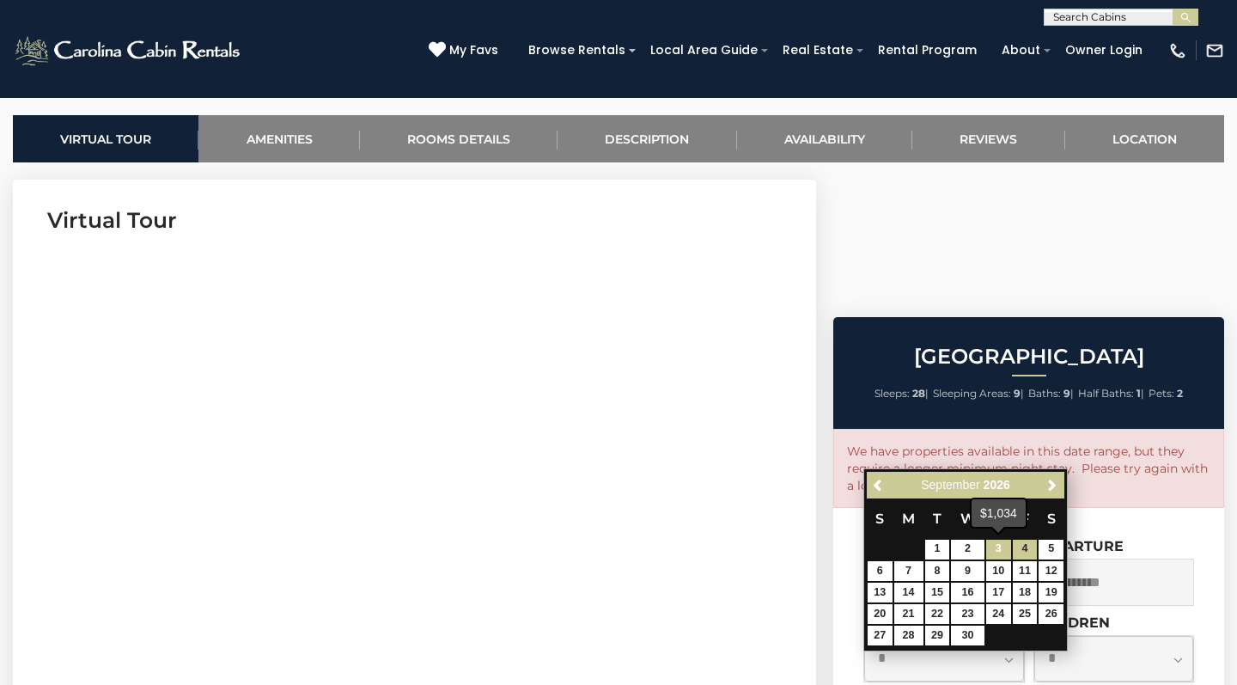
click at [1007, 547] on link "3" at bounding box center [998, 549] width 25 height 20
type input "**********"
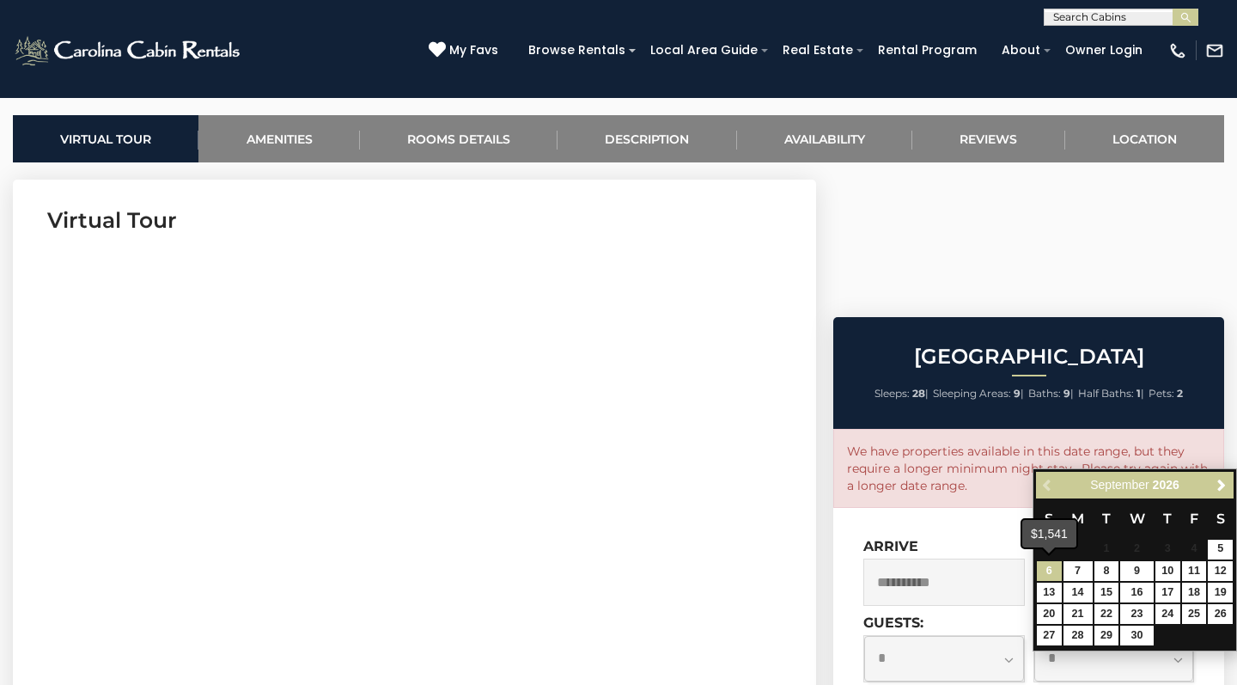
click at [1045, 565] on link "6" at bounding box center [1049, 571] width 25 height 20
type input "**********"
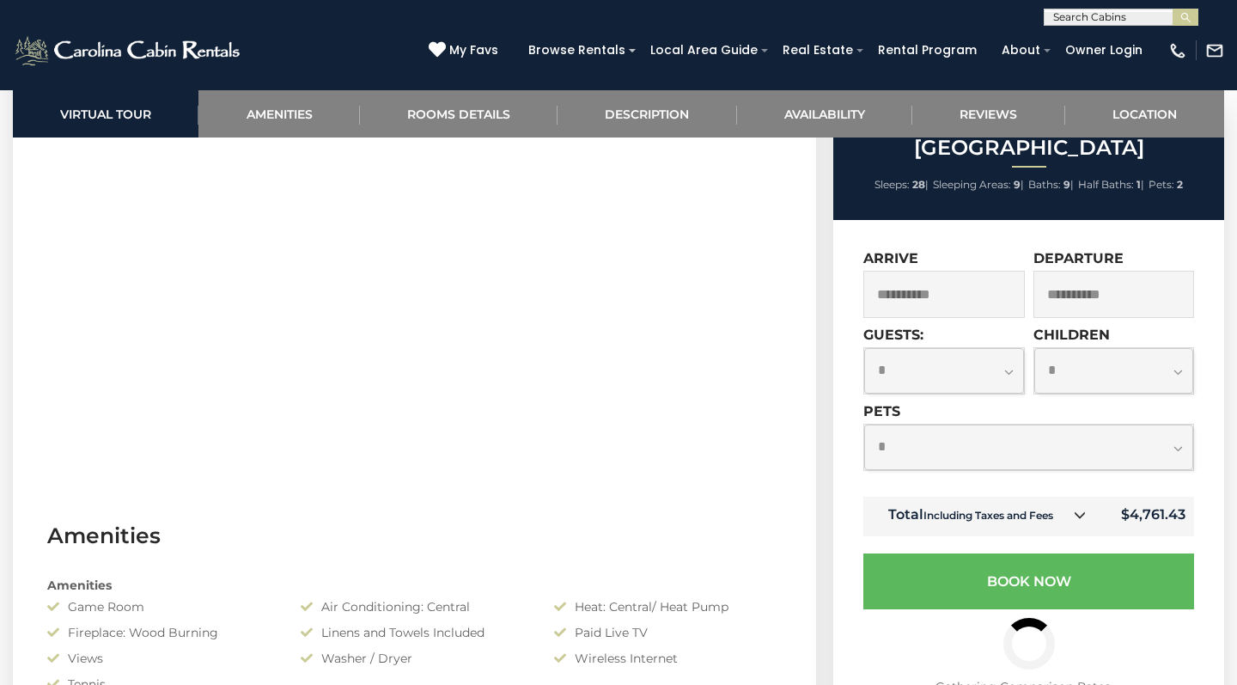
scroll to position [864, 0]
click at [1084, 520] on icon at bounding box center [1080, 514] width 12 height 12
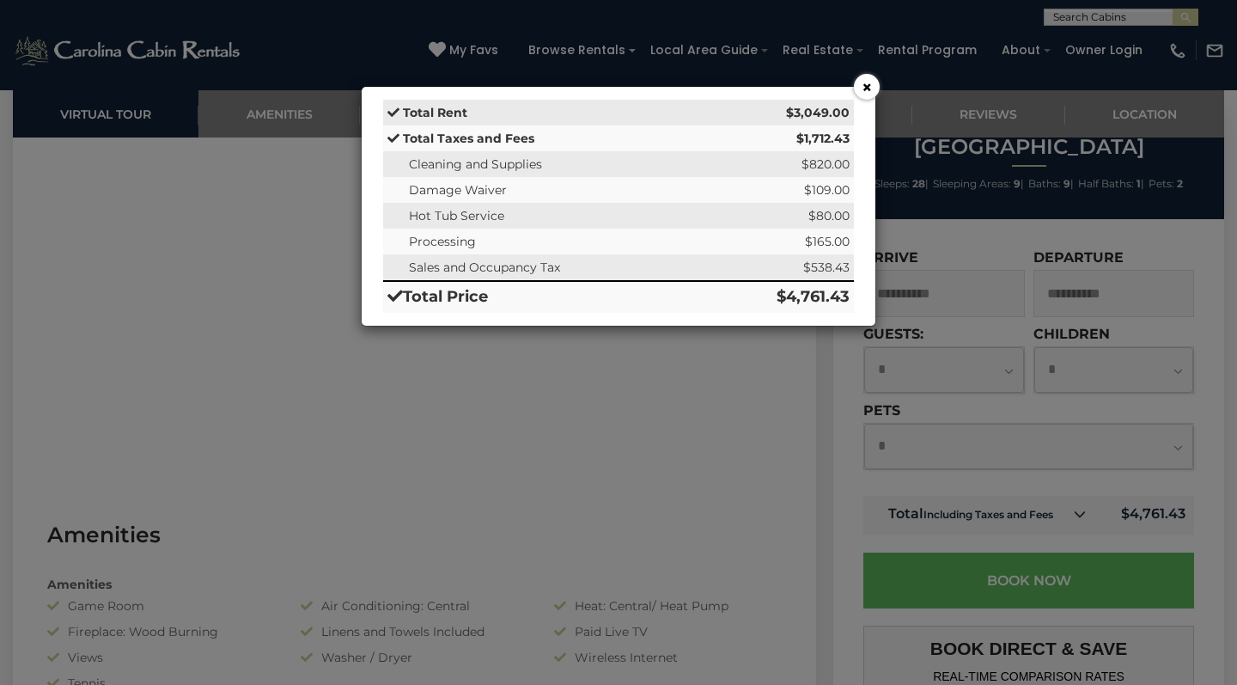
click at [870, 90] on button "×" at bounding box center [867, 87] width 26 height 26
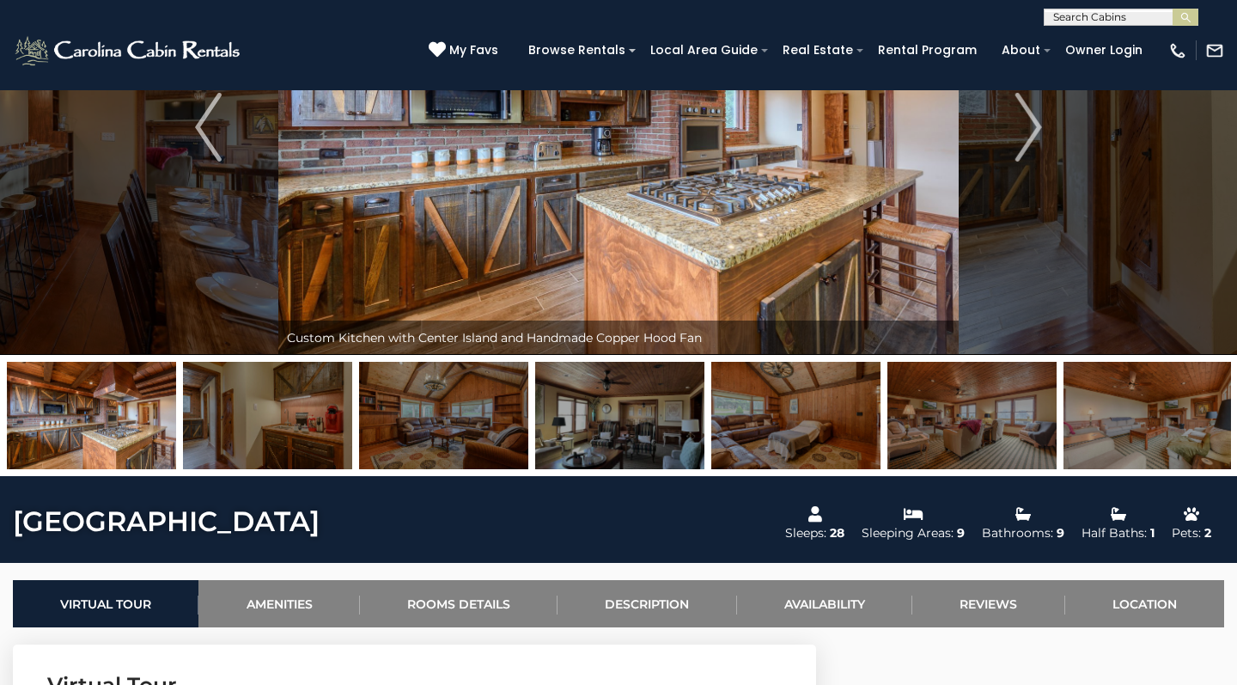
scroll to position [73, 0]
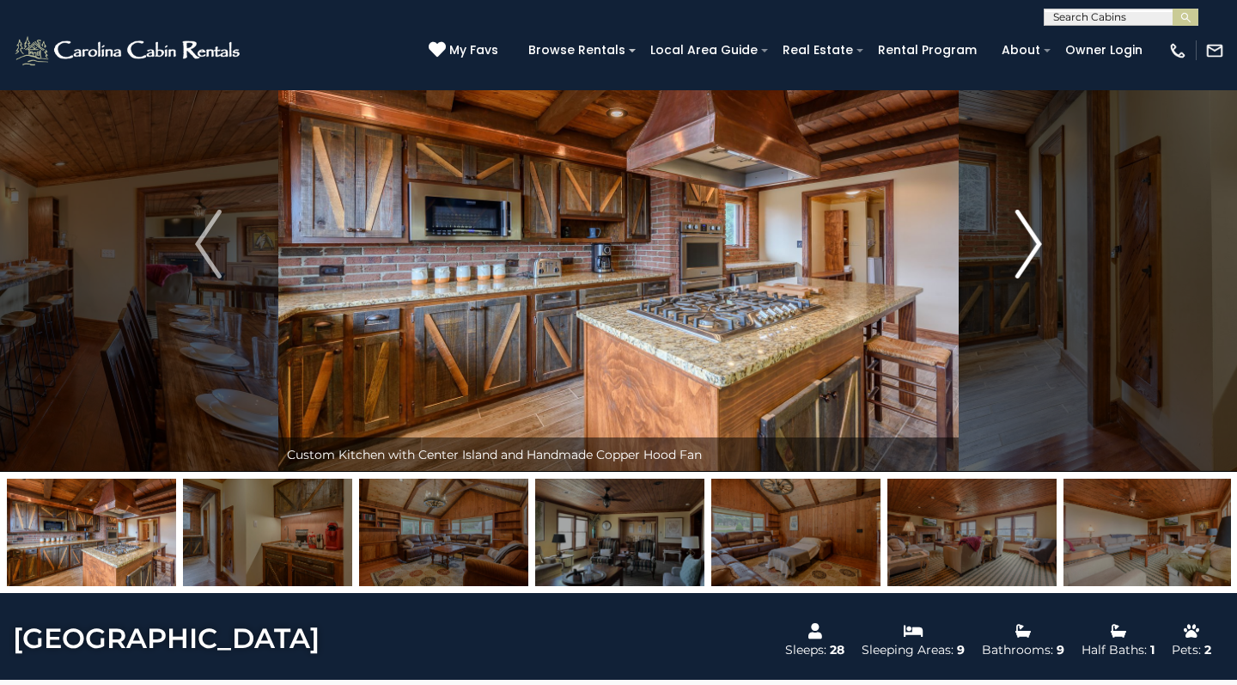
click at [1032, 227] on img "Next" at bounding box center [1028, 244] width 26 height 69
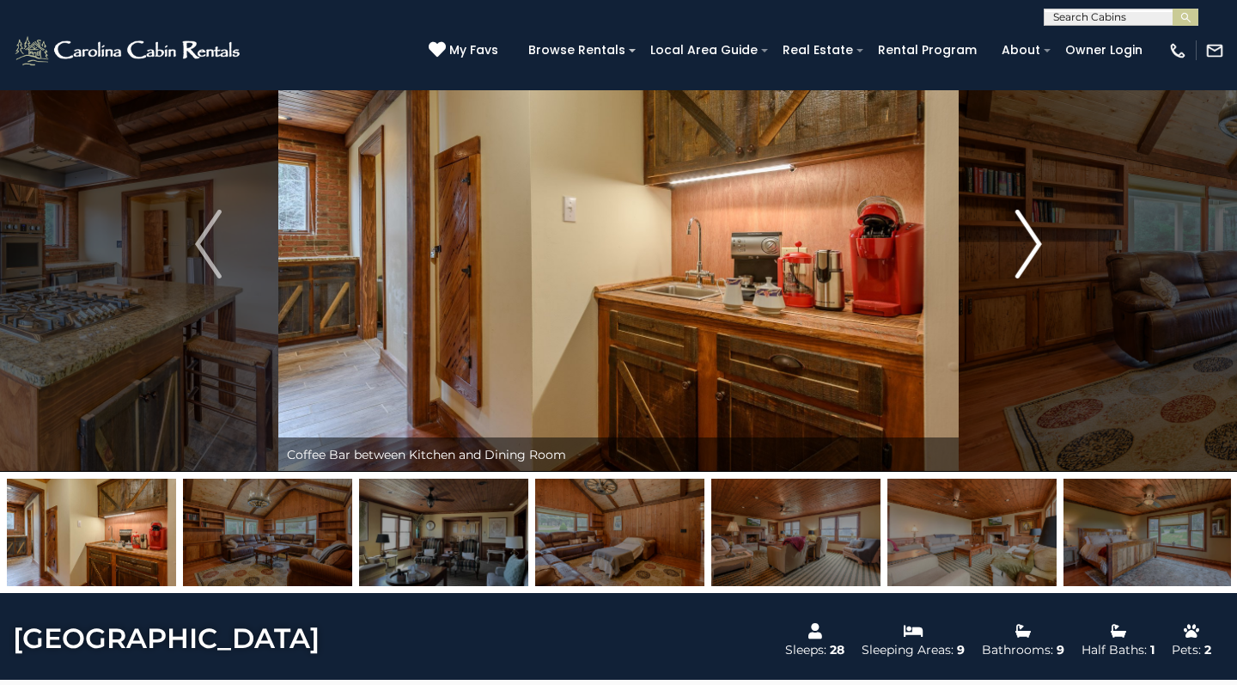
click at [1032, 227] on img "Next" at bounding box center [1028, 244] width 26 height 69
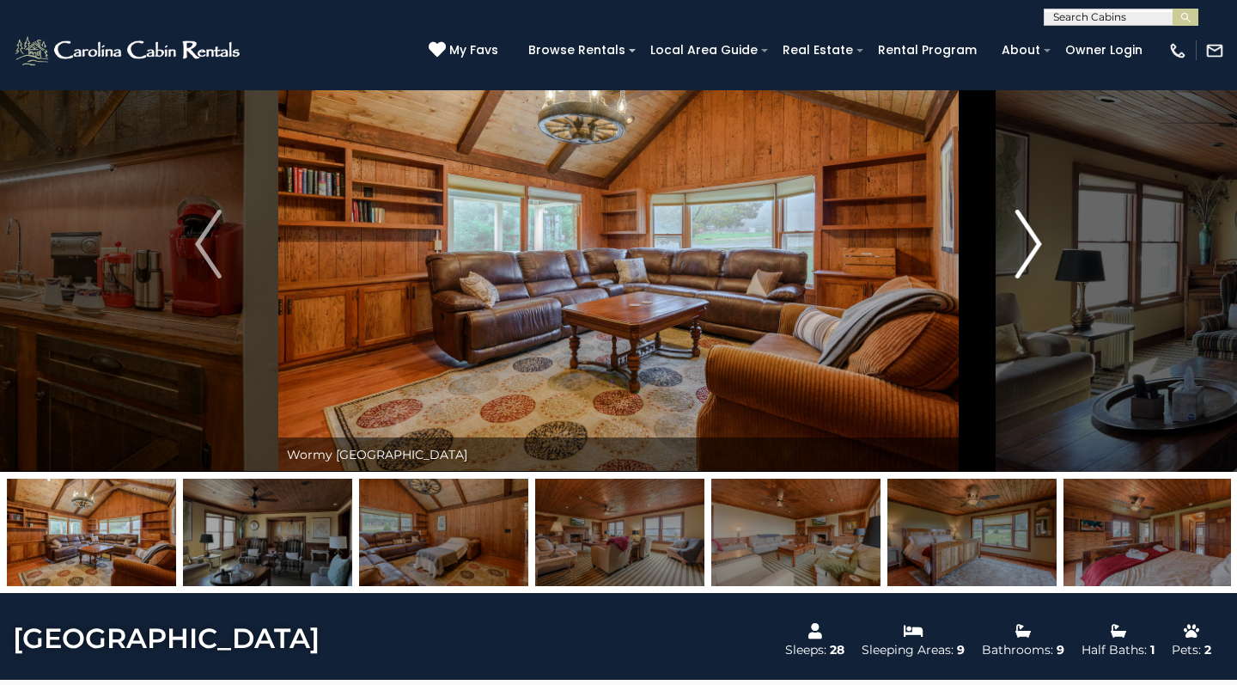
click at [1032, 227] on img "Next" at bounding box center [1028, 244] width 26 height 69
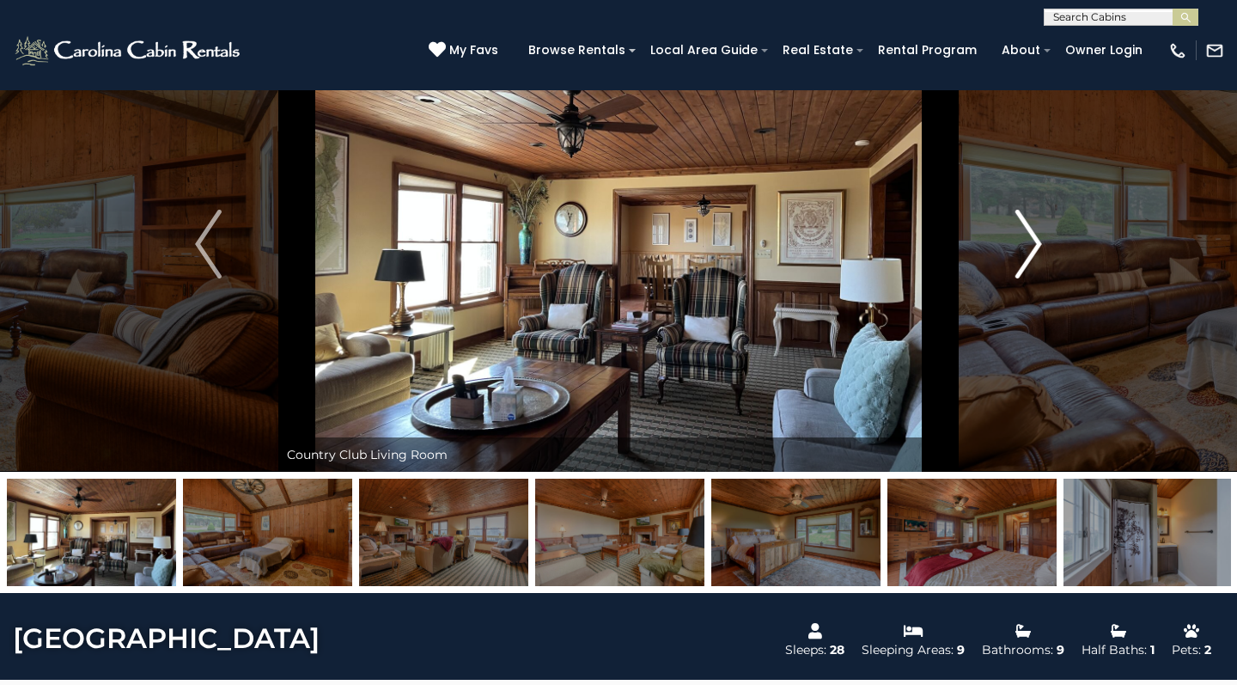
click at [1032, 228] on img "Next" at bounding box center [1028, 244] width 26 height 69
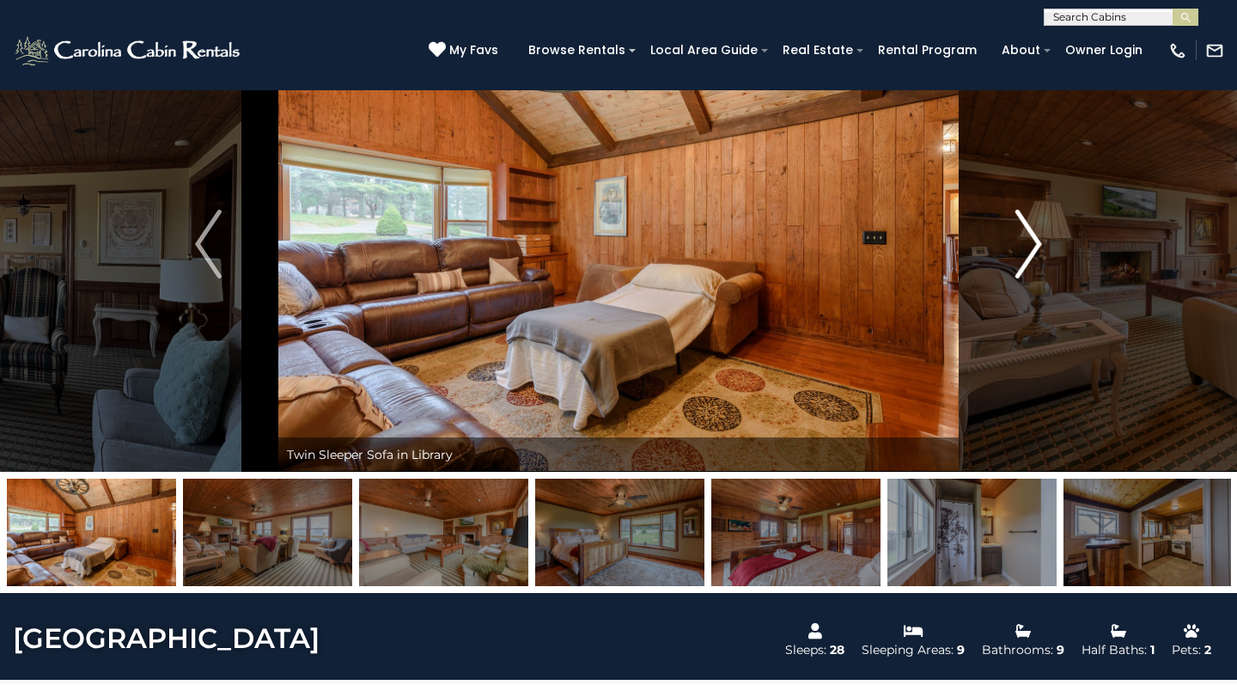
click at [1032, 228] on img "Next" at bounding box center [1028, 244] width 26 height 69
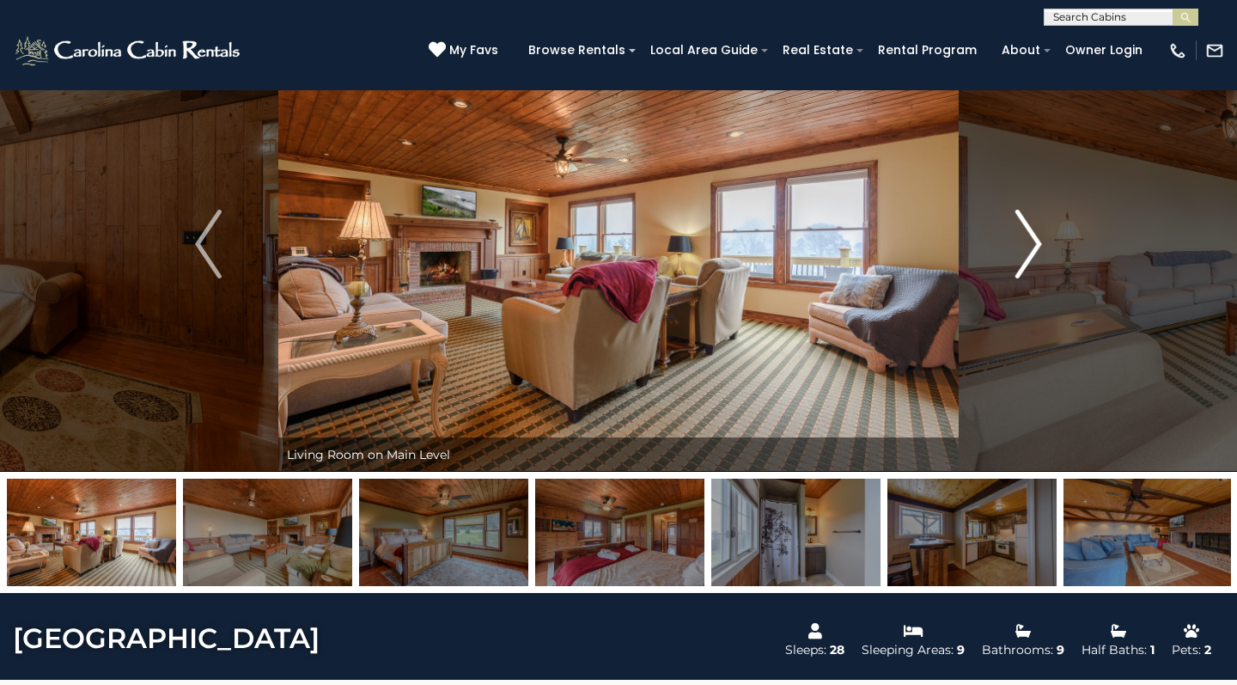
click at [1032, 228] on img "Next" at bounding box center [1028, 244] width 26 height 69
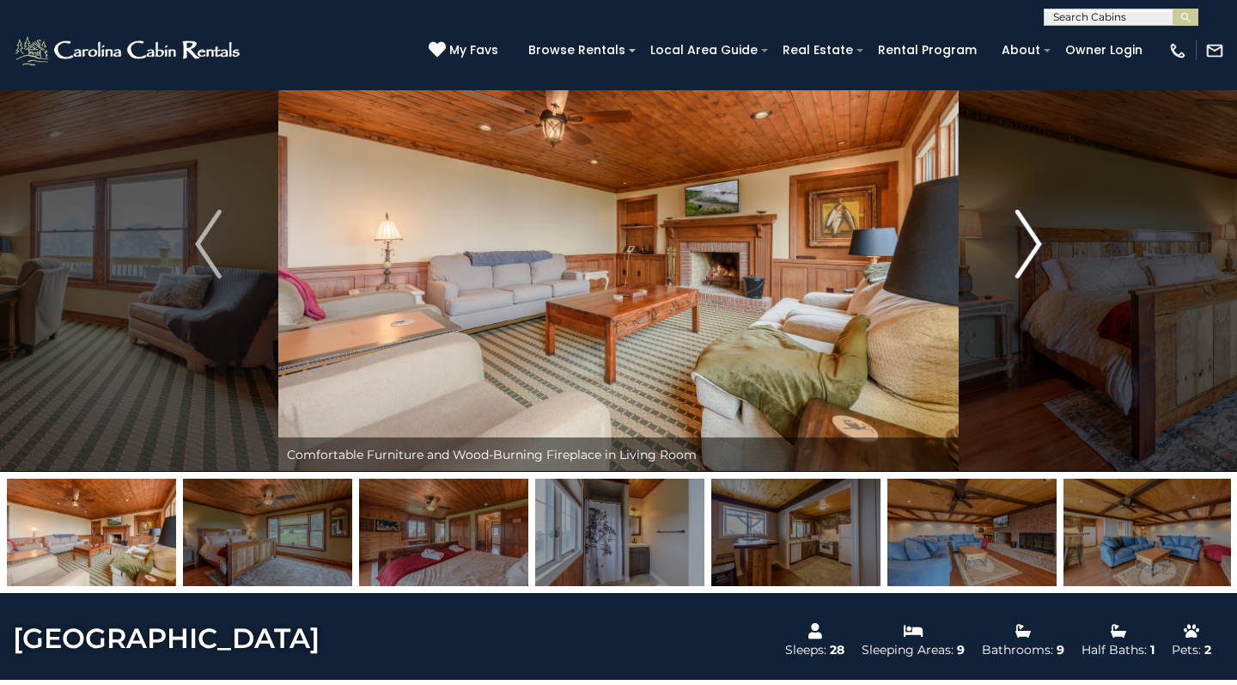
click at [1032, 228] on img "Next" at bounding box center [1028, 244] width 26 height 69
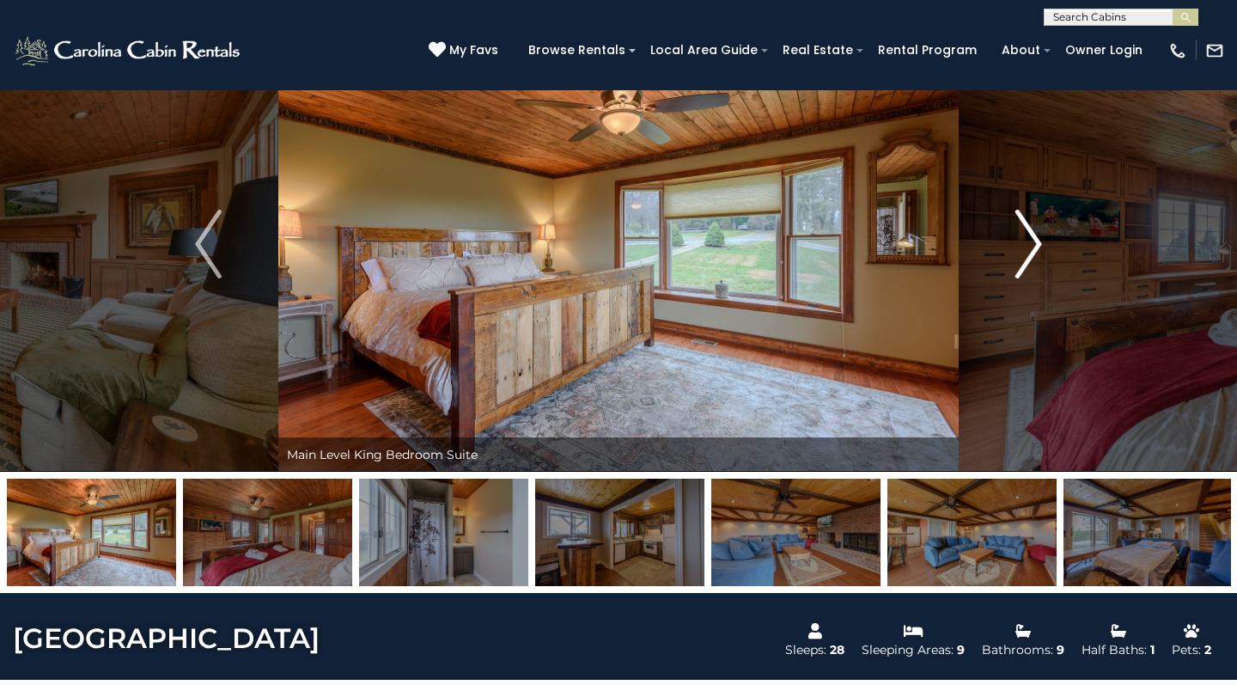
click at [1032, 228] on img "Next" at bounding box center [1028, 244] width 26 height 69
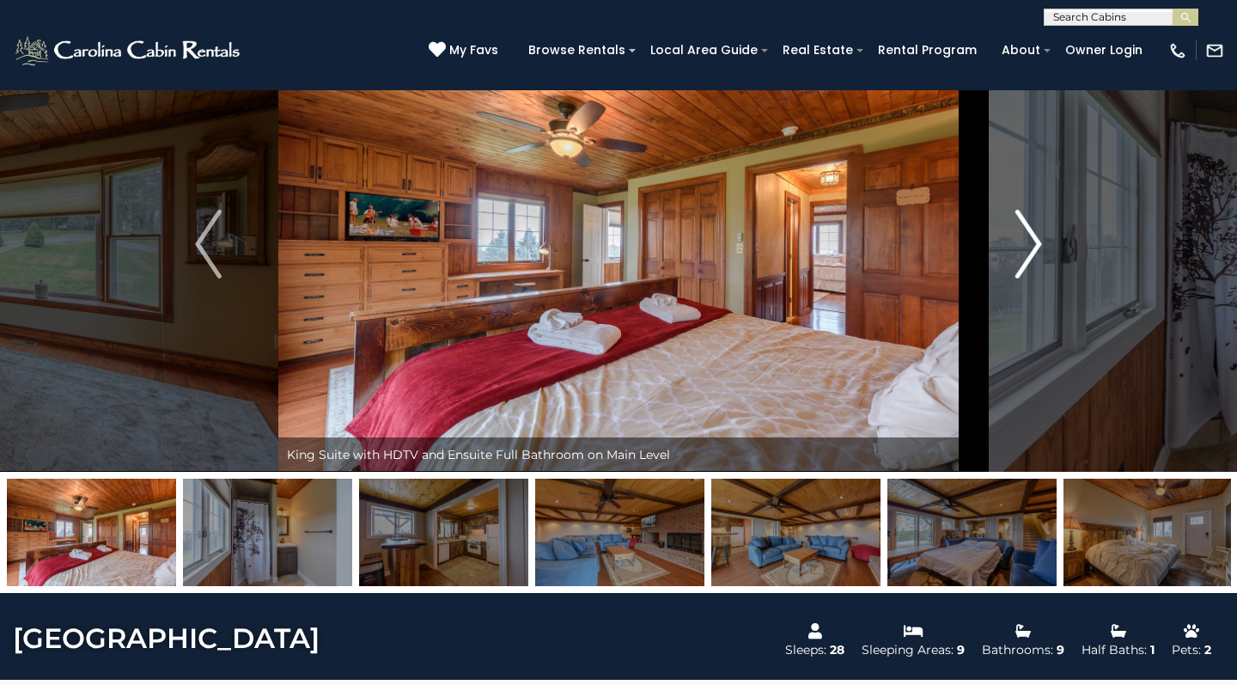
click at [1032, 228] on img "Next" at bounding box center [1028, 244] width 26 height 69
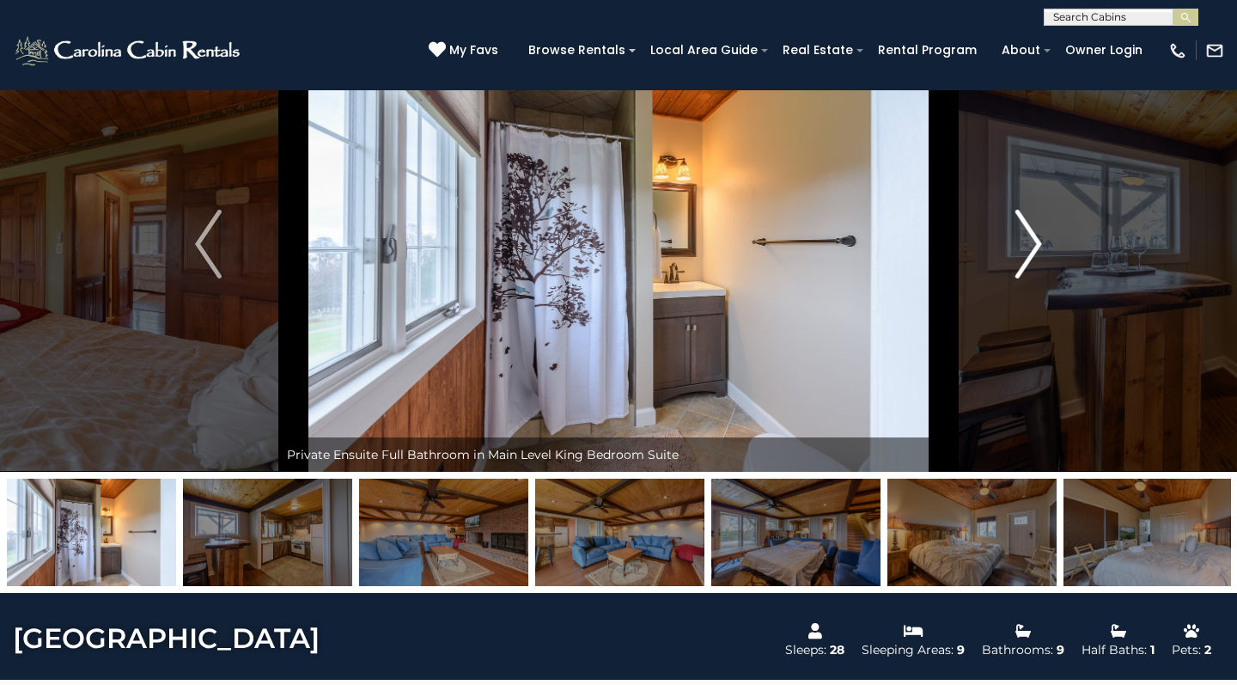
click at [1032, 228] on img "Next" at bounding box center [1028, 244] width 26 height 69
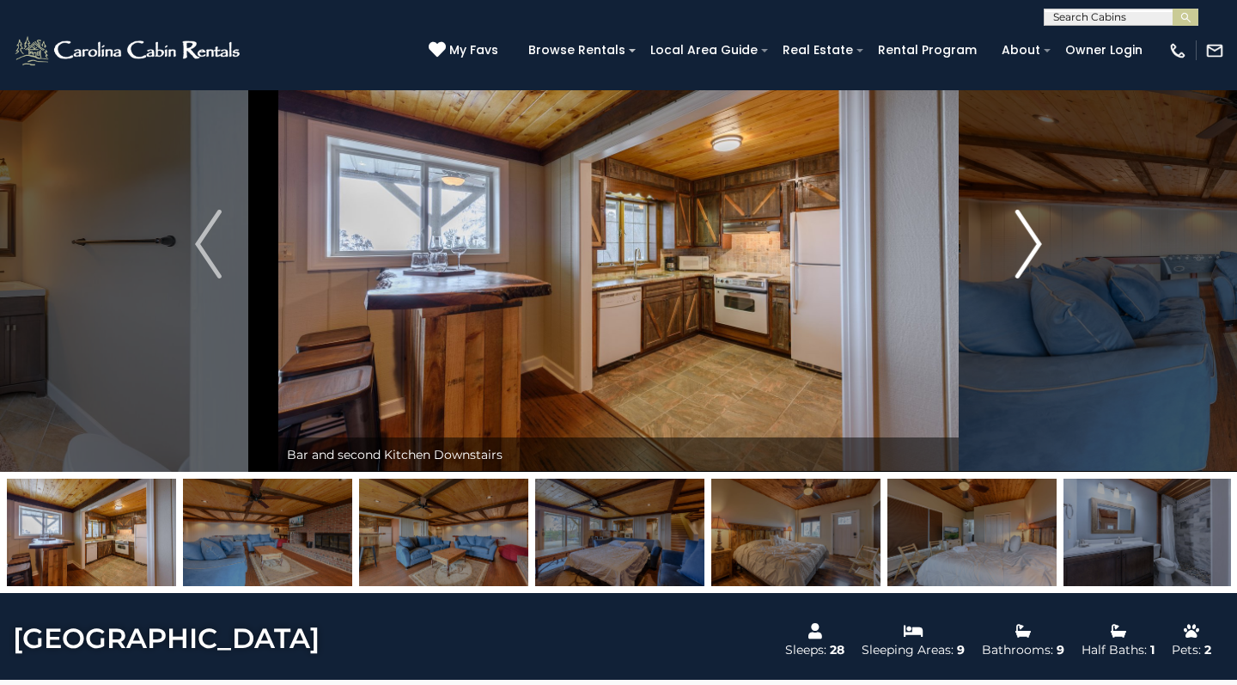
click at [1032, 228] on img "Next" at bounding box center [1028, 244] width 26 height 69
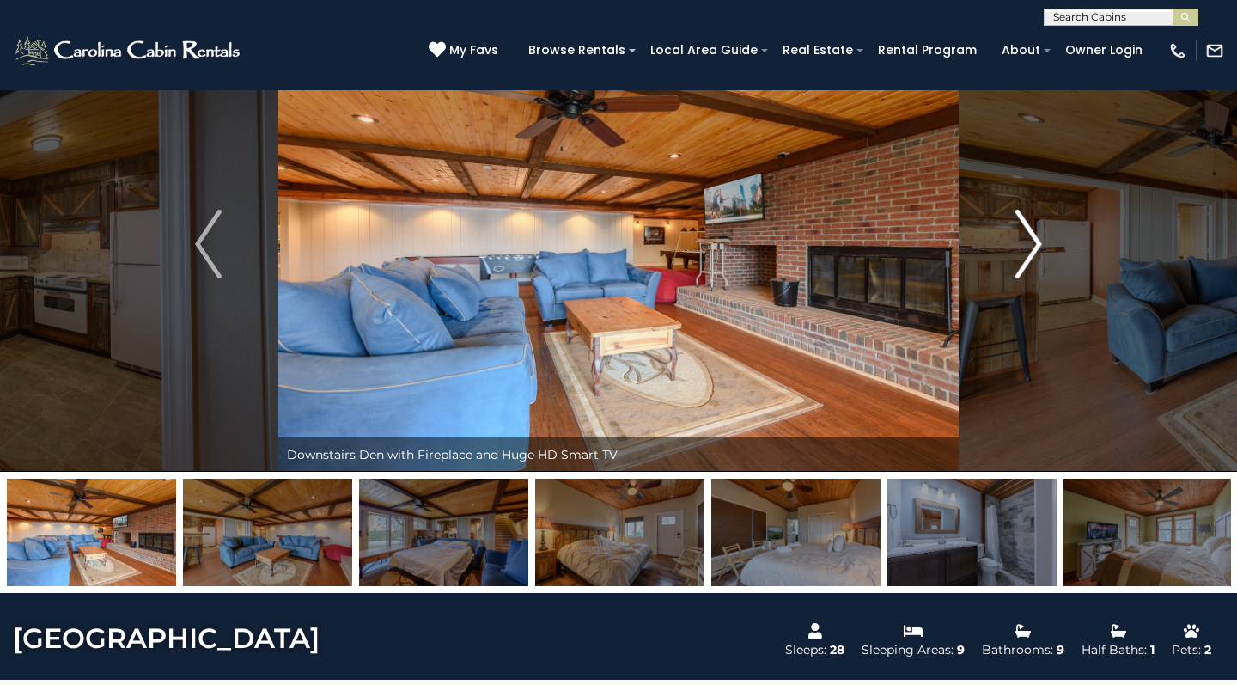
click at [1032, 228] on img "Next" at bounding box center [1028, 244] width 26 height 69
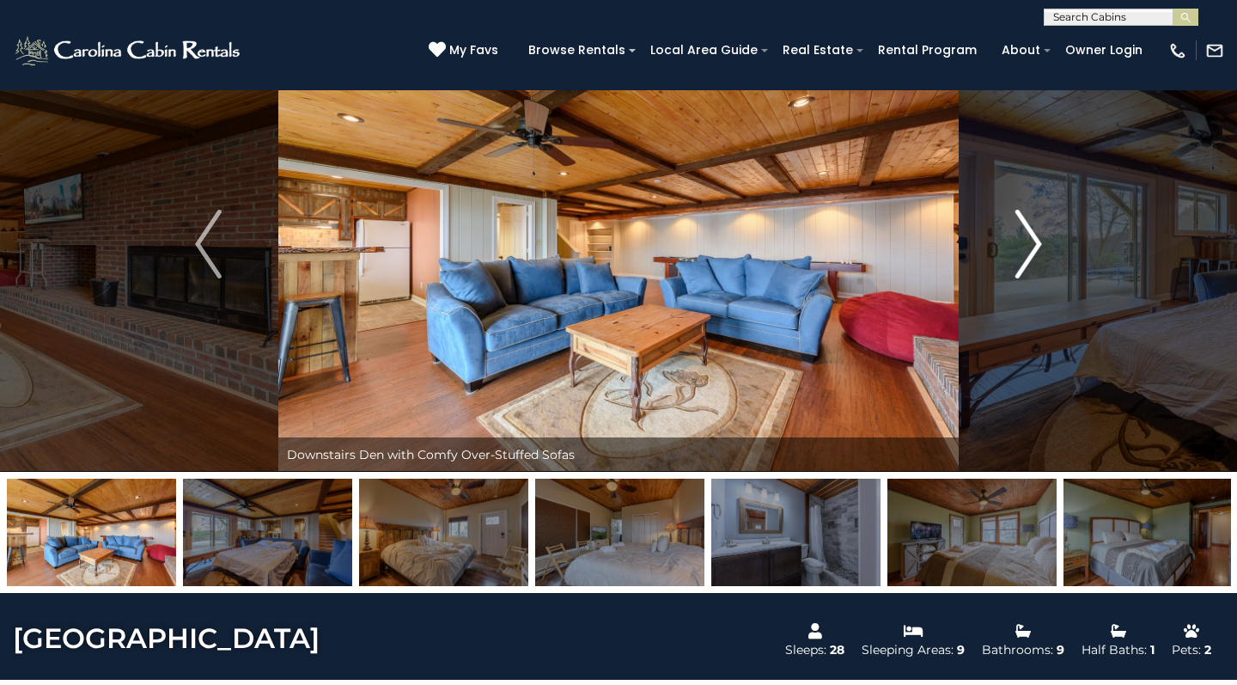
click at [1032, 228] on img "Next" at bounding box center [1028, 244] width 26 height 69
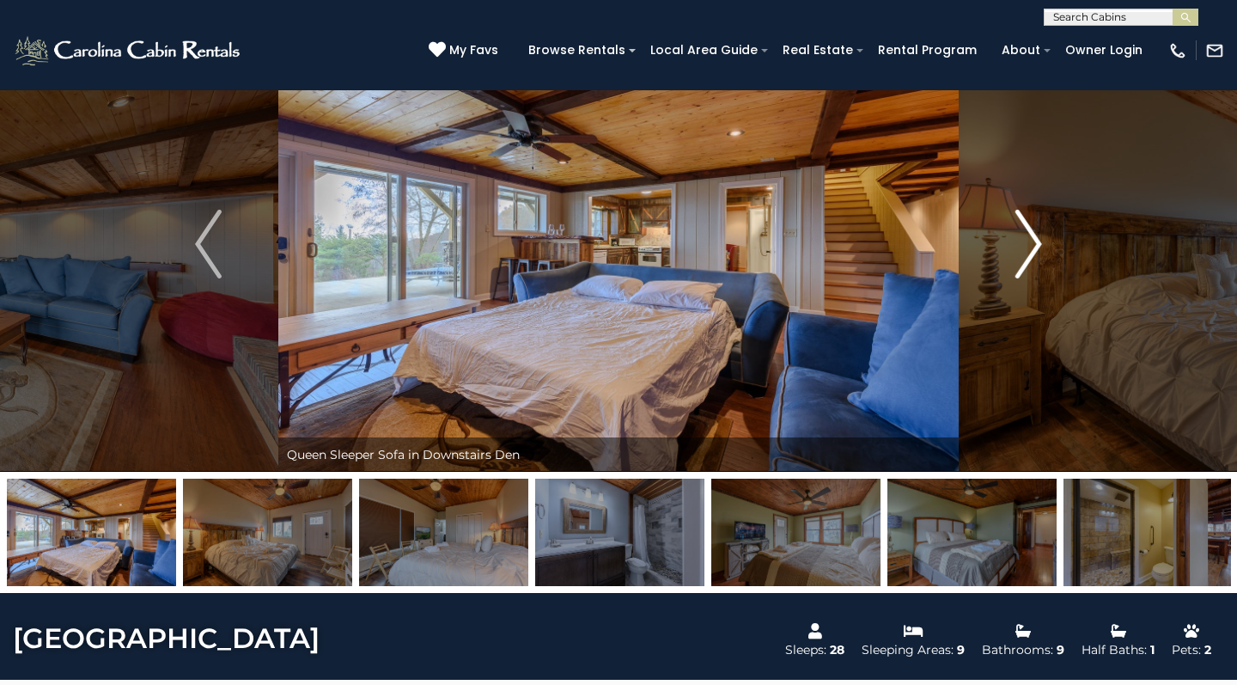
click at [1032, 228] on img "Next" at bounding box center [1028, 244] width 26 height 69
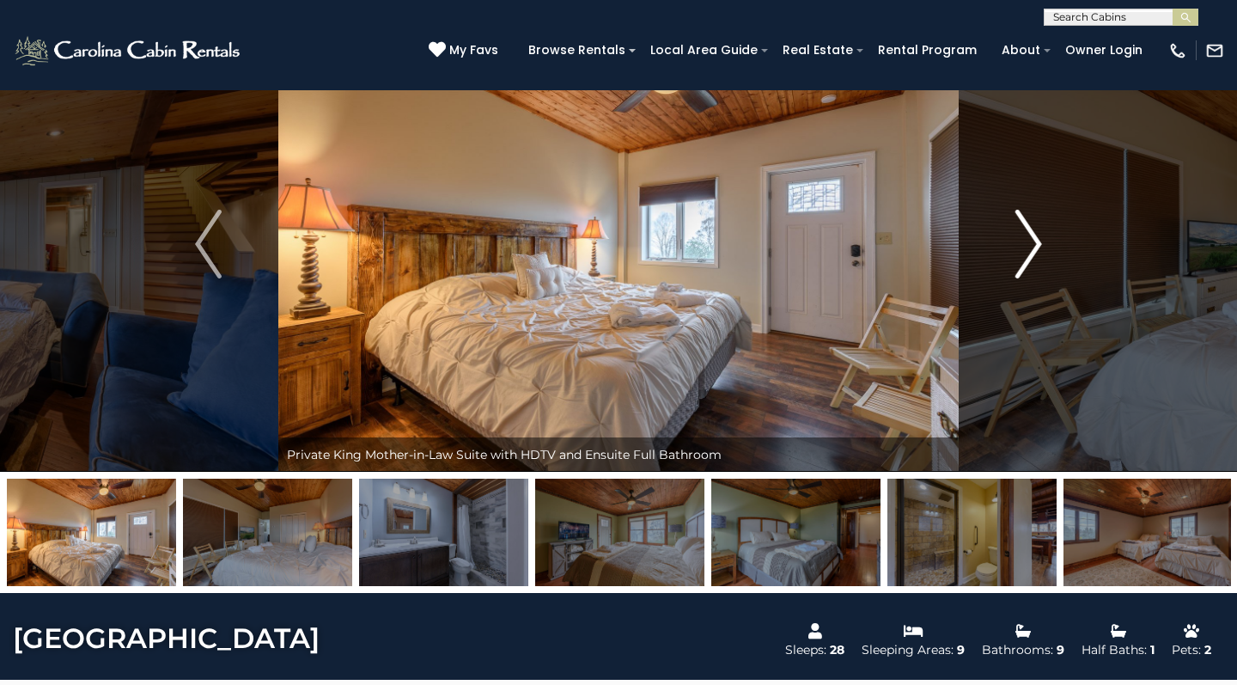
click at [1032, 229] on img "Next" at bounding box center [1028, 244] width 26 height 69
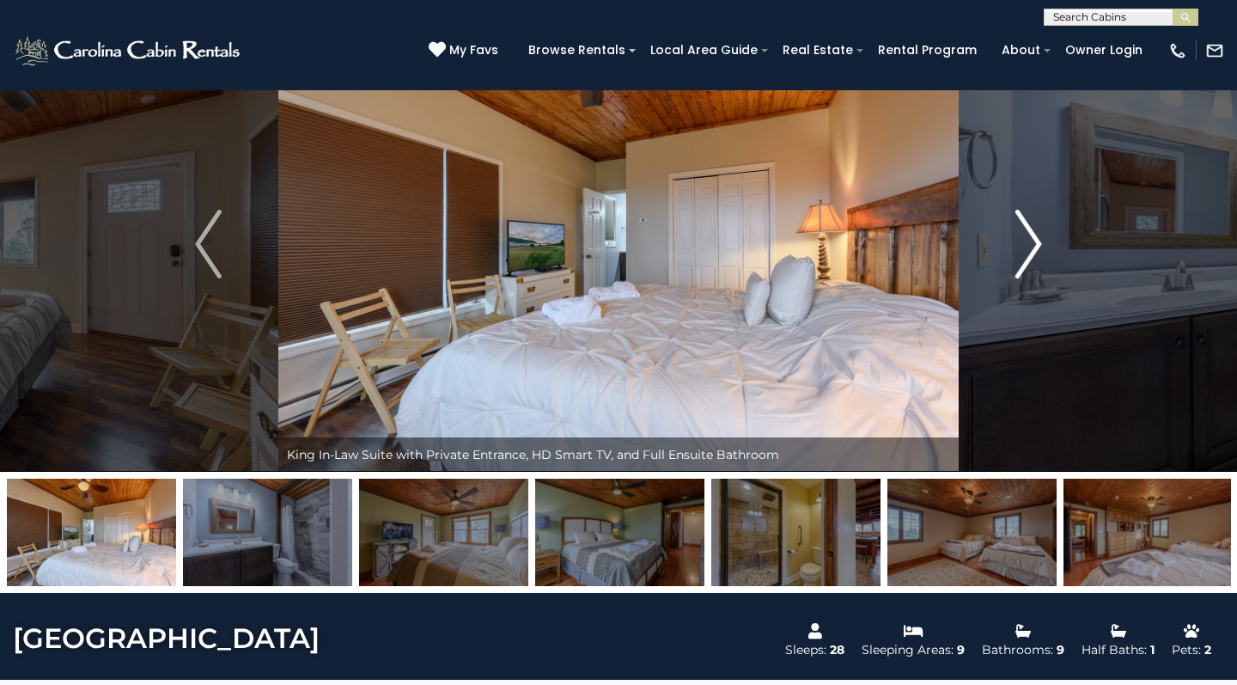
click at [1032, 230] on img "Next" at bounding box center [1028, 244] width 26 height 69
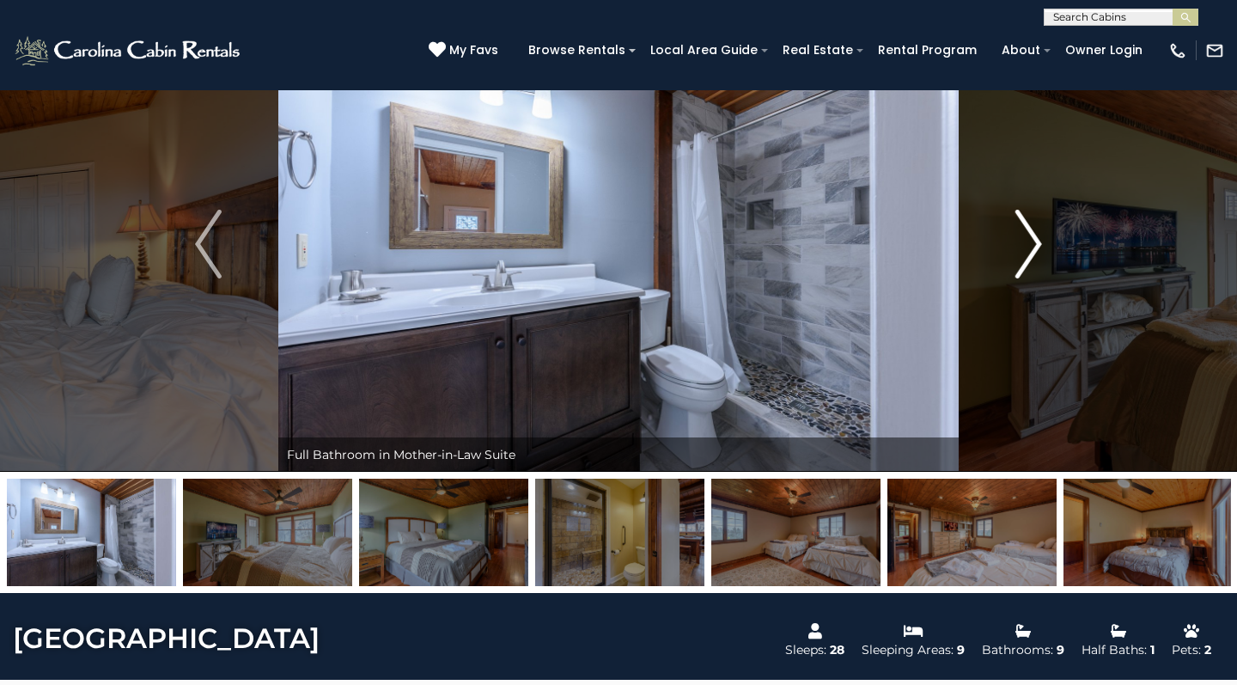
click at [1032, 231] on img "Next" at bounding box center [1028, 244] width 26 height 69
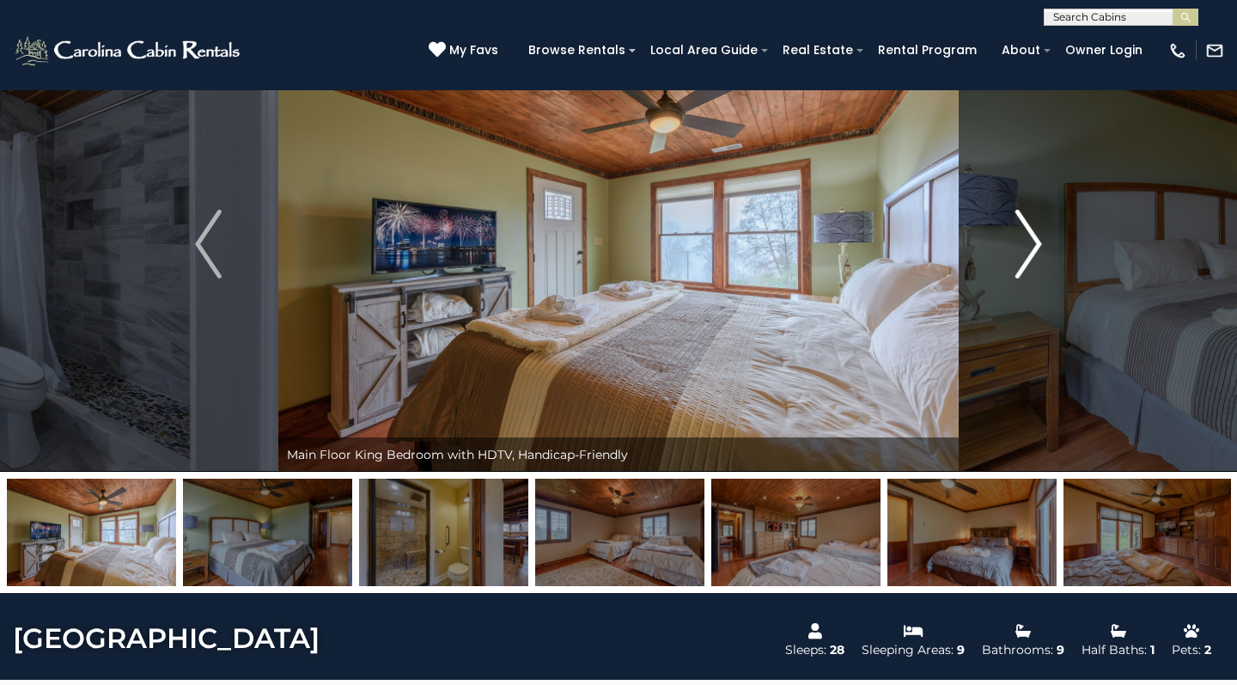
click at [1032, 231] on img "Next" at bounding box center [1028, 244] width 26 height 69
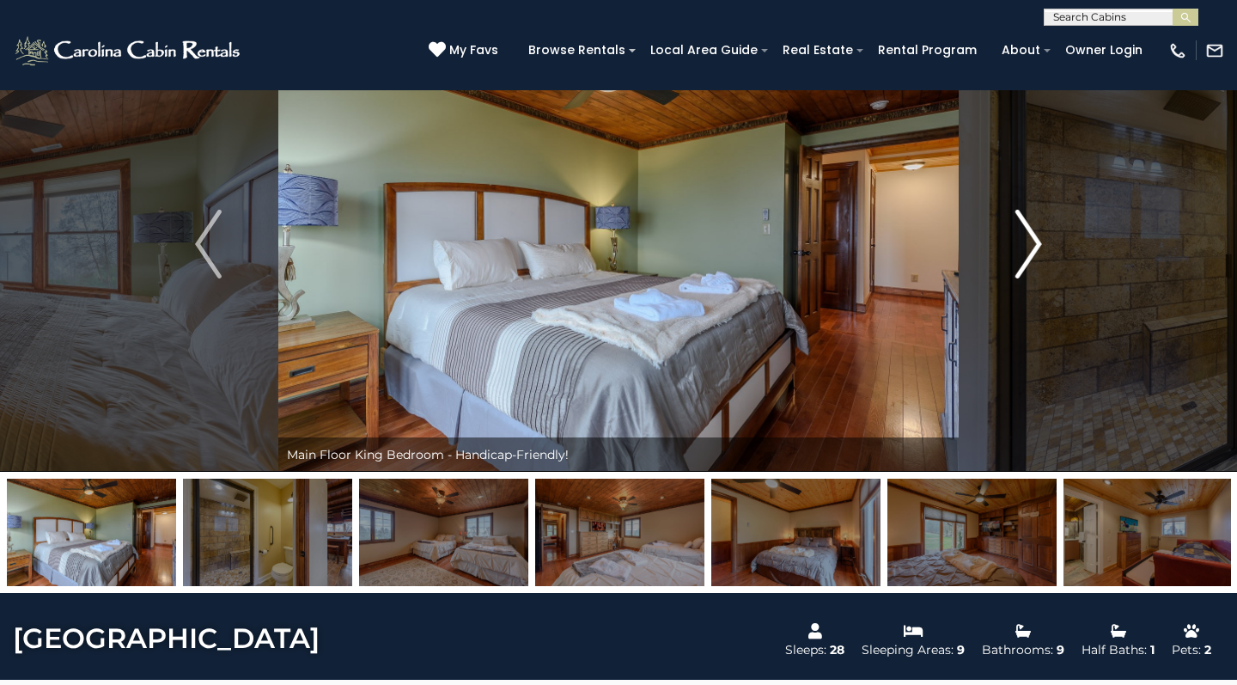
click at [1032, 232] on img "Next" at bounding box center [1028, 244] width 26 height 69
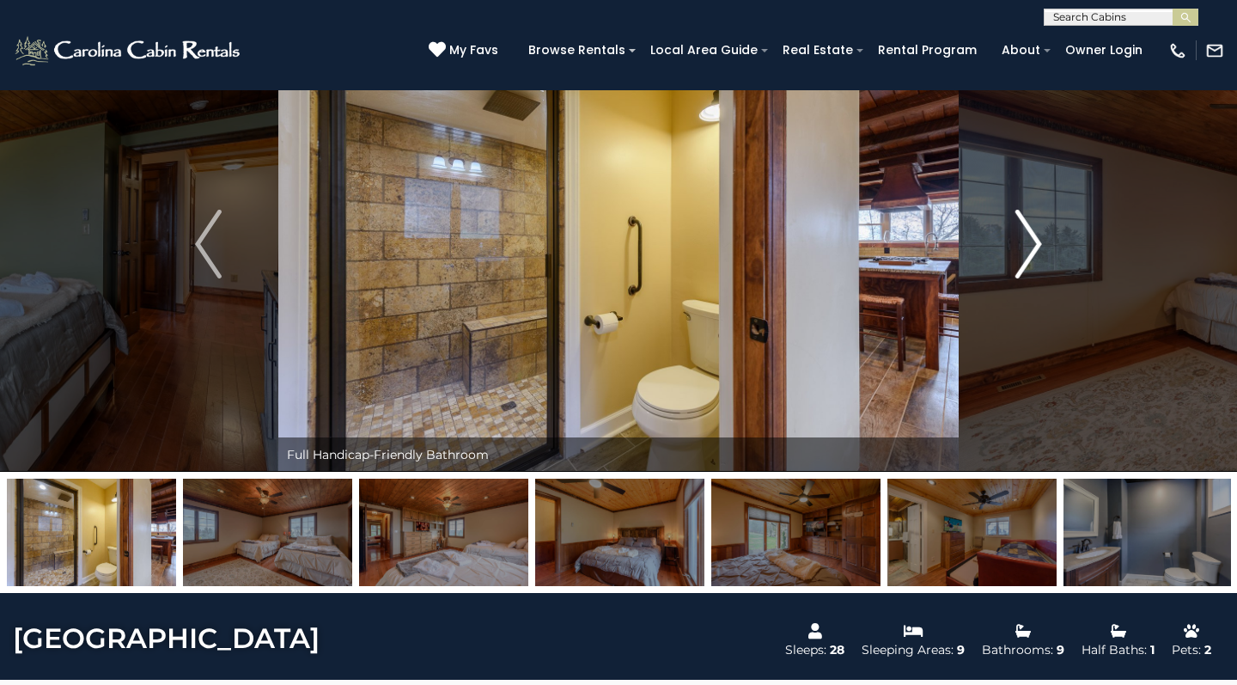
click at [1032, 232] on img "Next" at bounding box center [1028, 244] width 26 height 69
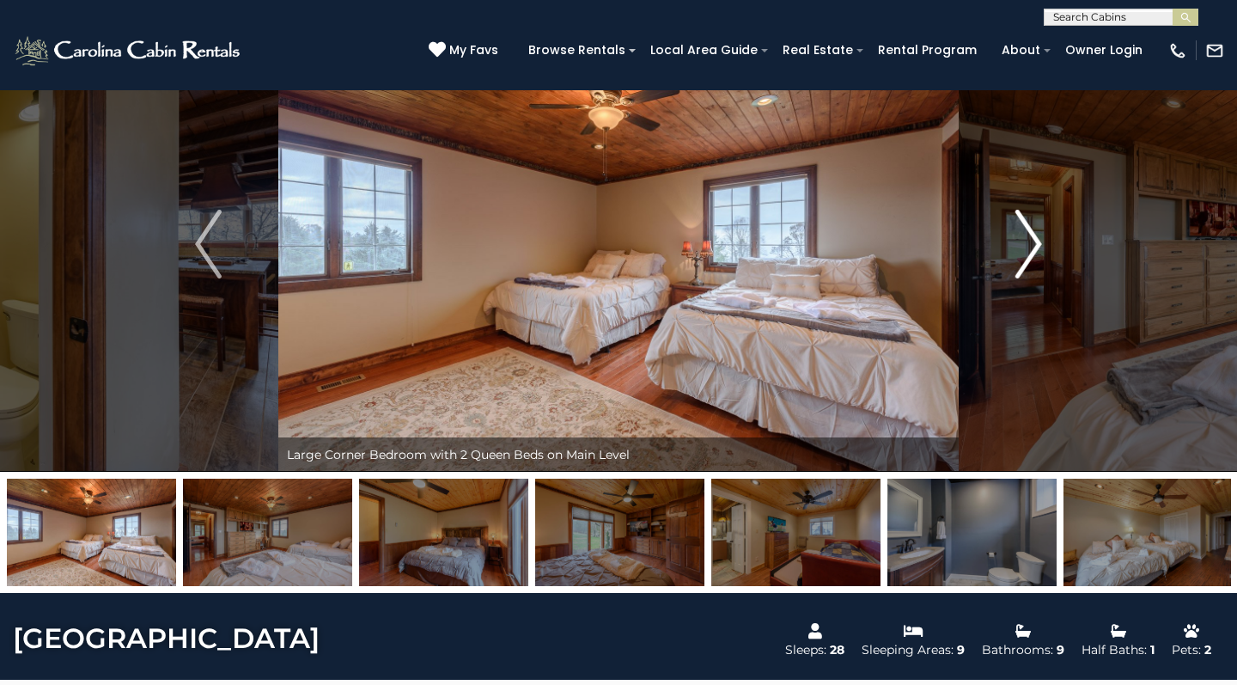
click at [1032, 232] on img "Next" at bounding box center [1028, 244] width 26 height 69
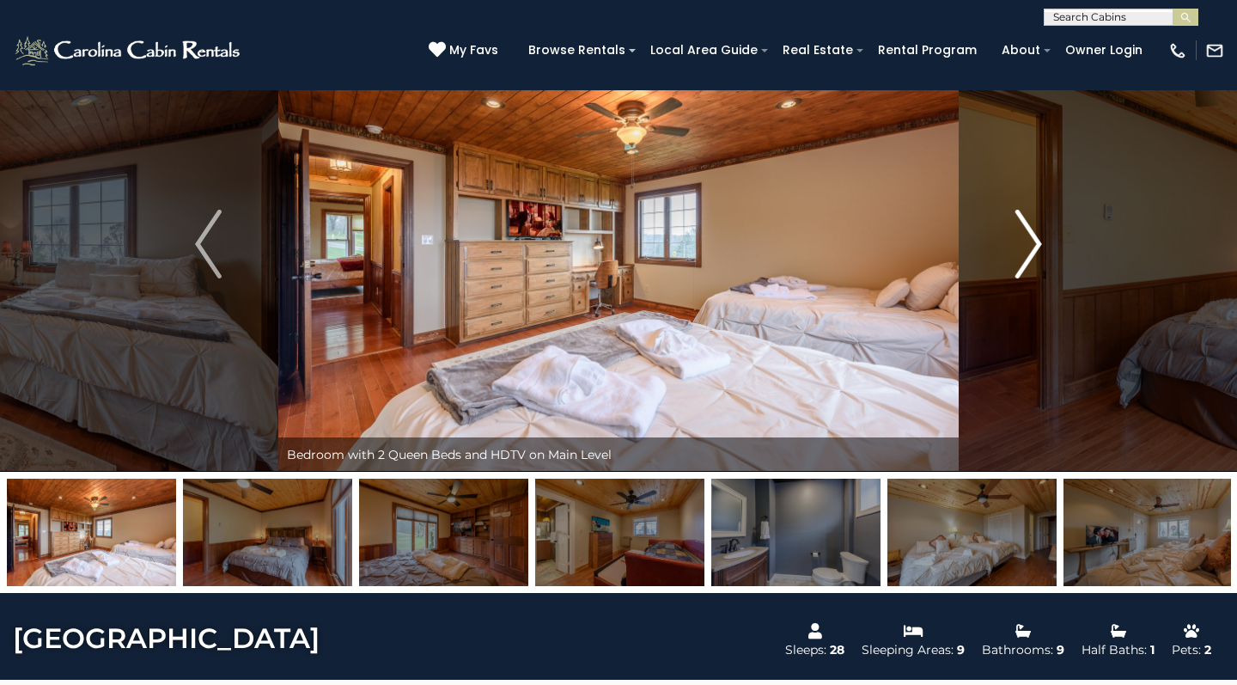
click at [1032, 232] on img "Next" at bounding box center [1028, 244] width 26 height 69
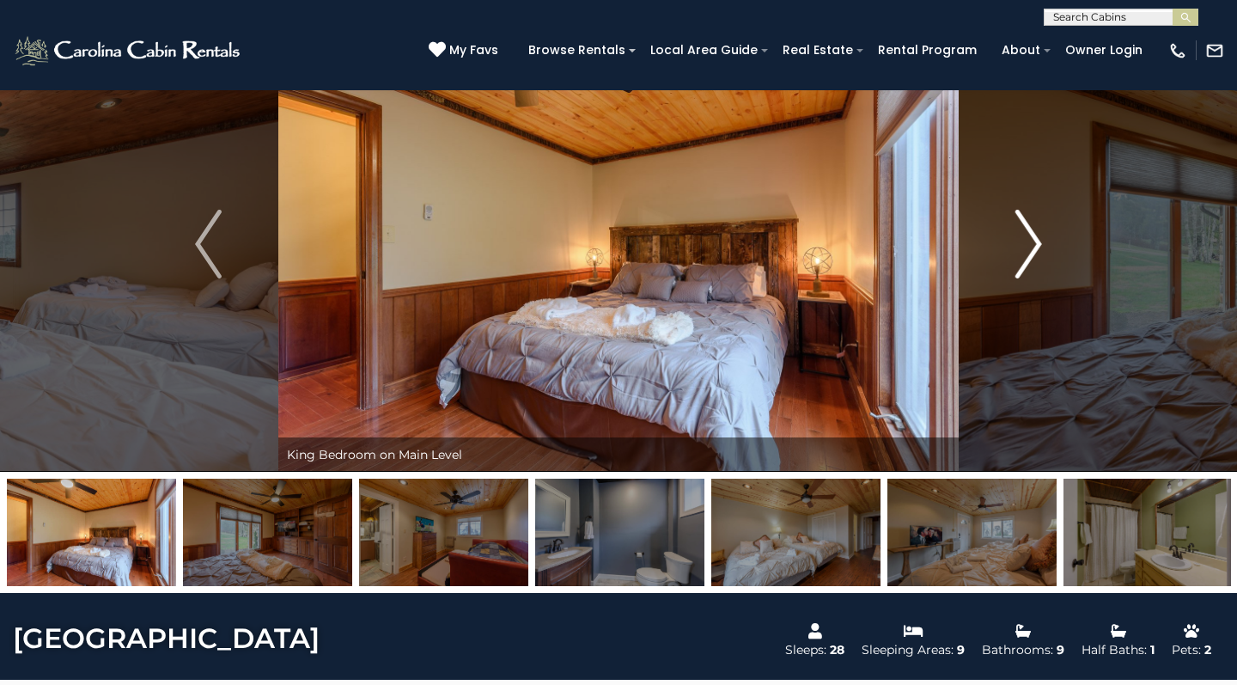
click at [1032, 232] on img "Next" at bounding box center [1028, 244] width 26 height 69
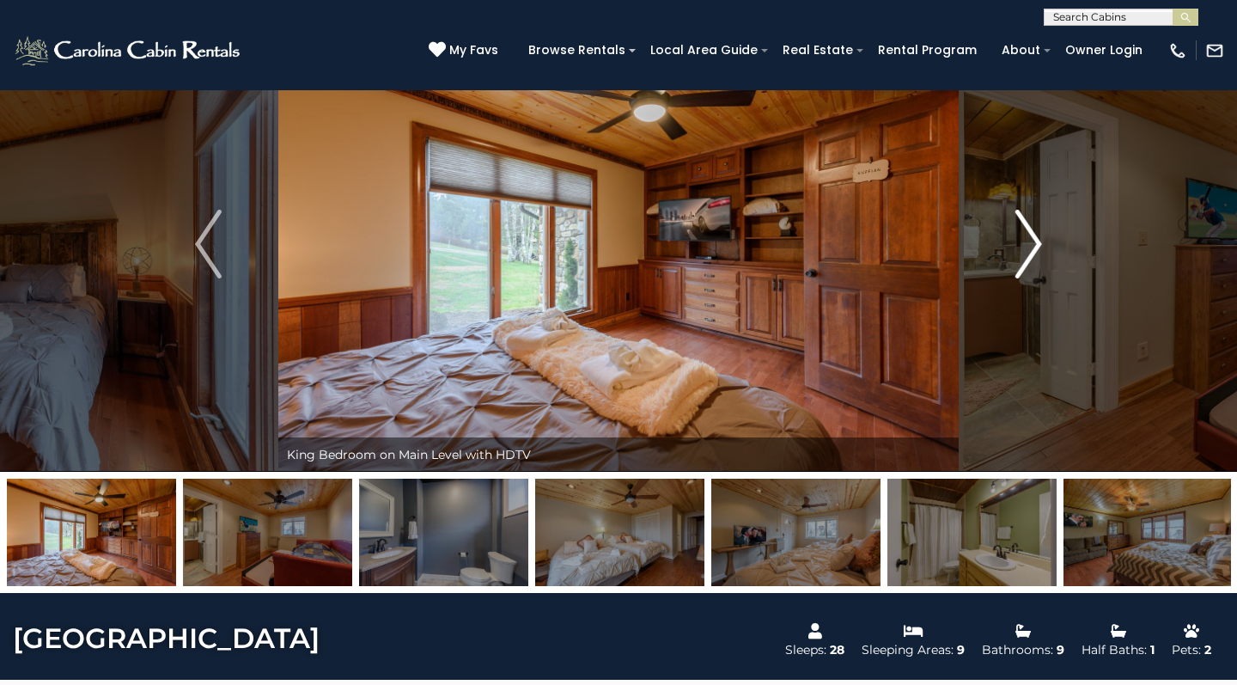
click at [1032, 232] on img "Next" at bounding box center [1028, 244] width 26 height 69
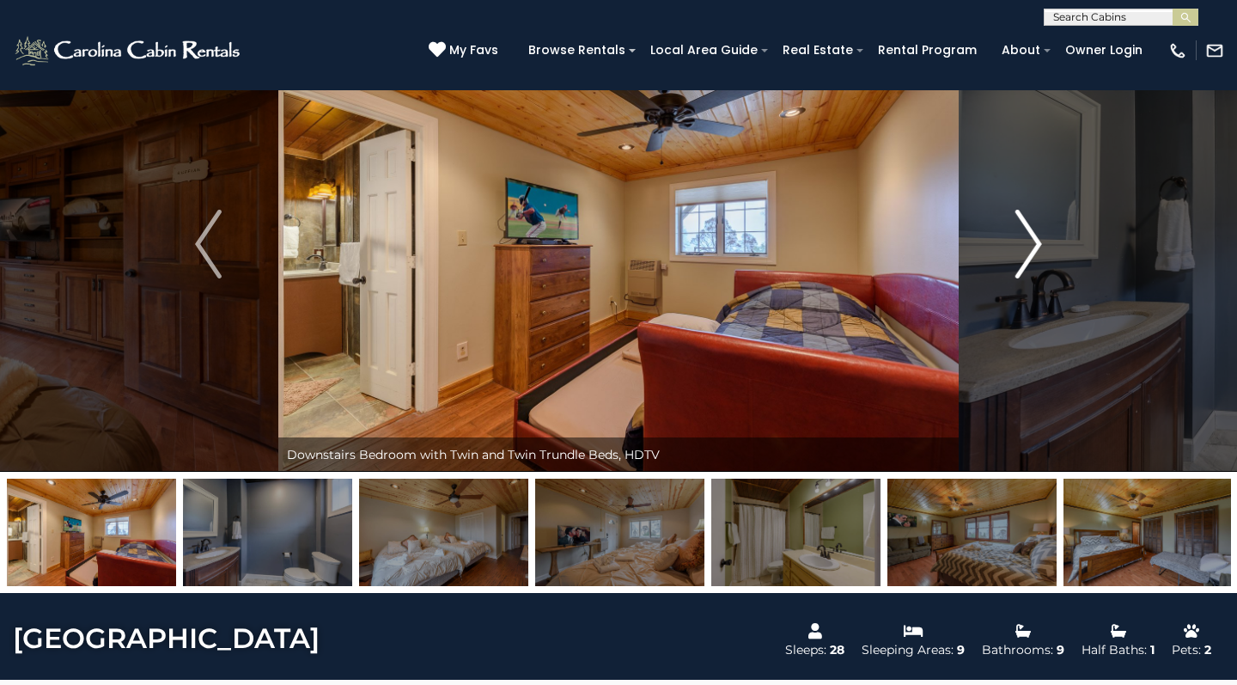
click at [1032, 233] on img "Next" at bounding box center [1028, 244] width 26 height 69
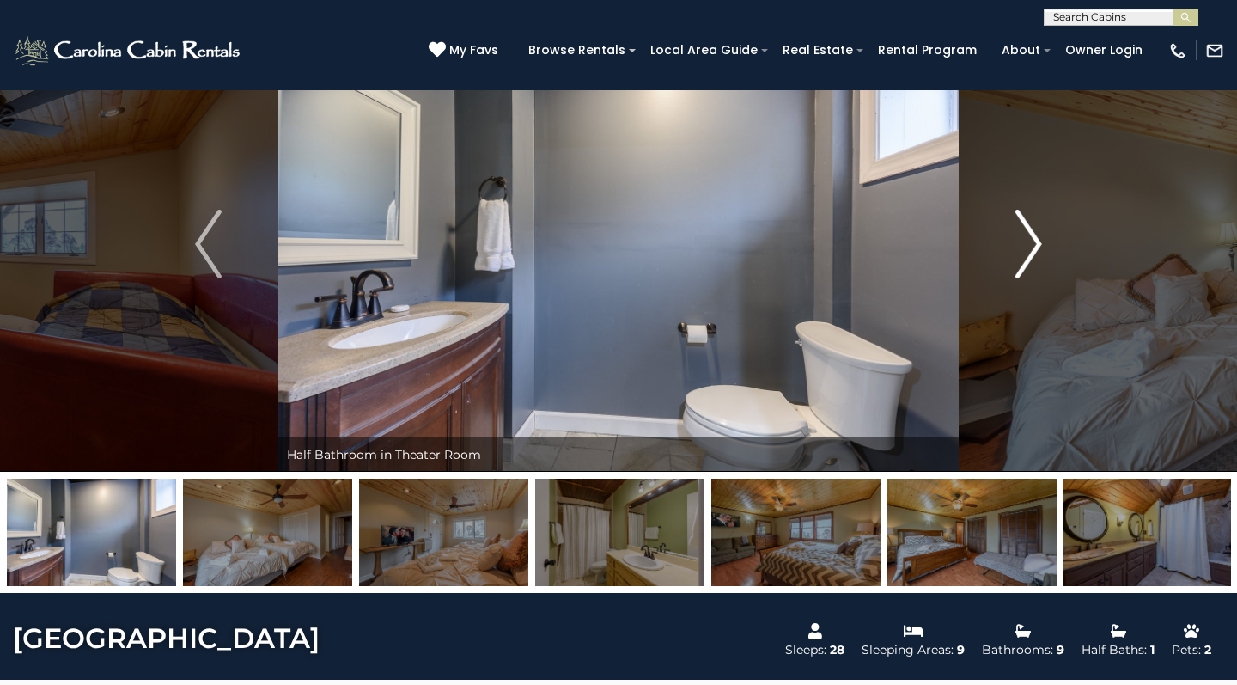
click at [1032, 233] on img "Next" at bounding box center [1028, 244] width 26 height 69
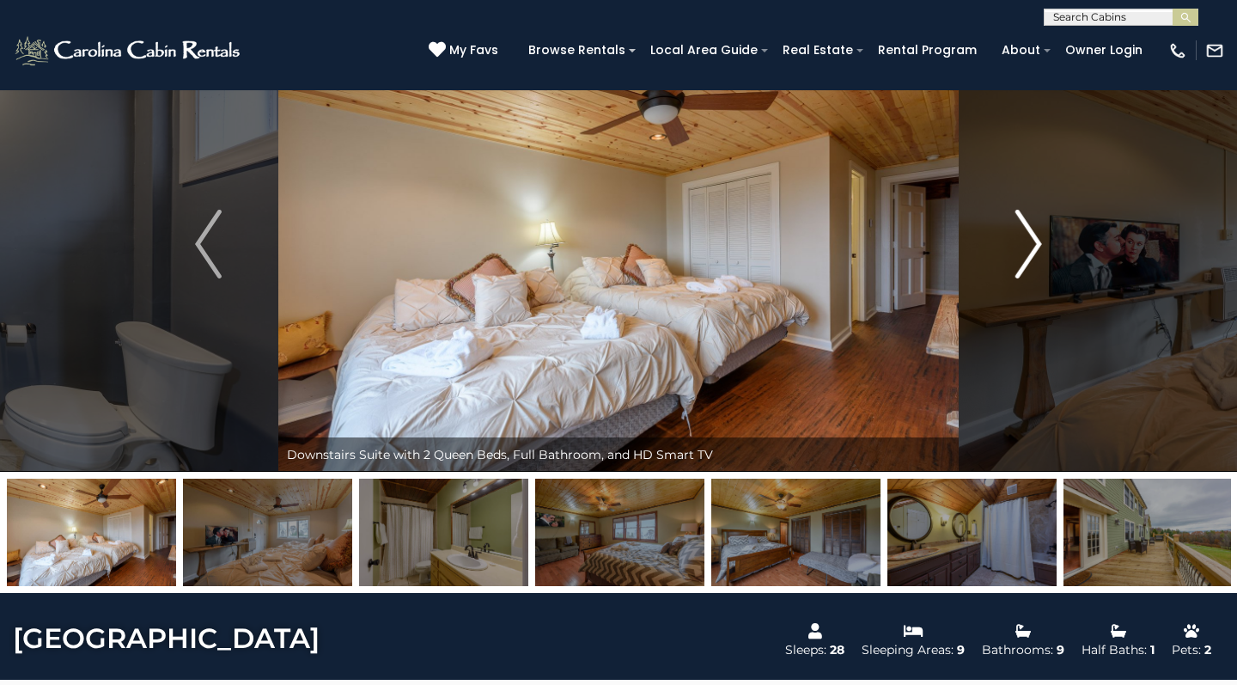
click at [1032, 233] on img "Next" at bounding box center [1028, 244] width 26 height 69
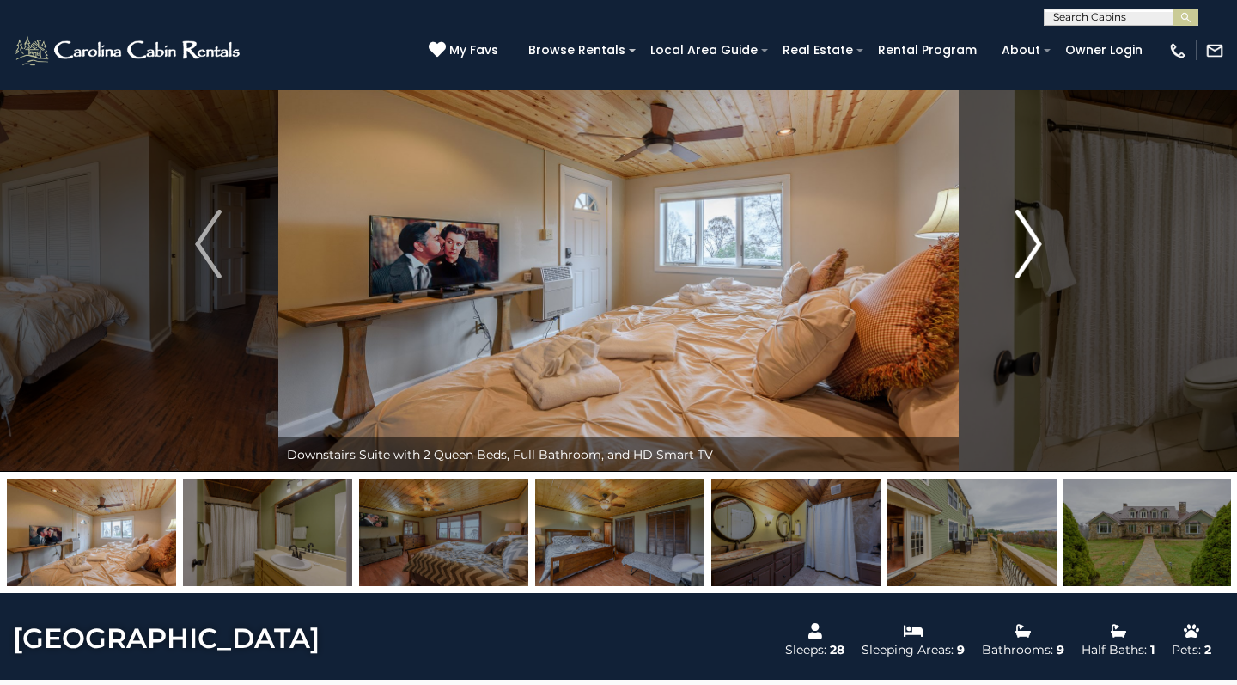
click at [1032, 233] on img "Next" at bounding box center [1028, 244] width 26 height 69
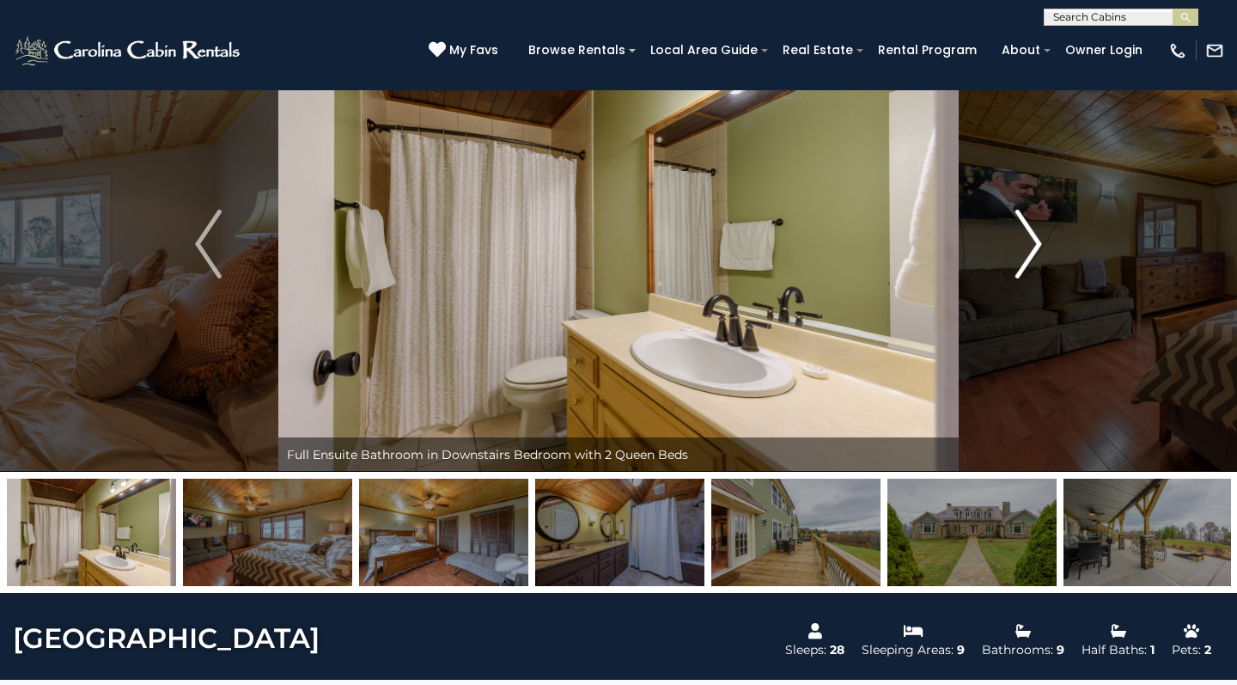
click at [1032, 233] on img "Next" at bounding box center [1028, 244] width 26 height 69
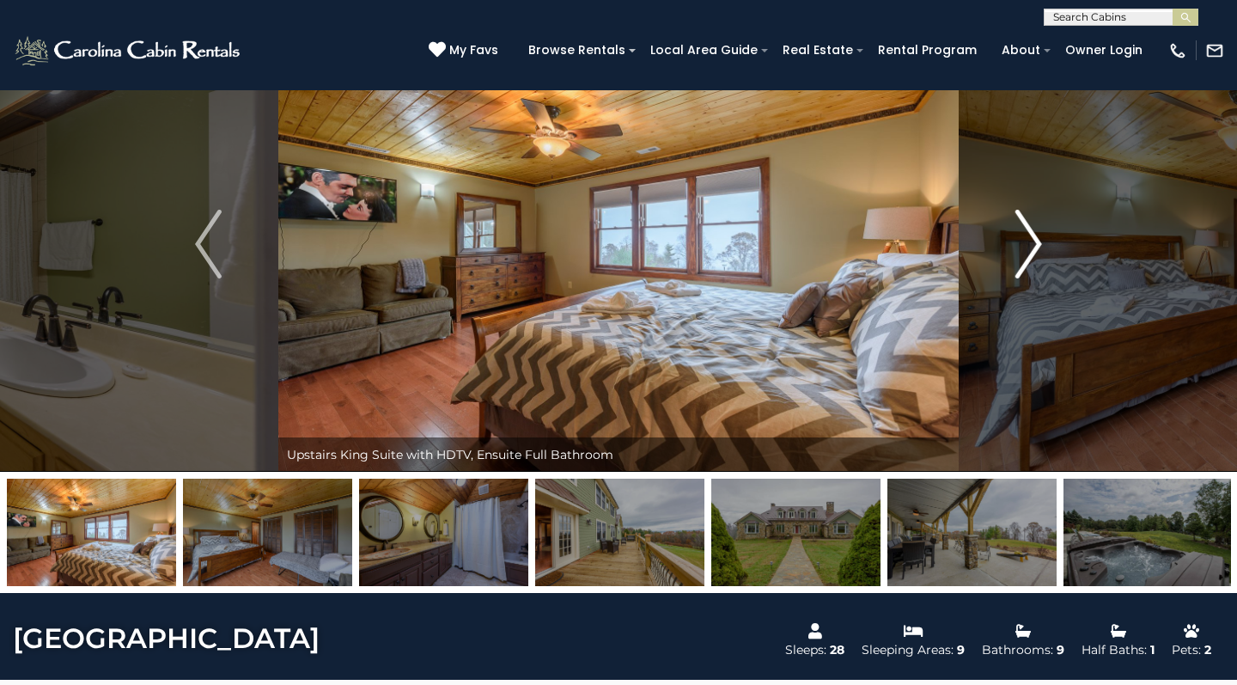
click at [1032, 233] on img "Next" at bounding box center [1028, 244] width 26 height 69
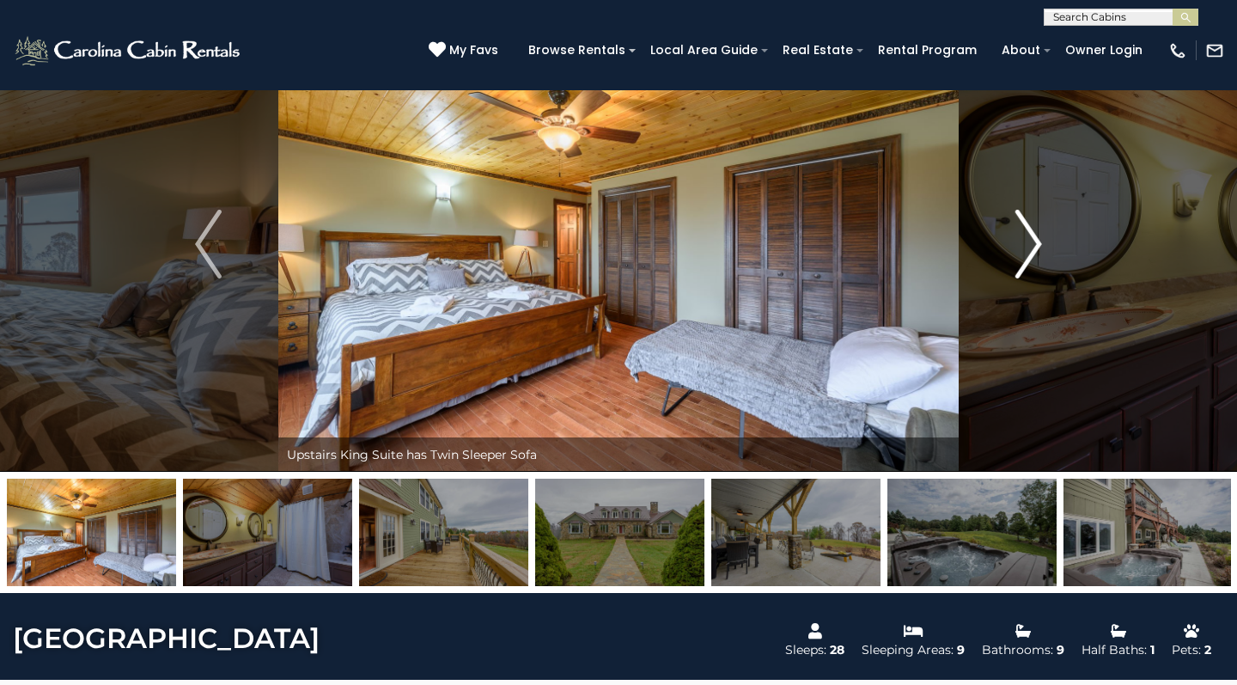
click at [1032, 233] on img "Next" at bounding box center [1028, 244] width 26 height 69
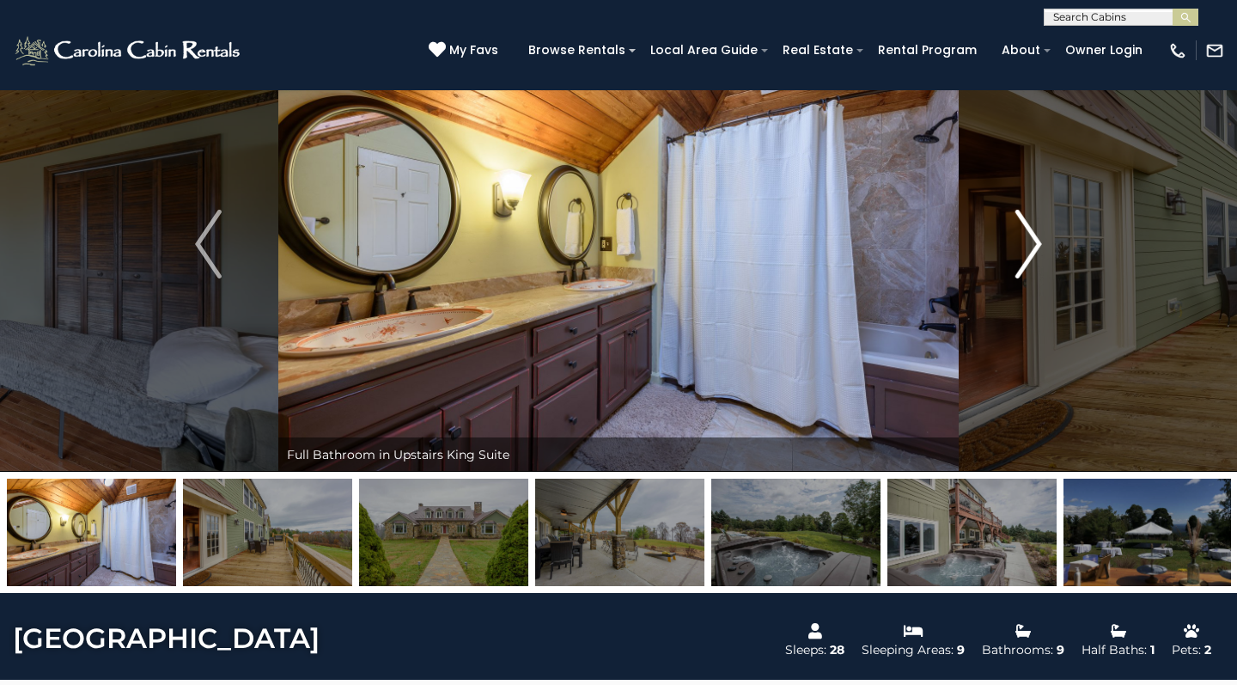
click at [1032, 233] on img "Next" at bounding box center [1028, 244] width 26 height 69
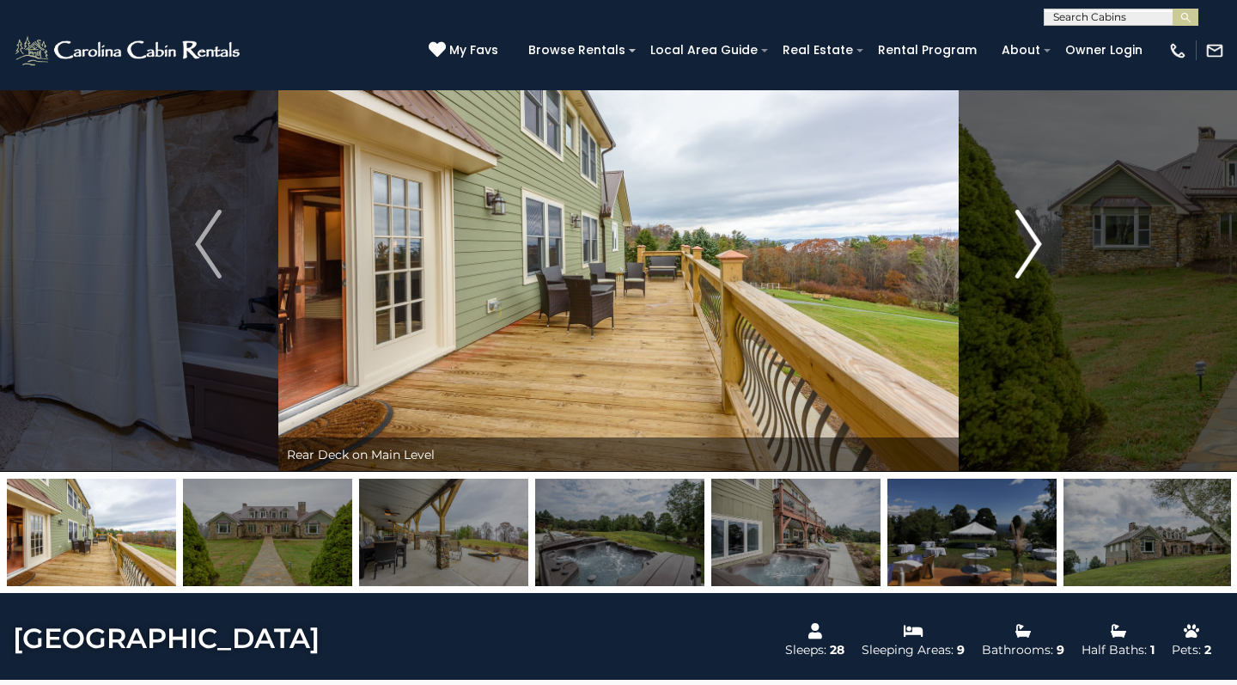
click at [1032, 233] on img "Next" at bounding box center [1028, 244] width 26 height 69
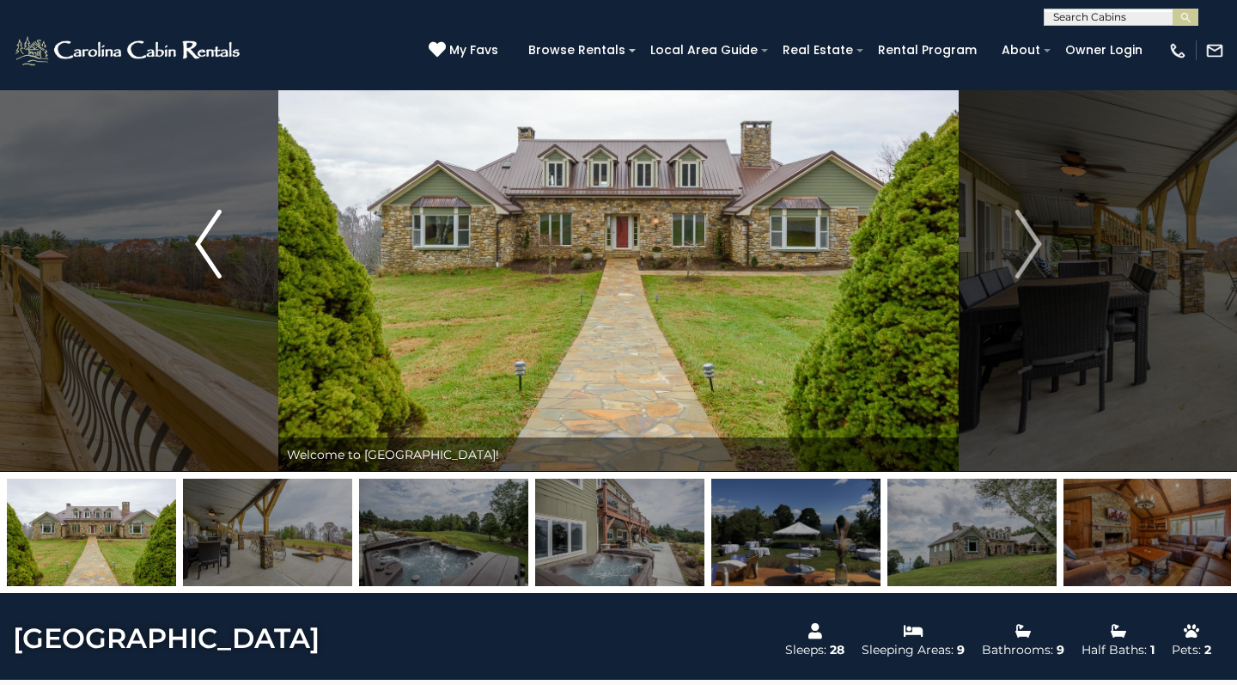
click at [204, 254] on img "Previous" at bounding box center [208, 244] width 26 height 69
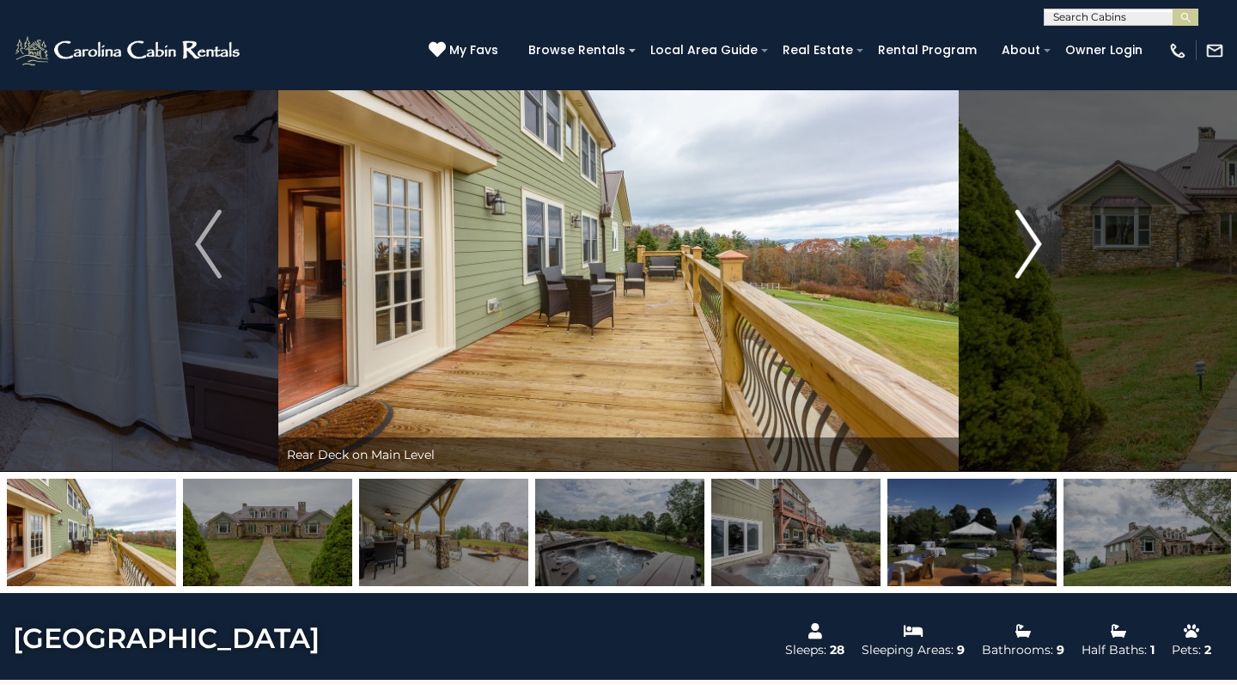
click at [1026, 232] on img "Next" at bounding box center [1028, 244] width 26 height 69
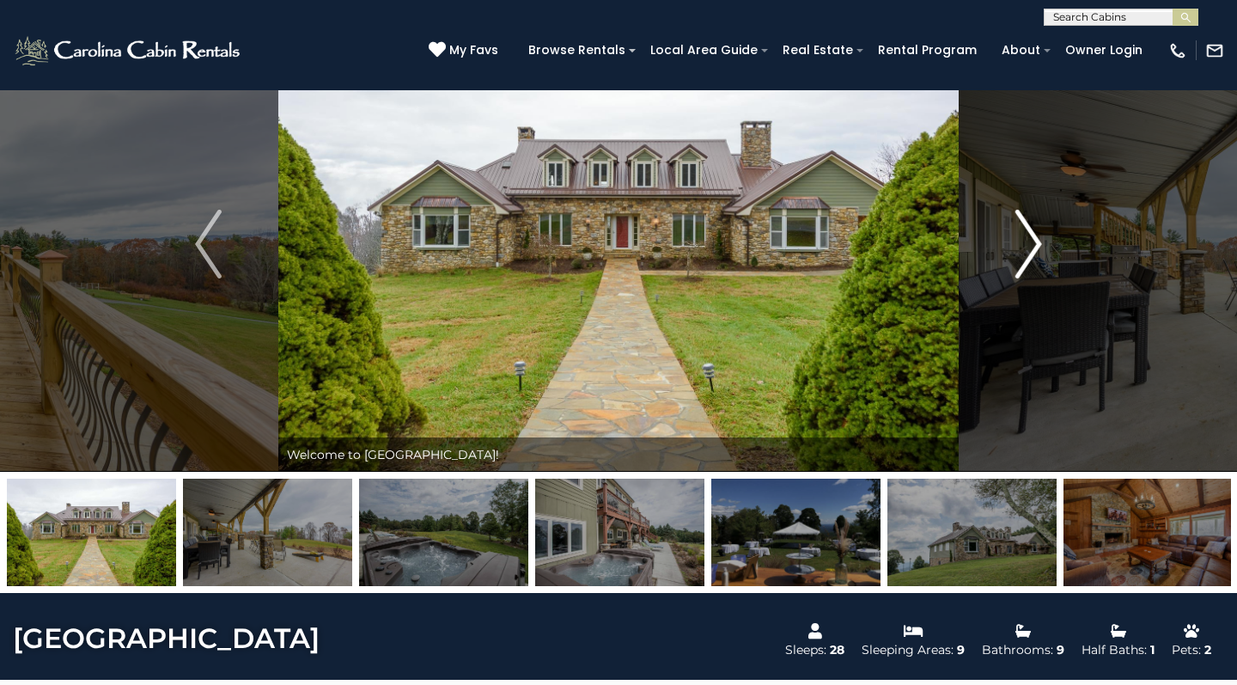
click at [1026, 232] on img "Next" at bounding box center [1028, 244] width 26 height 69
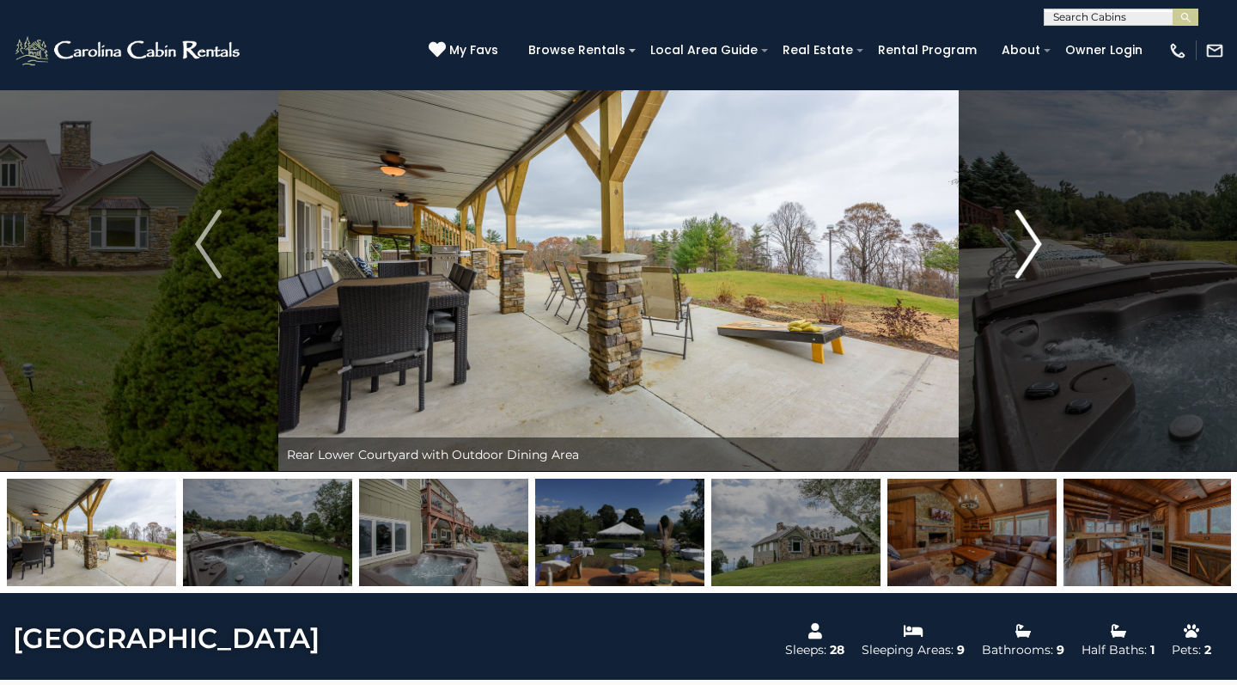
click at [1026, 232] on img "Next" at bounding box center [1028, 244] width 26 height 69
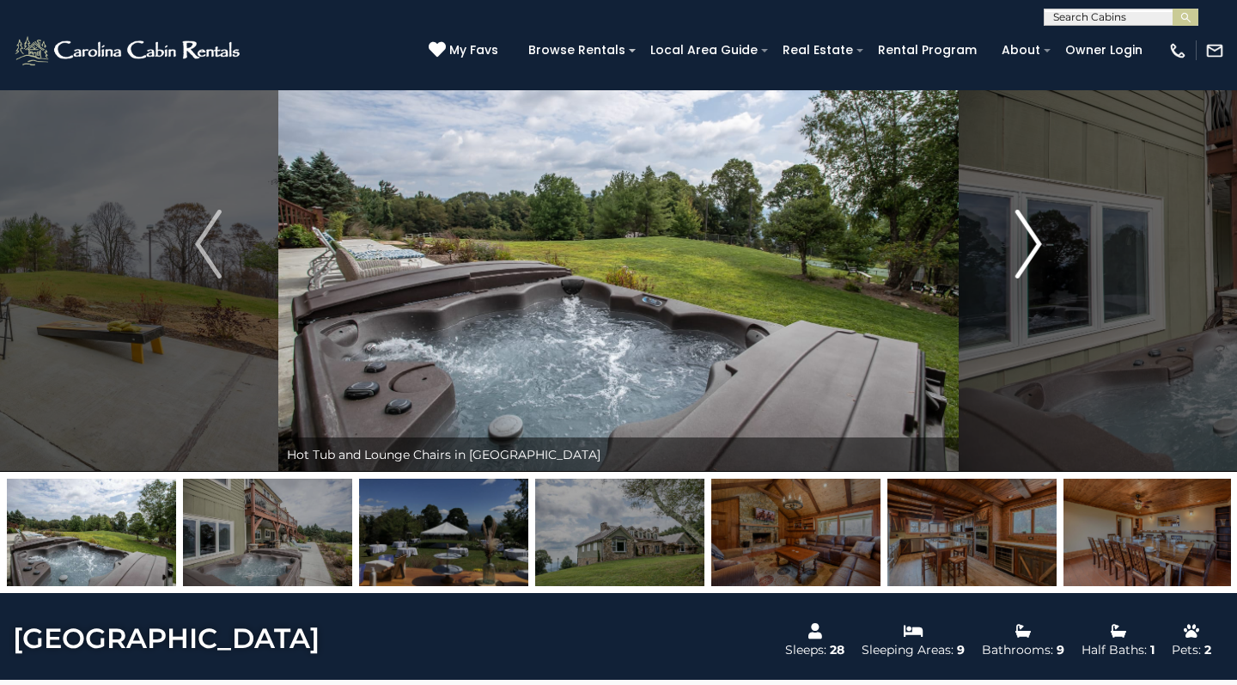
click at [1026, 232] on img "Next" at bounding box center [1028, 244] width 26 height 69
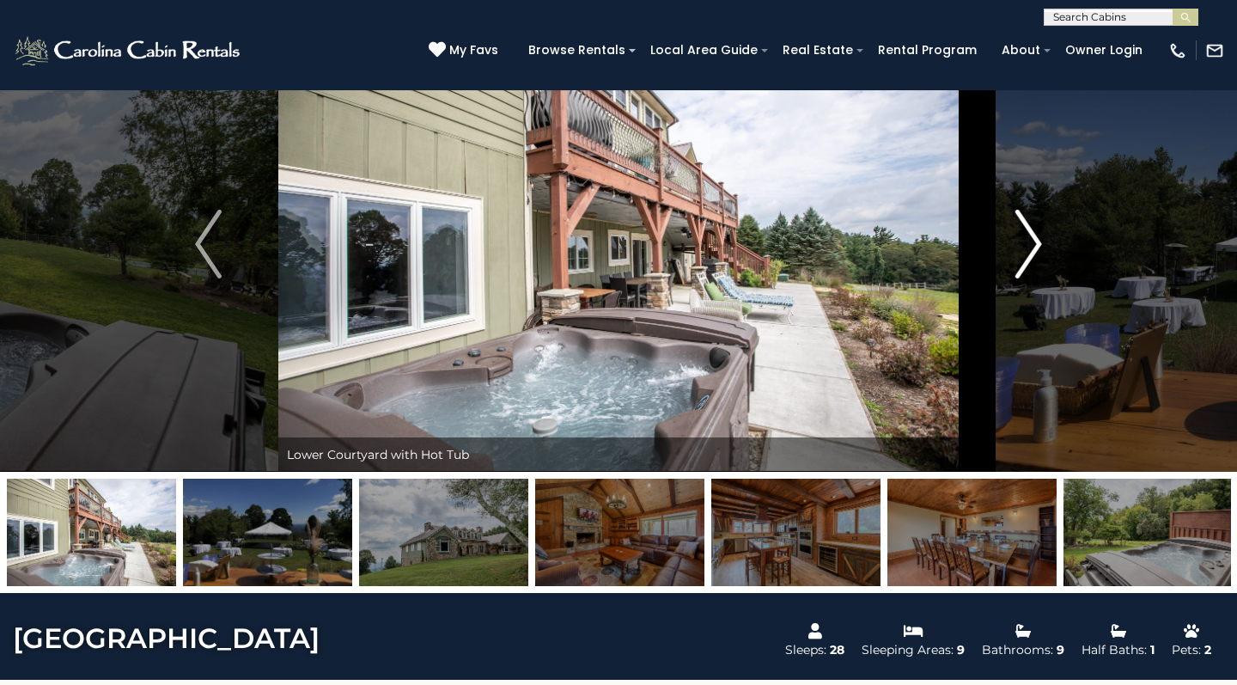
click at [1026, 232] on img "Next" at bounding box center [1028, 244] width 26 height 69
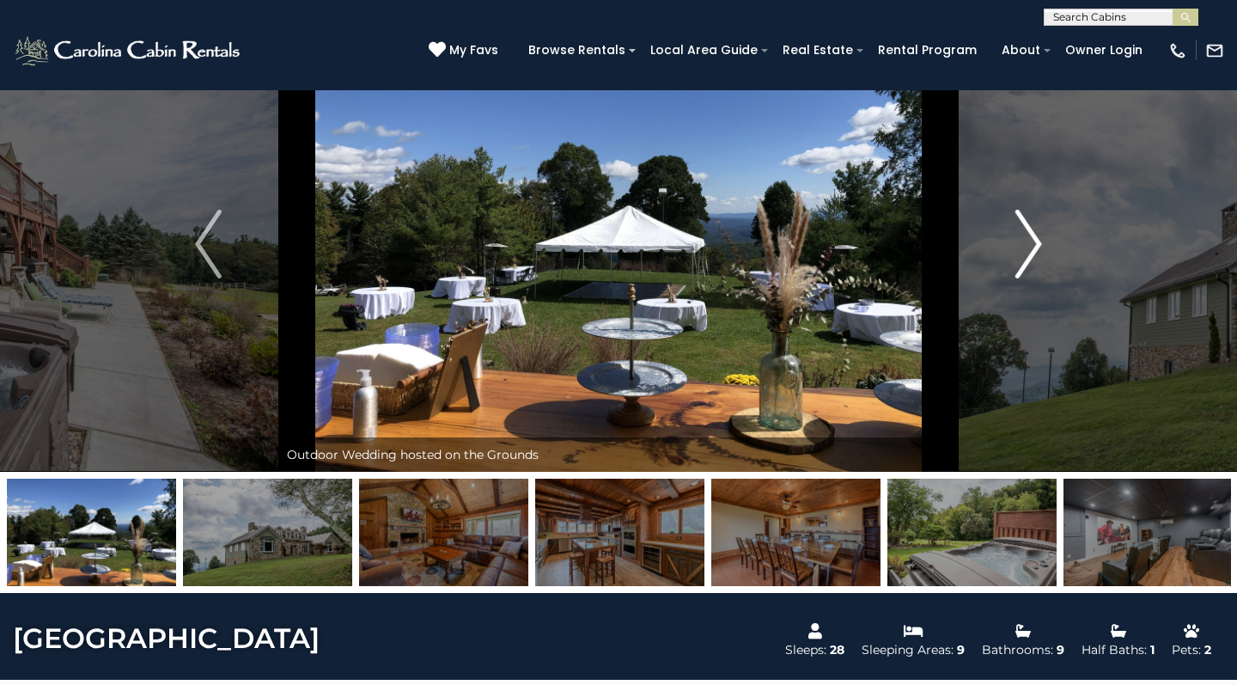
click at [1026, 225] on img "Next" at bounding box center [1028, 244] width 26 height 69
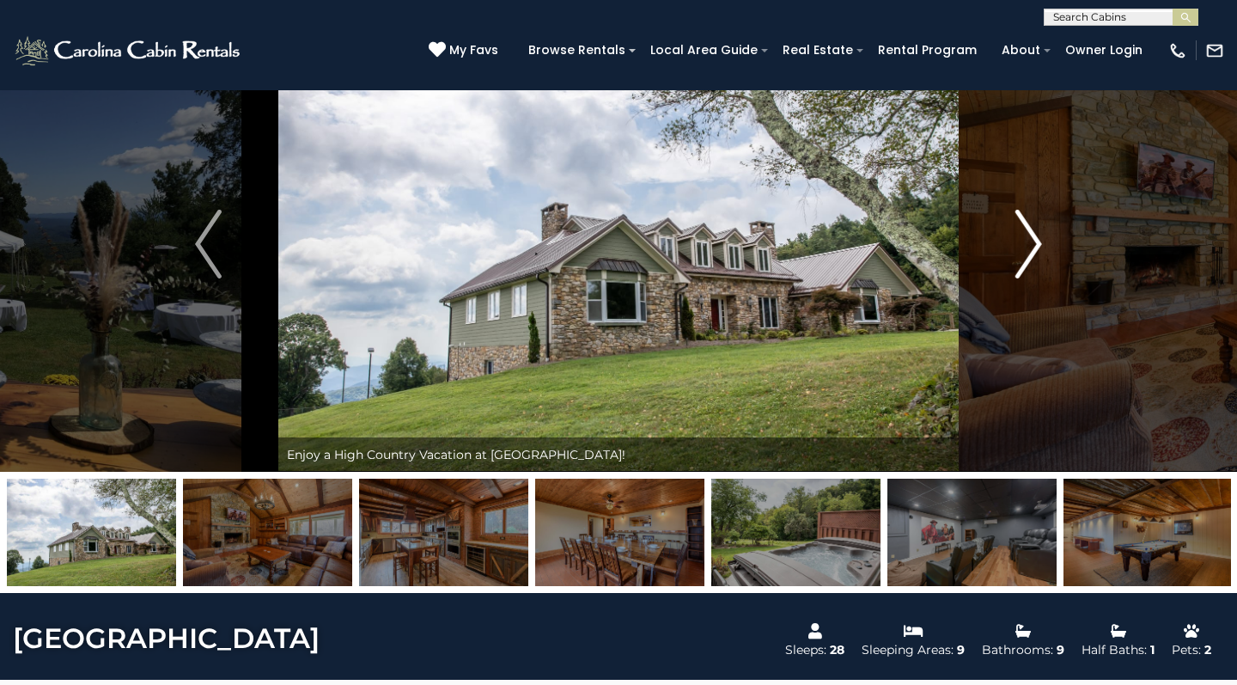
click at [1026, 225] on img "Next" at bounding box center [1028, 244] width 26 height 69
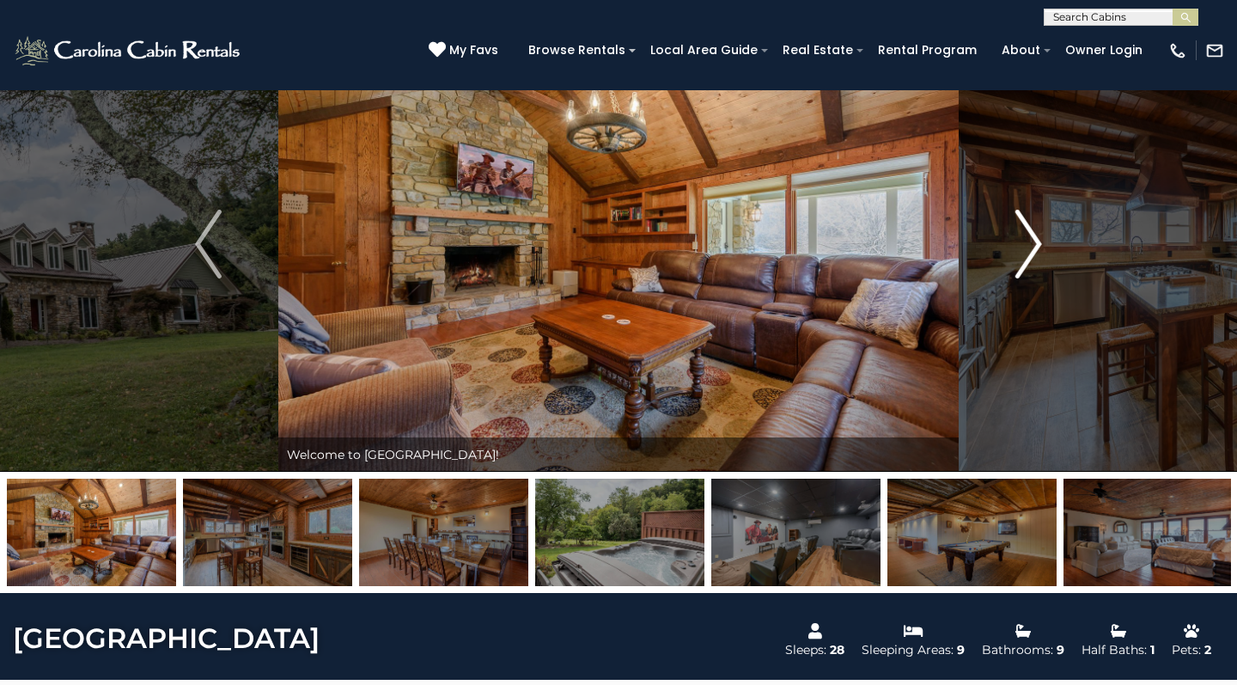
click at [1026, 225] on img "Next" at bounding box center [1028, 244] width 26 height 69
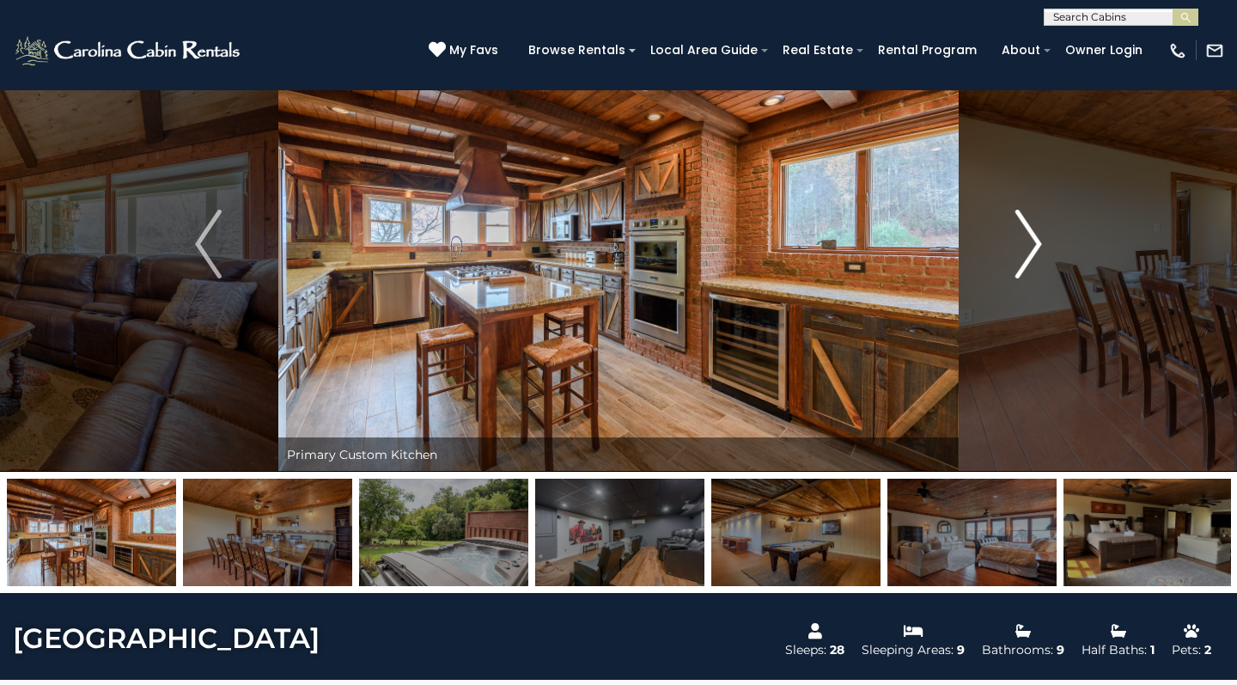
click at [1026, 225] on img "Next" at bounding box center [1028, 244] width 26 height 69
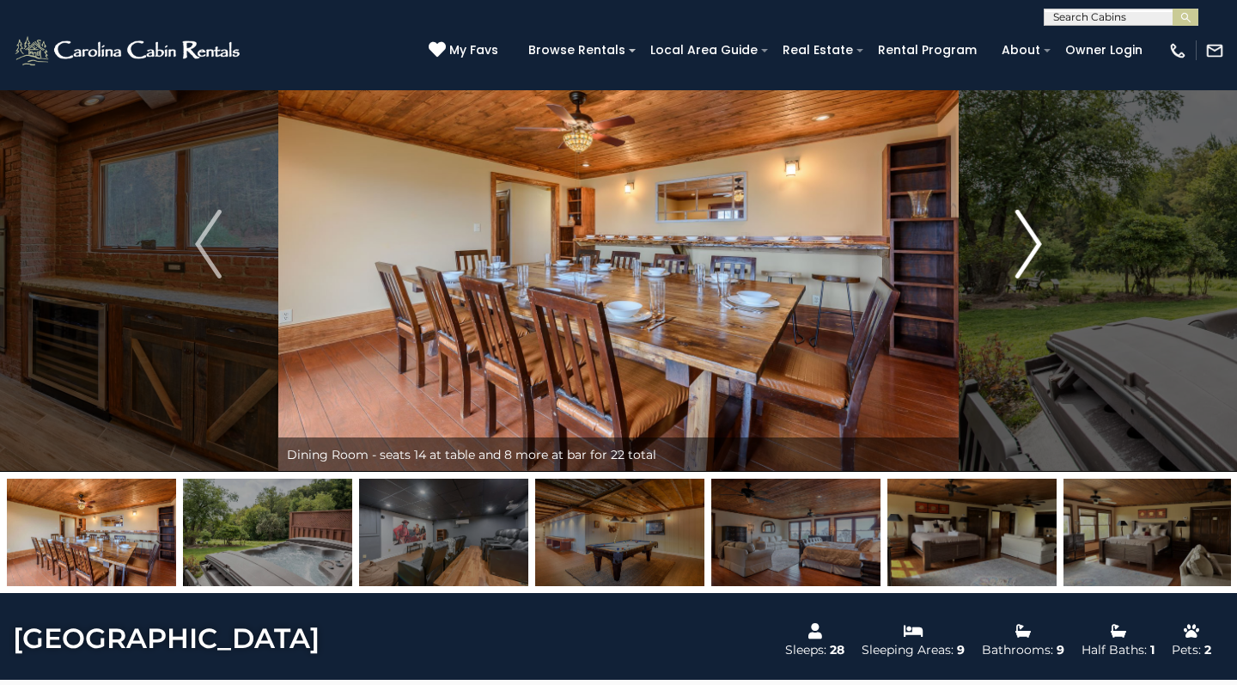
click at [1026, 225] on img "Next" at bounding box center [1028, 244] width 26 height 69
